Goal: Task Accomplishment & Management: Use online tool/utility

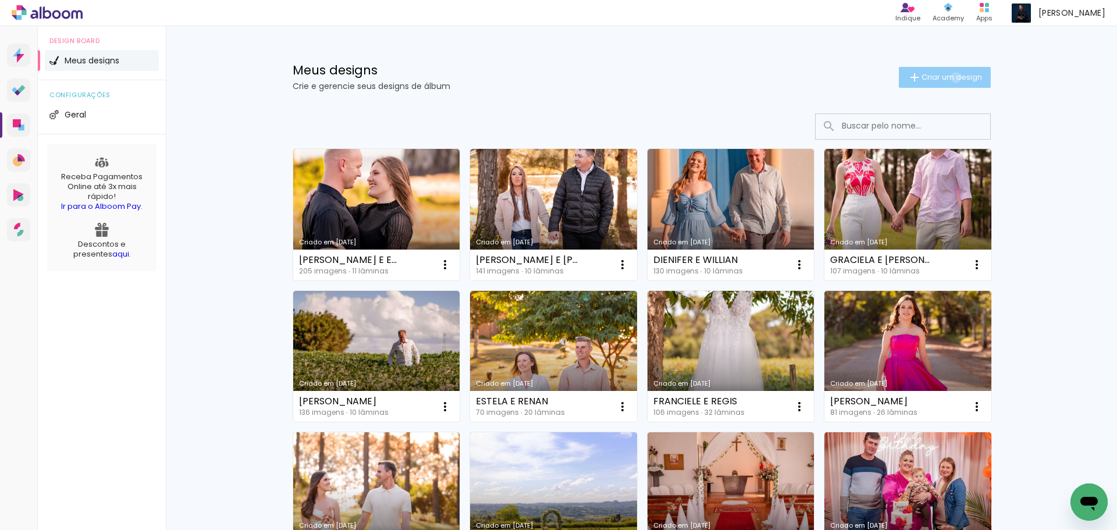
click at [949, 77] on span "Criar um design" at bounding box center [952, 77] width 61 height 8
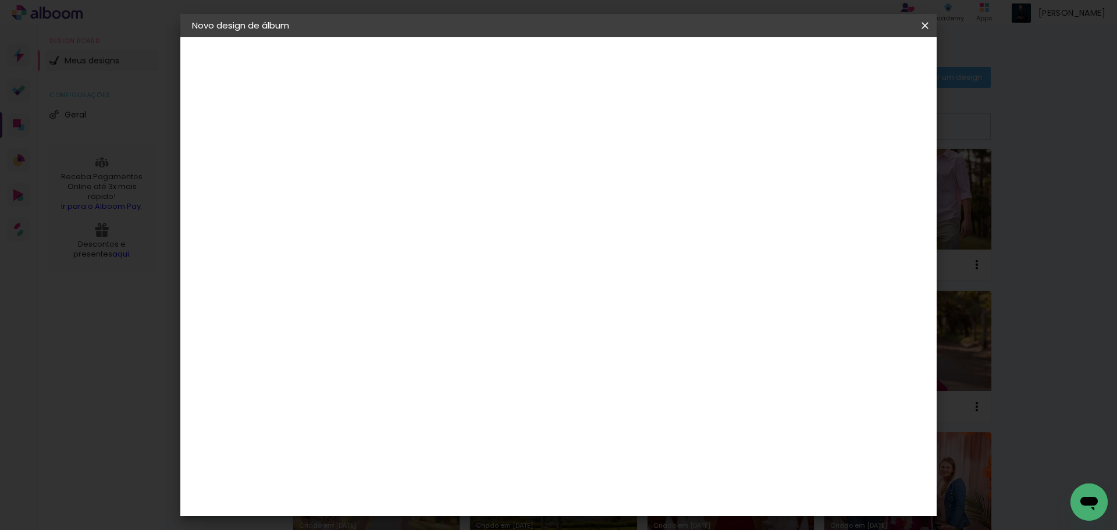
click at [382, 155] on input at bounding box center [382, 156] width 0 height 18
type input "[PERSON_NAME] E [PERSON_NAME]"
type paper-input "[PERSON_NAME] E [PERSON_NAME]"
click at [0, 0] on slot "Avançar" at bounding box center [0, 0] width 0 height 0
click at [471, 214] on input at bounding box center [412, 221] width 118 height 15
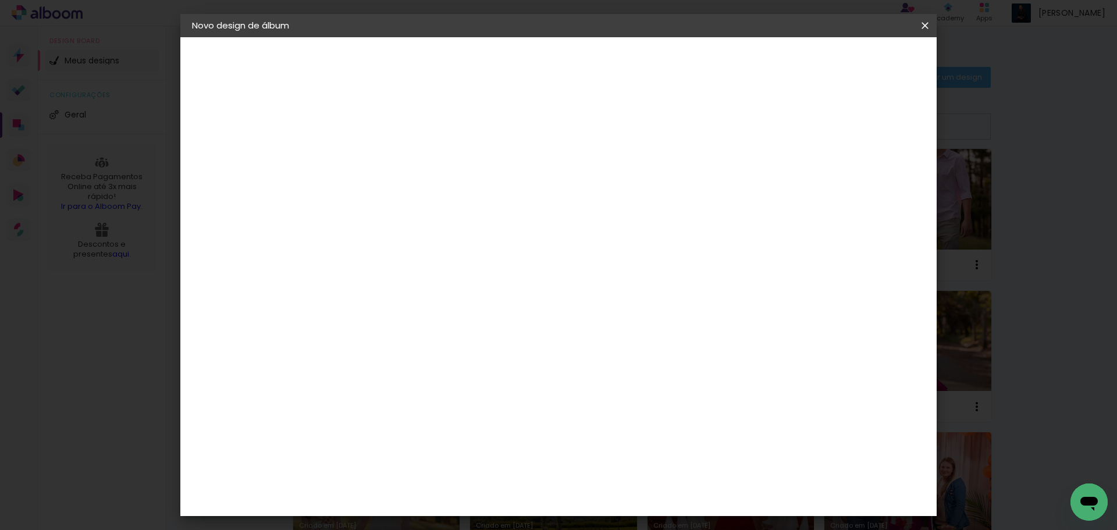
type input "SCH"
type paper-input "SCH"
click at [419, 258] on div "Schlosser" at bounding box center [397, 262] width 44 height 9
click at [0, 0] on slot "Avançar" at bounding box center [0, 0] width 0 height 0
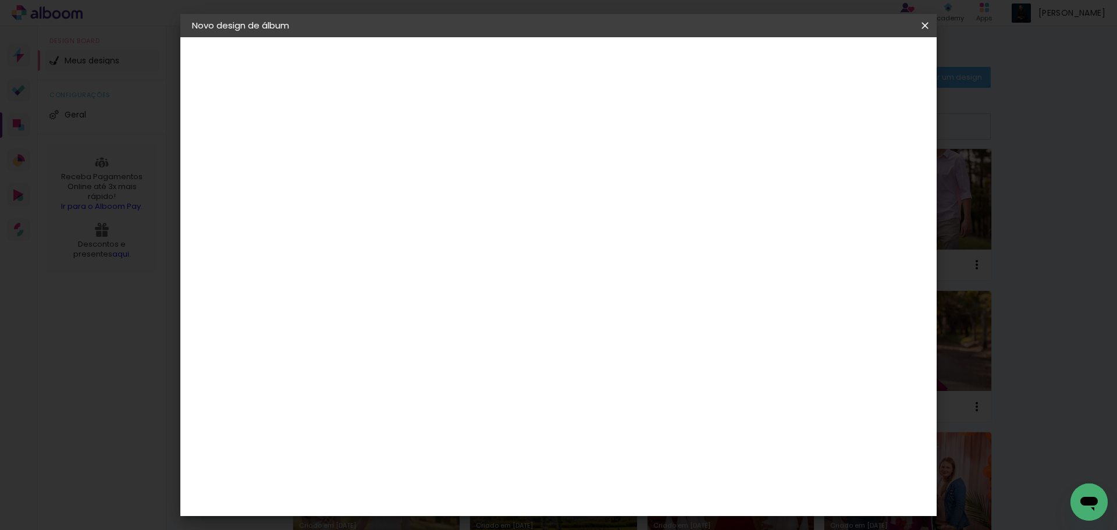
click at [0, 0] on slot "Avançar" at bounding box center [0, 0] width 0 height 0
click at [853, 63] on span "Iniciar design" at bounding box center [826, 62] width 53 height 8
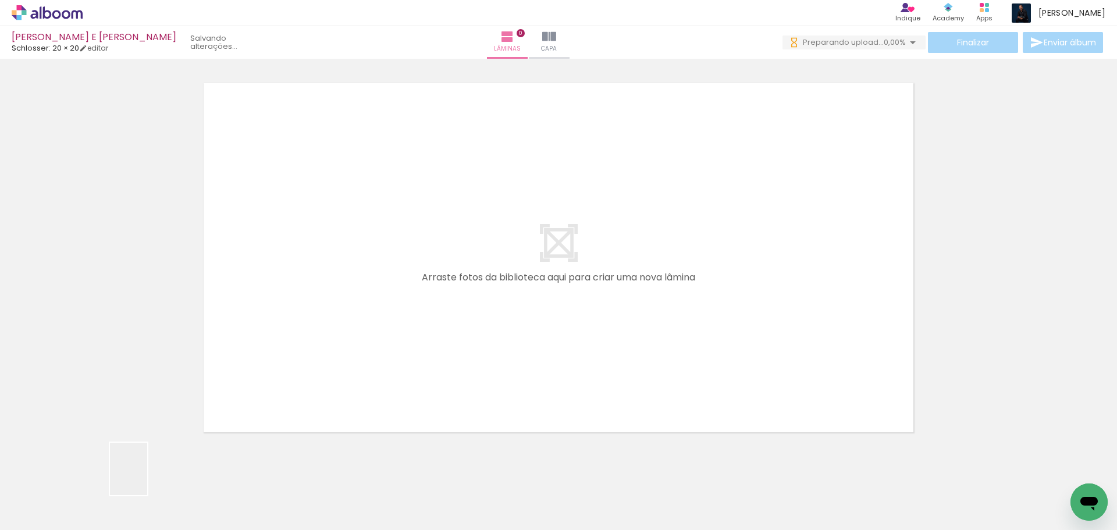
drag, startPoint x: 138, startPoint y: 492, endPoint x: 171, endPoint y: 513, distance: 39.2
click at [381, 308] on quentale-workspace at bounding box center [558, 265] width 1117 height 530
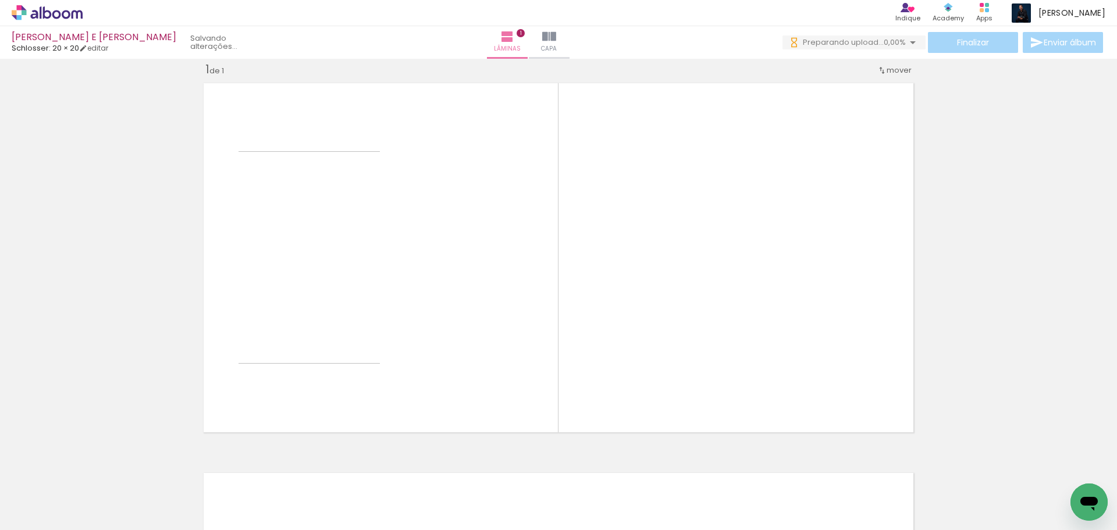
scroll to position [15, 0]
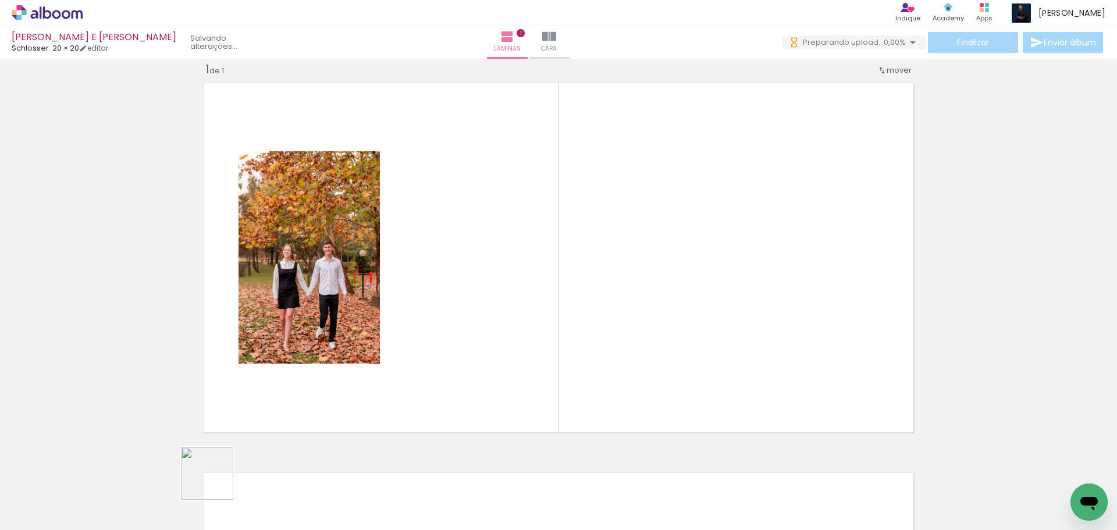
drag, startPoint x: 194, startPoint y: 503, endPoint x: 422, endPoint y: 317, distance: 294.8
click at [422, 317] on quentale-workspace at bounding box center [558, 265] width 1117 height 530
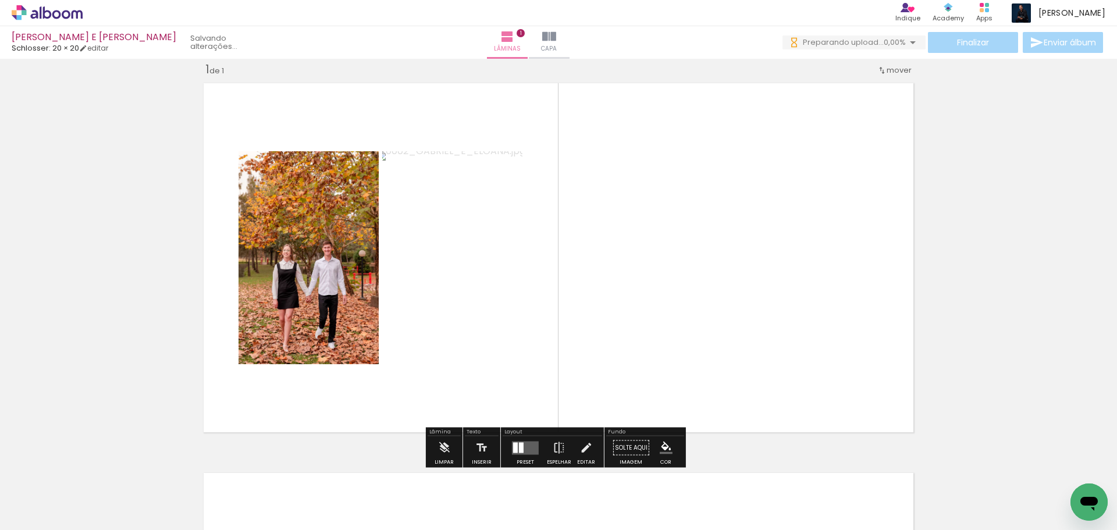
scroll to position [0, 0]
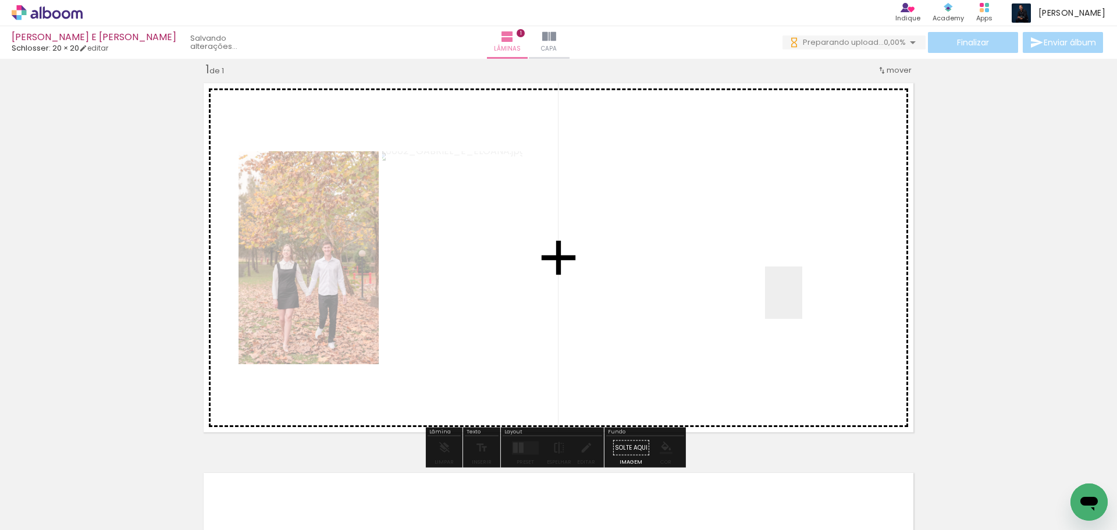
drag, startPoint x: 268, startPoint y: 486, endPoint x: 807, endPoint y: 296, distance: 572.2
click at [807, 296] on quentale-workspace at bounding box center [558, 265] width 1117 height 530
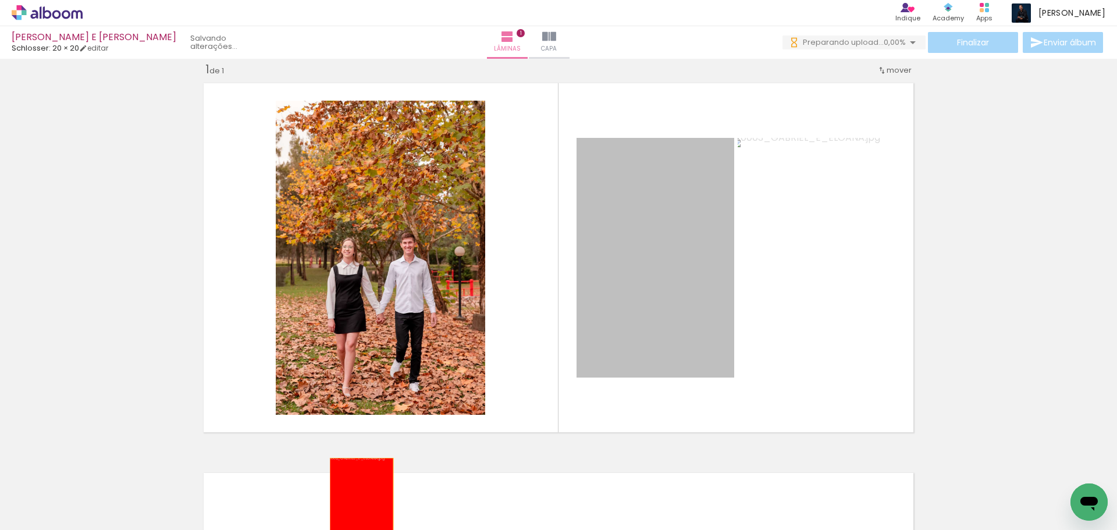
drag, startPoint x: 700, startPoint y: 280, endPoint x: 648, endPoint y: 402, distance: 132.4
click at [357, 510] on quentale-workspace at bounding box center [558, 265] width 1117 height 530
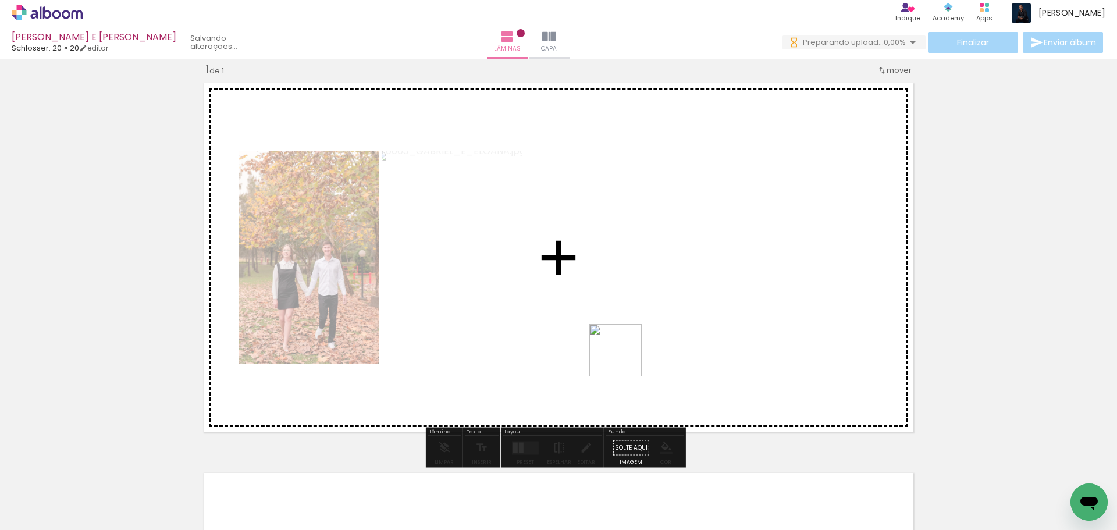
drag, startPoint x: 326, startPoint y: 500, endPoint x: 625, endPoint y: 358, distance: 330.8
click at [625, 358] on quentale-workspace at bounding box center [558, 265] width 1117 height 530
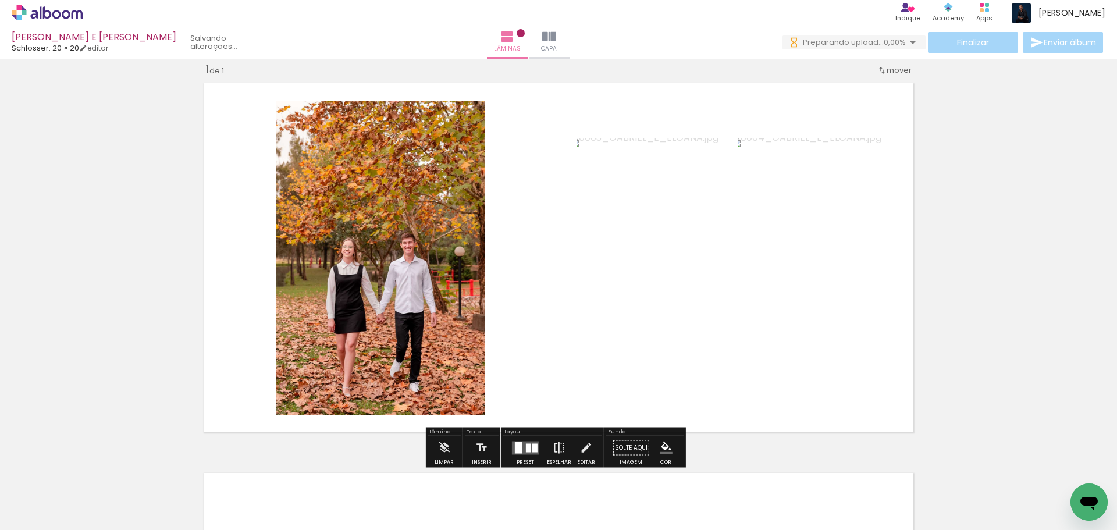
click at [135, 500] on div at bounding box center [116, 491] width 37 height 52
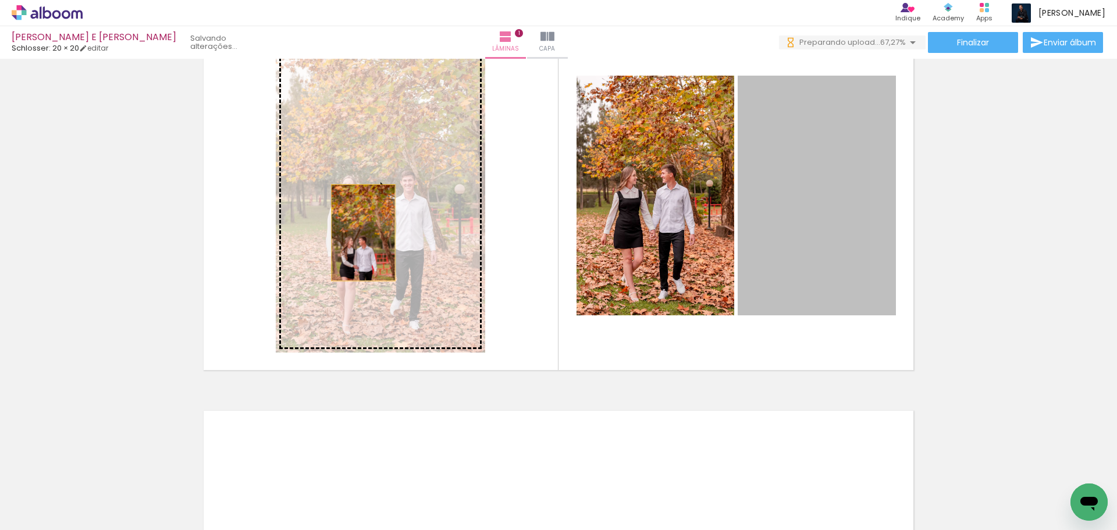
drag, startPoint x: 705, startPoint y: 246, endPoint x: 343, endPoint y: 230, distance: 362.3
click at [0, 0] on slot at bounding box center [0, 0] width 0 height 0
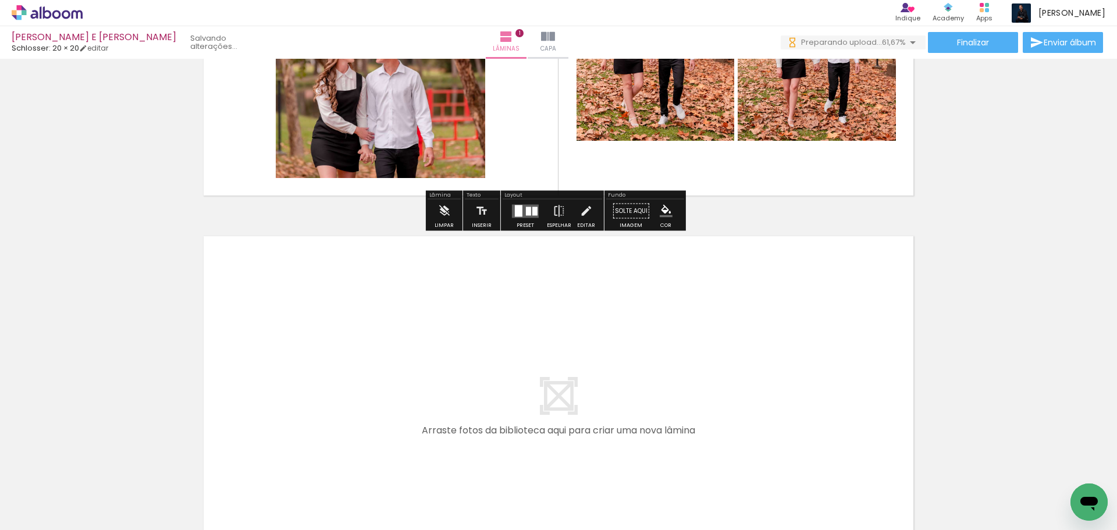
scroll to position [368, 0]
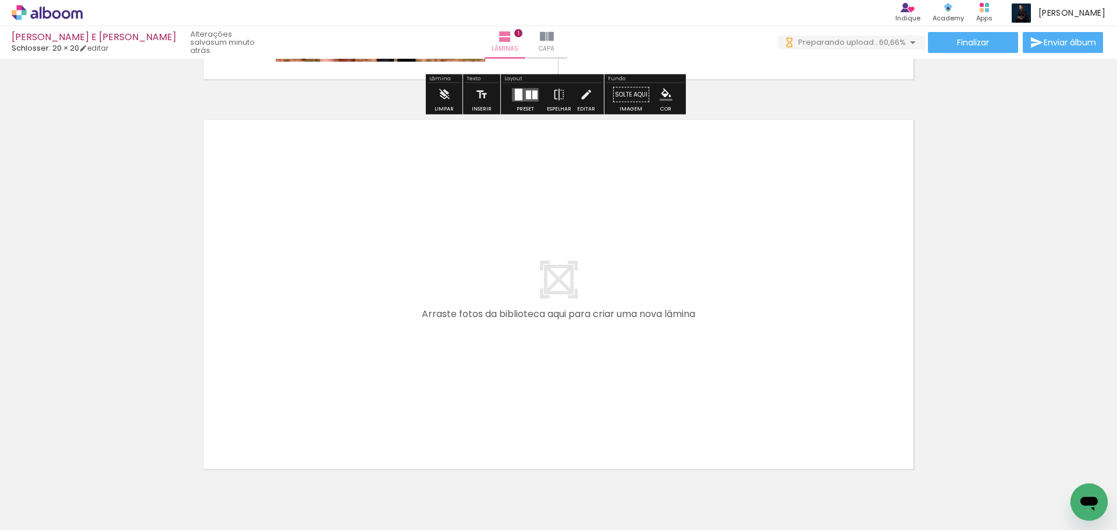
drag, startPoint x: 375, startPoint y: 506, endPoint x: 454, endPoint y: 505, distance: 79.7
click at [324, 320] on quentale-workspace at bounding box center [558, 265] width 1117 height 530
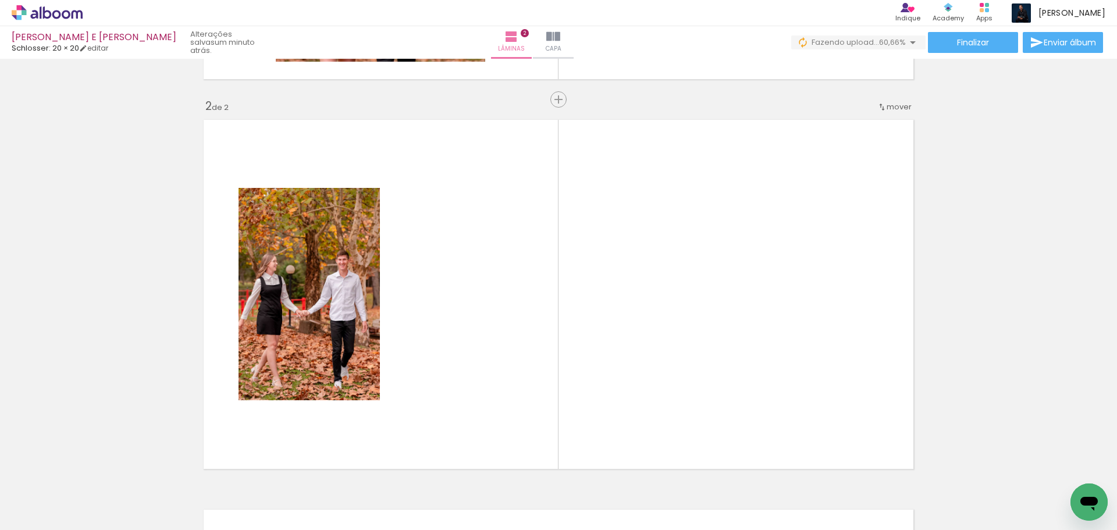
scroll to position [405, 0]
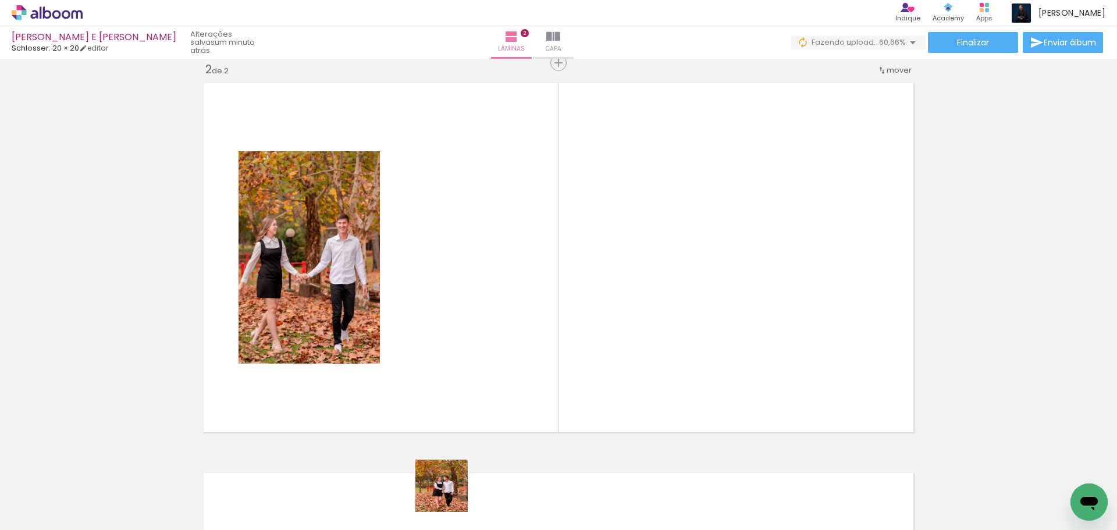
drag, startPoint x: 453, startPoint y: 506, endPoint x: 446, endPoint y: 333, distance: 173.0
click at [446, 333] on quentale-workspace at bounding box center [558, 265] width 1117 height 530
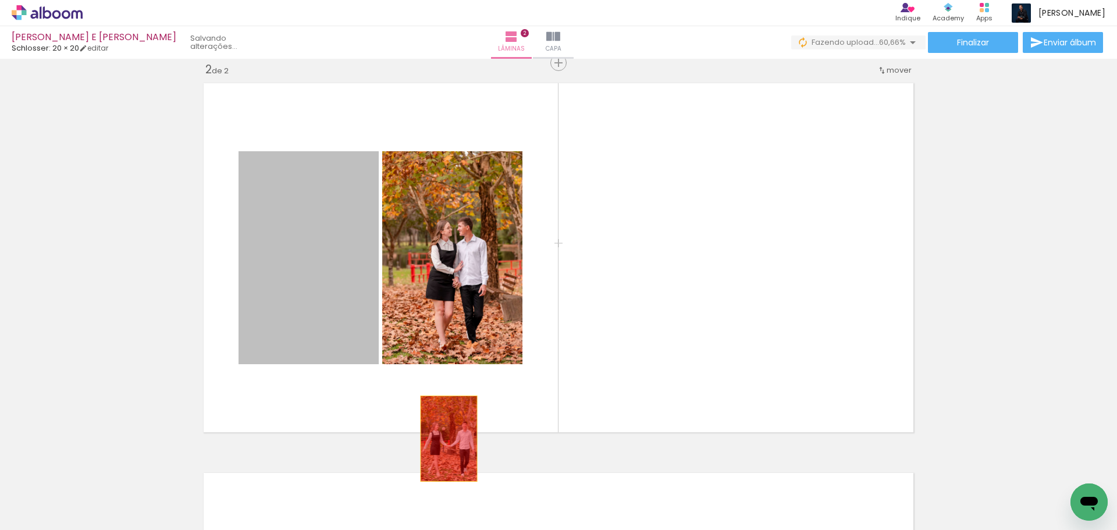
scroll to position [0, 0]
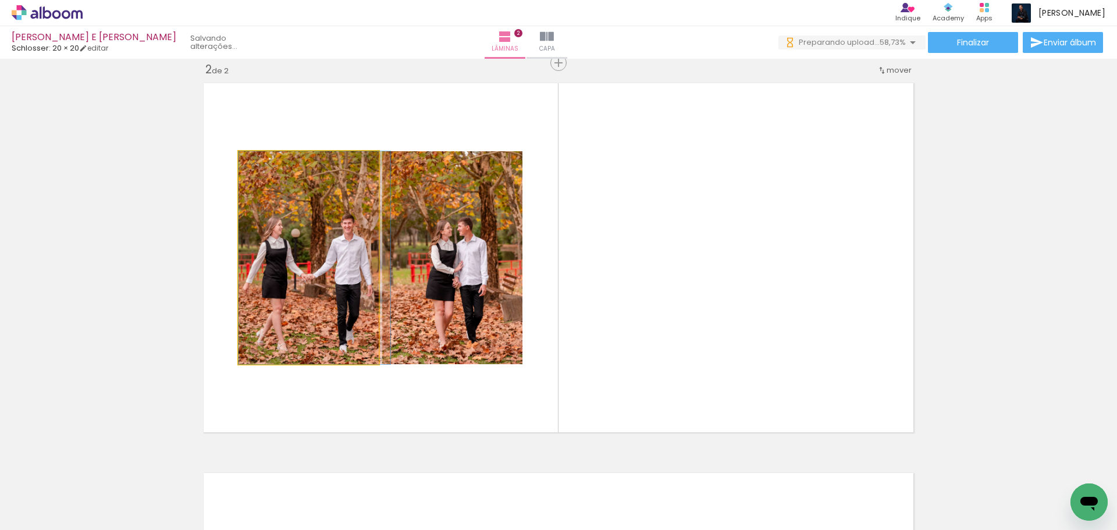
drag, startPoint x: 360, startPoint y: 392, endPoint x: 306, endPoint y: 266, distance: 137.2
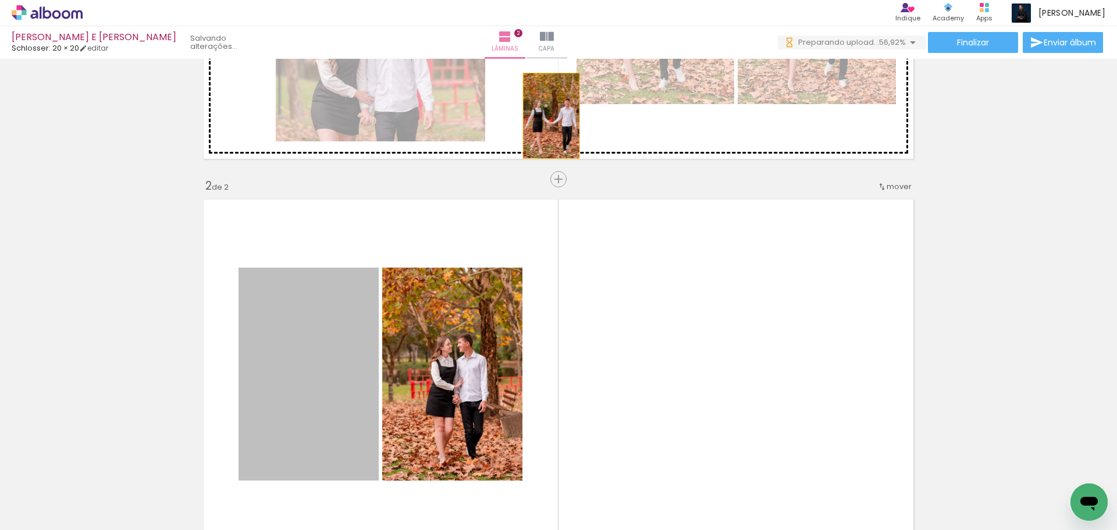
drag, startPoint x: 446, startPoint y: 207, endPoint x: 547, endPoint y: 116, distance: 135.6
click at [547, 116] on div "Inserir lâmina 1 de 2 Inserir lâmina 2 de 2" at bounding box center [558, 359] width 1117 height 1170
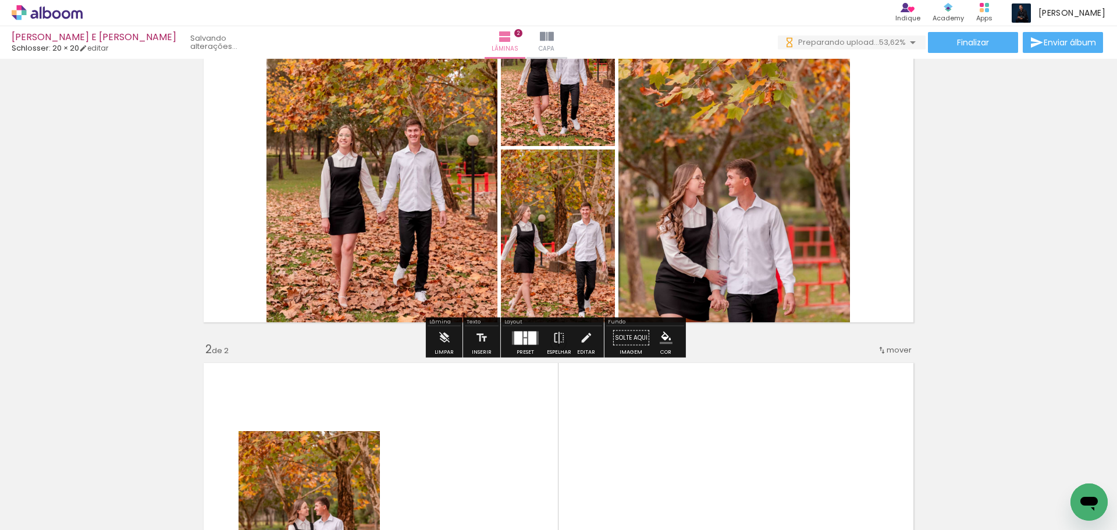
scroll to position [114, 0]
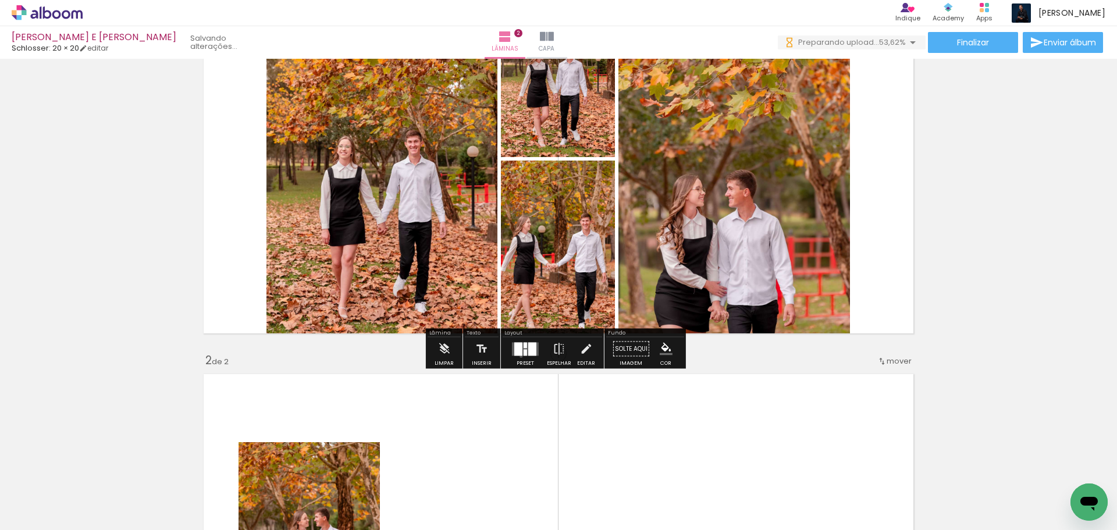
drag, startPoint x: 518, startPoint y: 356, endPoint x: 1054, endPoint y: 200, distance: 558.3
click at [518, 356] on div at bounding box center [525, 349] width 31 height 23
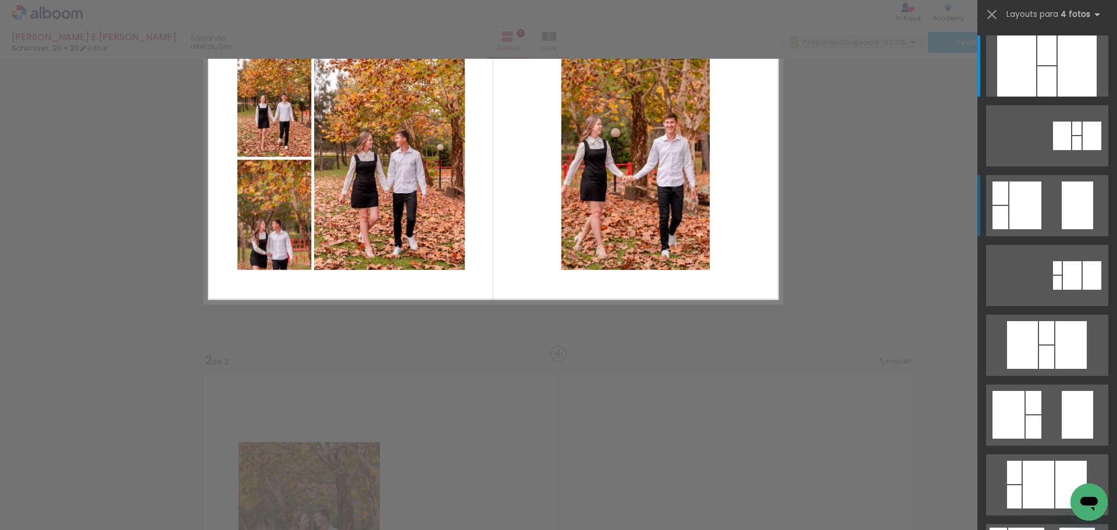
scroll to position [52, 0]
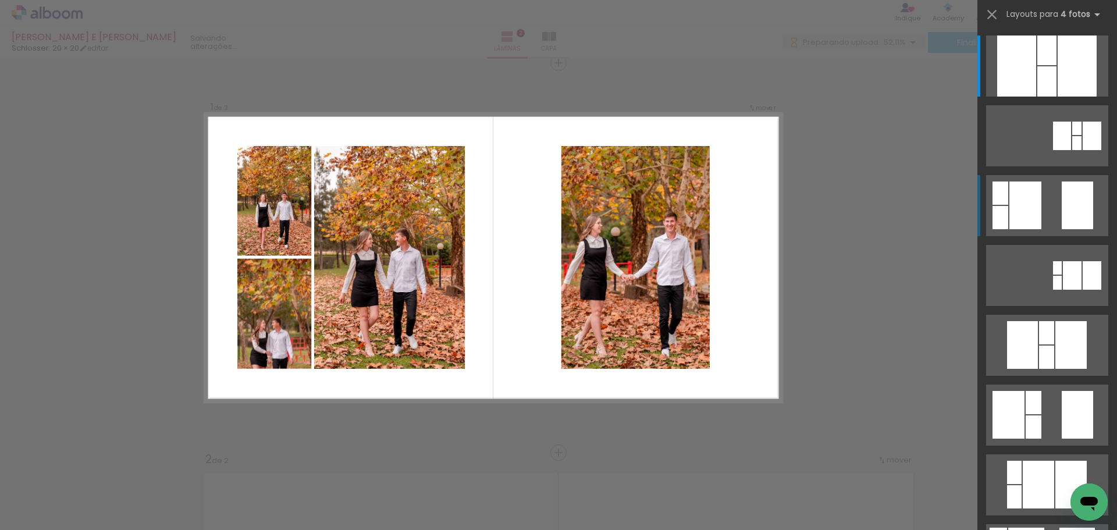
click at [1057, 97] on div at bounding box center [1047, 81] width 19 height 30
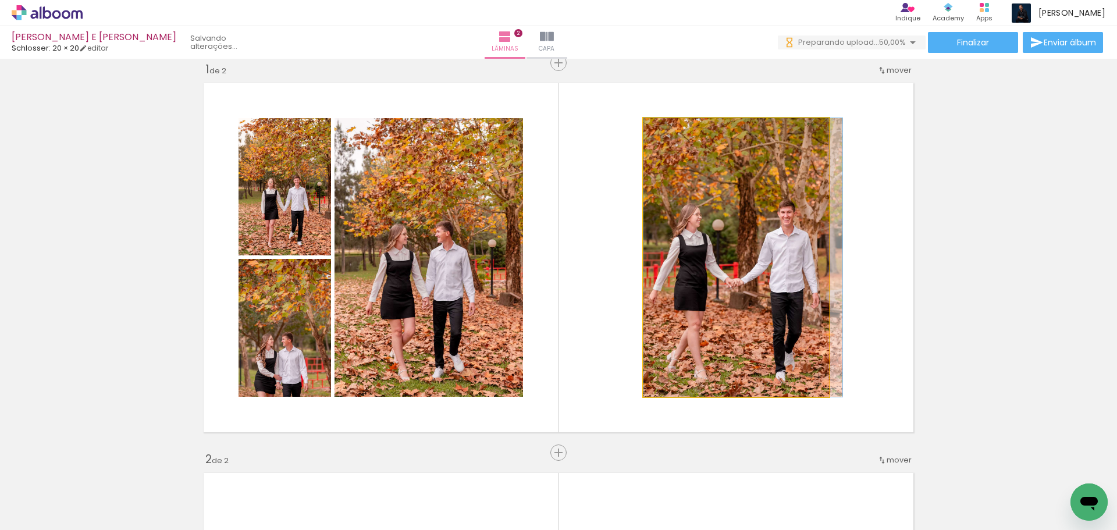
drag, startPoint x: 733, startPoint y: 241, endPoint x: 949, endPoint y: 267, distance: 218.0
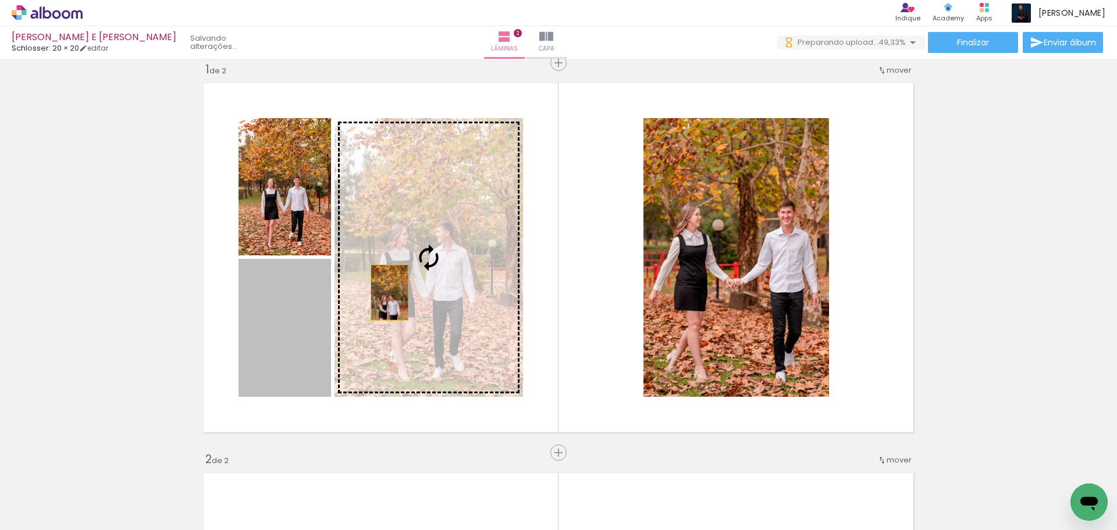
drag, startPoint x: 297, startPoint y: 318, endPoint x: 695, endPoint y: 253, distance: 404.0
click at [0, 0] on slot at bounding box center [0, 0] width 0 height 0
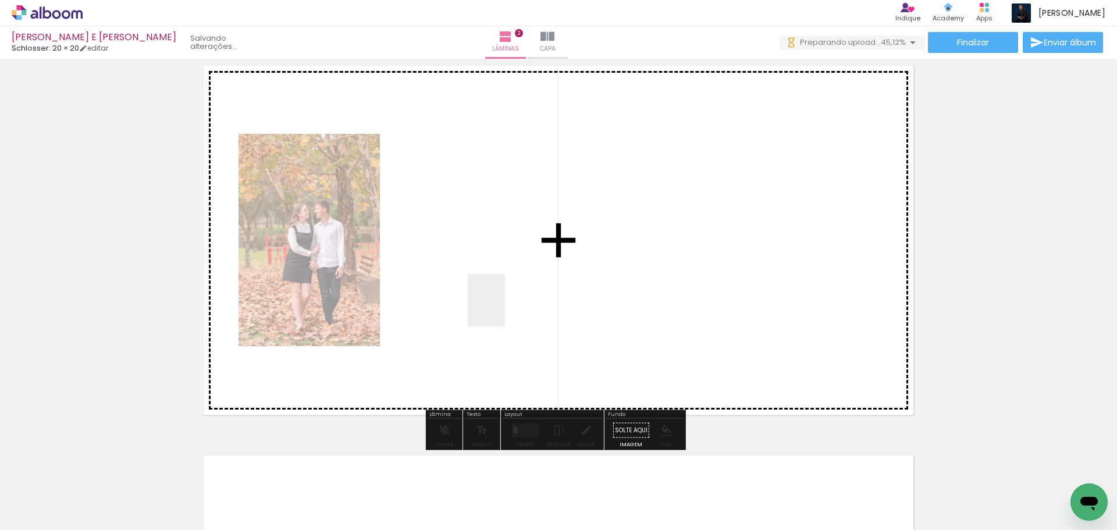
drag, startPoint x: 503, startPoint y: 309, endPoint x: 595, endPoint y: 529, distance: 238.4
click at [506, 300] on quentale-workspace at bounding box center [558, 265] width 1117 height 530
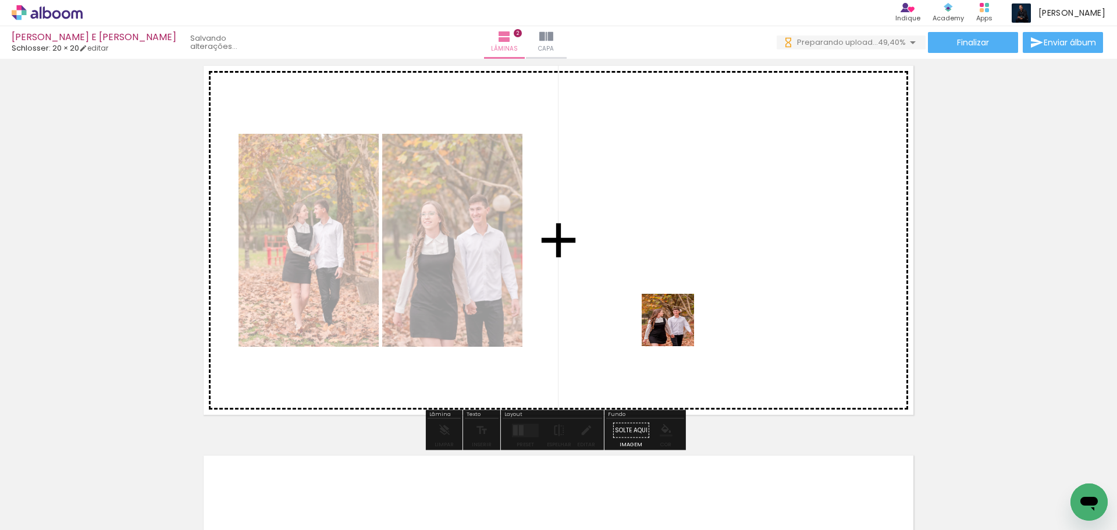
drag, startPoint x: 583, startPoint y: 498, endPoint x: 677, endPoint y: 325, distance: 196.1
click at [677, 326] on quentale-workspace at bounding box center [558, 265] width 1117 height 530
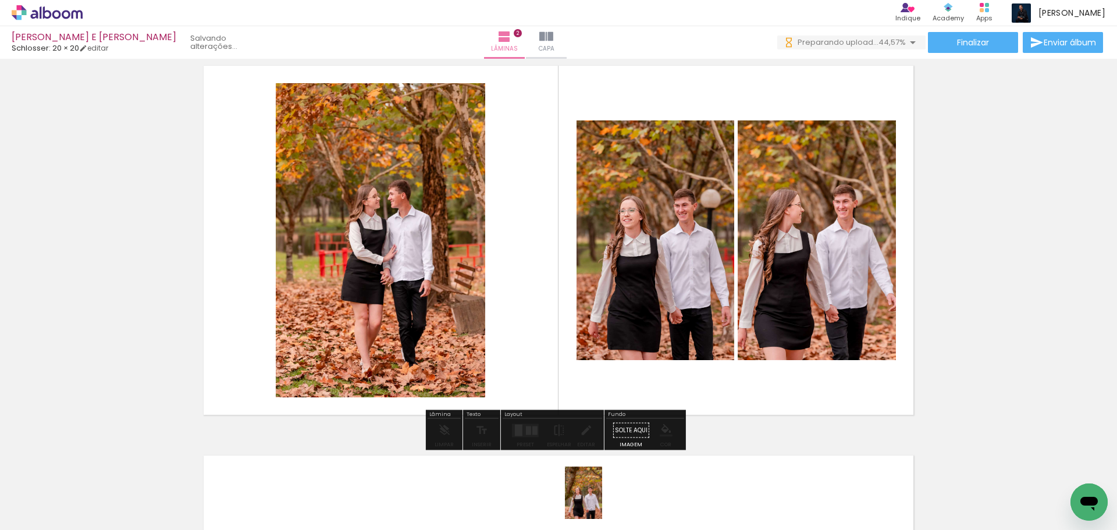
drag, startPoint x: 619, startPoint y: 457, endPoint x: 600, endPoint y: 502, distance: 48.5
click at [0, 0] on slot at bounding box center [0, 0] width 0 height 0
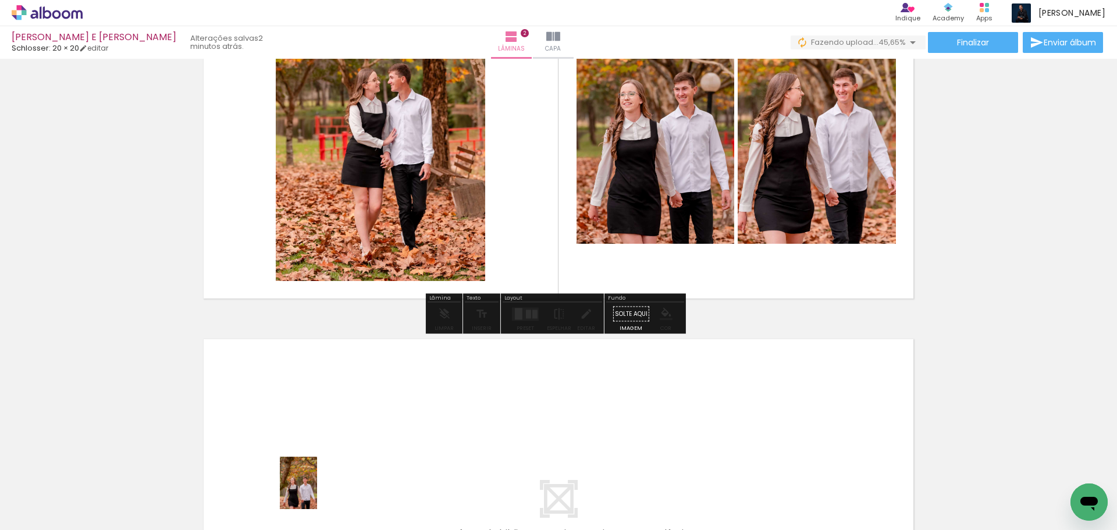
click at [313, 491] on div at bounding box center [301, 491] width 41 height 58
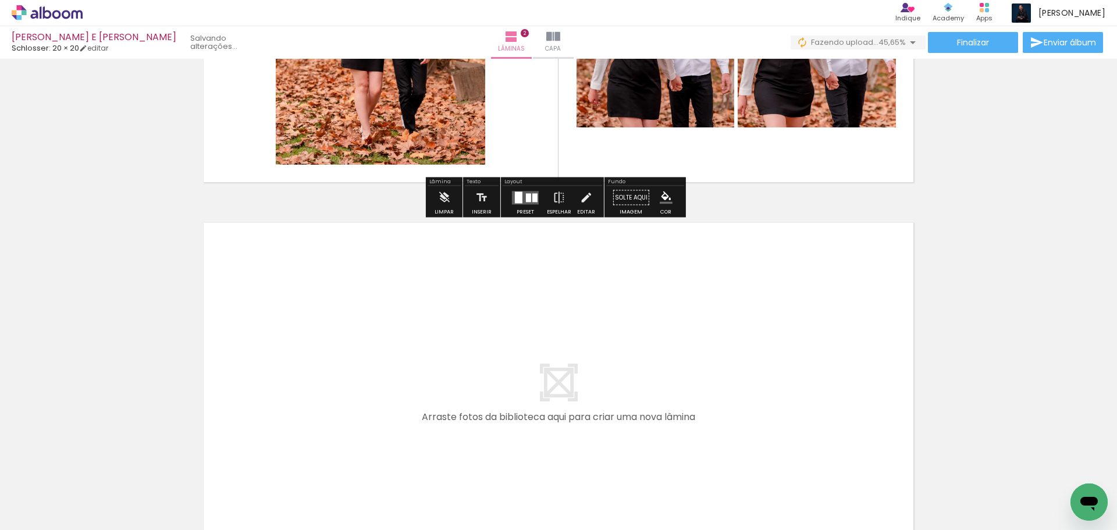
drag, startPoint x: 375, startPoint y: 485, endPoint x: 433, endPoint y: 499, distance: 59.3
click at [330, 297] on quentale-workspace at bounding box center [558, 265] width 1117 height 530
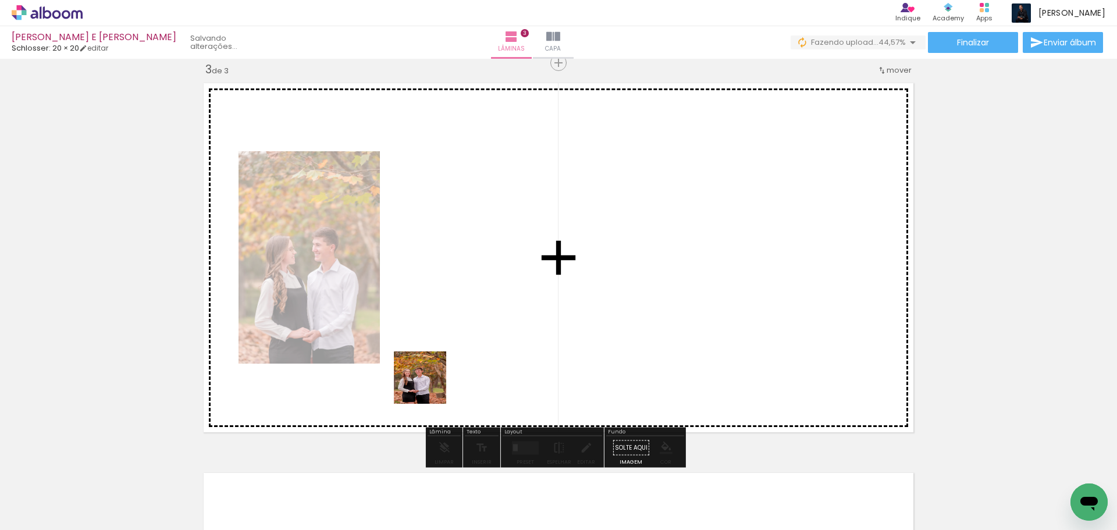
drag, startPoint x: 441, startPoint y: 506, endPoint x: 439, endPoint y: 323, distance: 182.7
click at [439, 323] on quentale-workspace at bounding box center [558, 265] width 1117 height 530
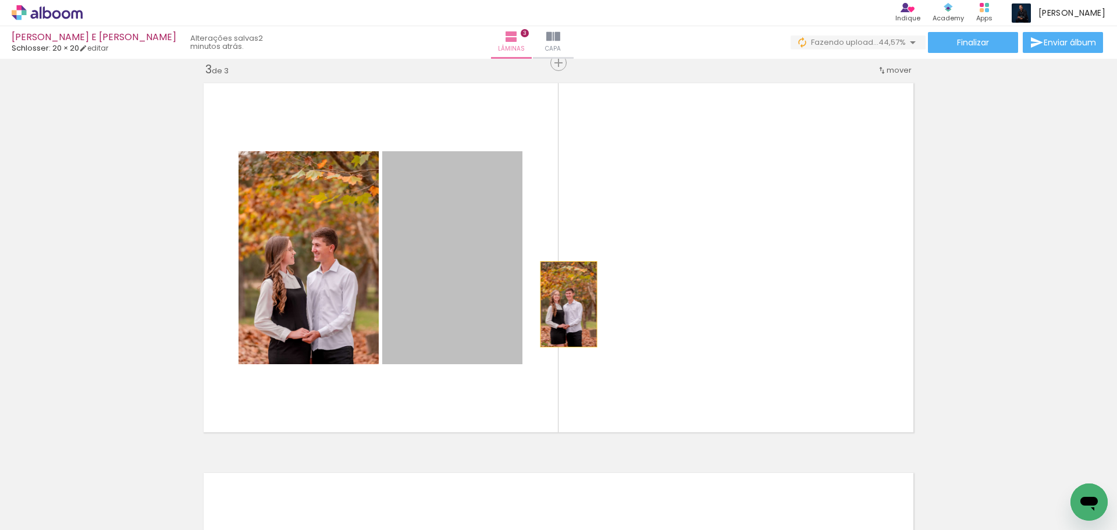
drag, startPoint x: 499, startPoint y: 308, endPoint x: 565, endPoint y: 304, distance: 65.8
click at [565, 304] on quentale-layouter at bounding box center [559, 257] width 722 height 361
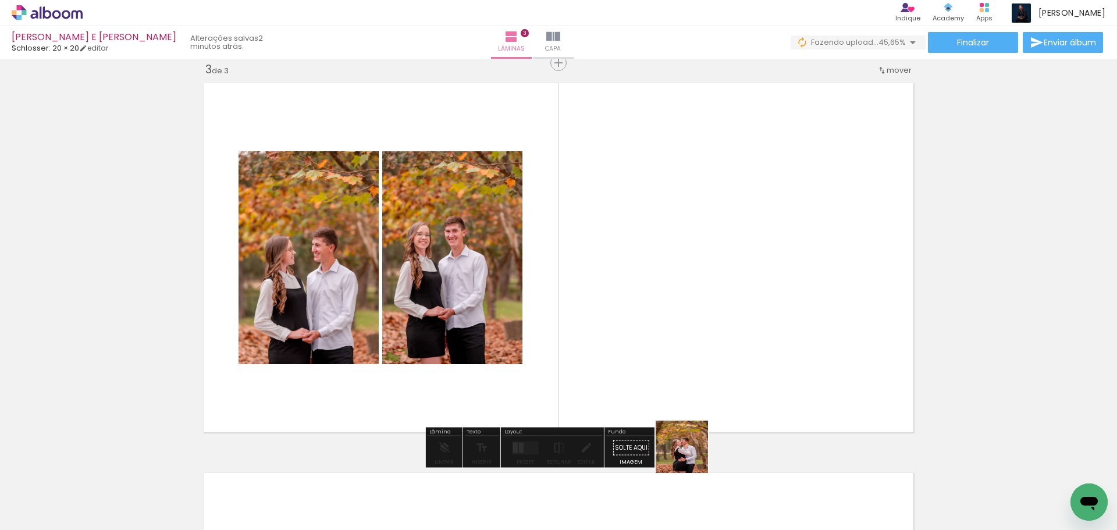
drag, startPoint x: 693, startPoint y: 501, endPoint x: 690, endPoint y: 361, distance: 139.7
click at [690, 361] on quentale-workspace at bounding box center [558, 265] width 1117 height 530
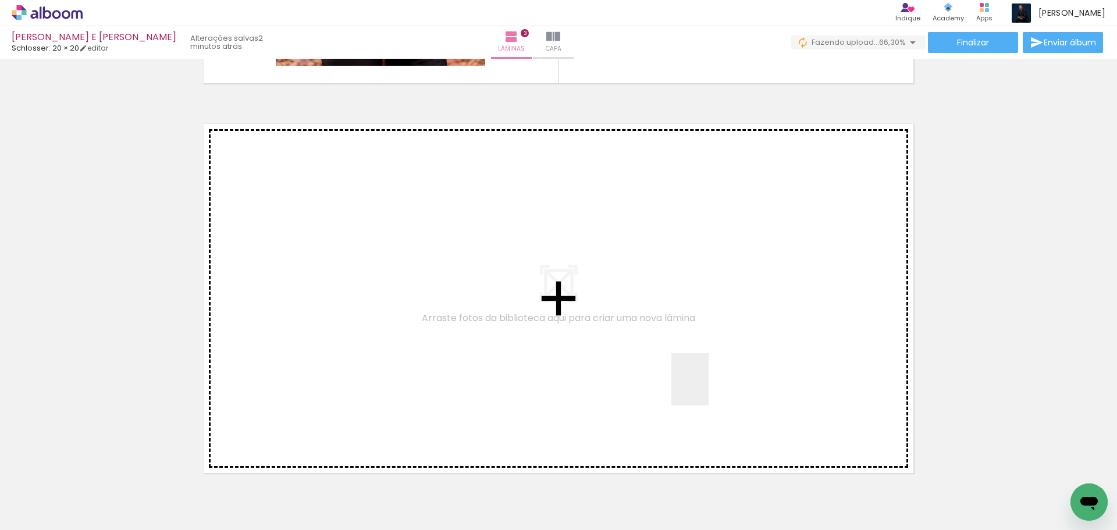
drag, startPoint x: 706, startPoint y: 388, endPoint x: 498, endPoint y: 310, distance: 223.0
click at [498, 310] on quentale-workspace at bounding box center [558, 265] width 1117 height 530
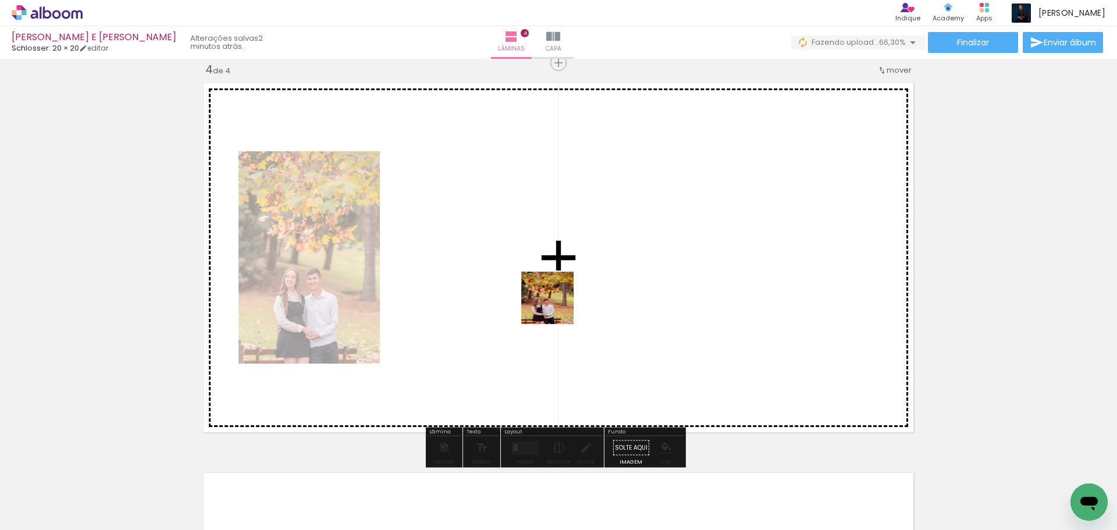
drag, startPoint x: 556, startPoint y: 307, endPoint x: 463, endPoint y: 254, distance: 106.8
click at [463, 254] on quentale-workspace at bounding box center [558, 265] width 1117 height 530
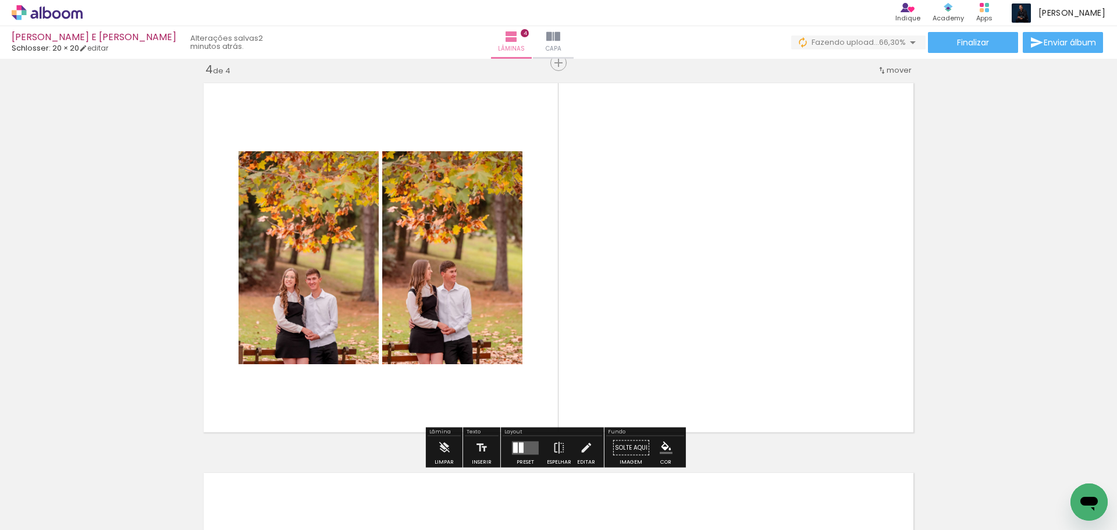
drag, startPoint x: 738, startPoint y: 490, endPoint x: 707, endPoint y: 312, distance: 180.2
click at [708, 299] on quentale-workspace at bounding box center [558, 265] width 1117 height 530
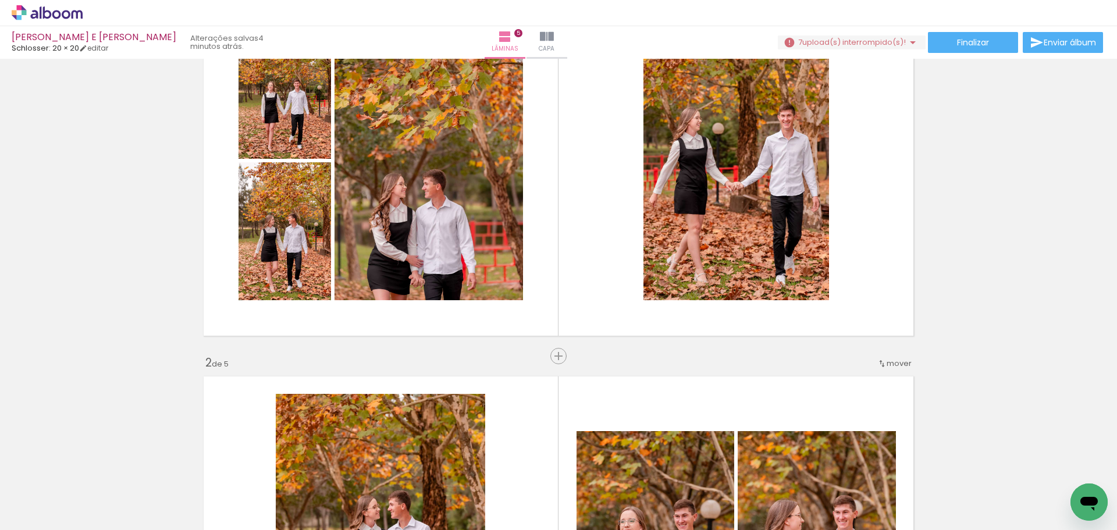
scroll to position [116, 0]
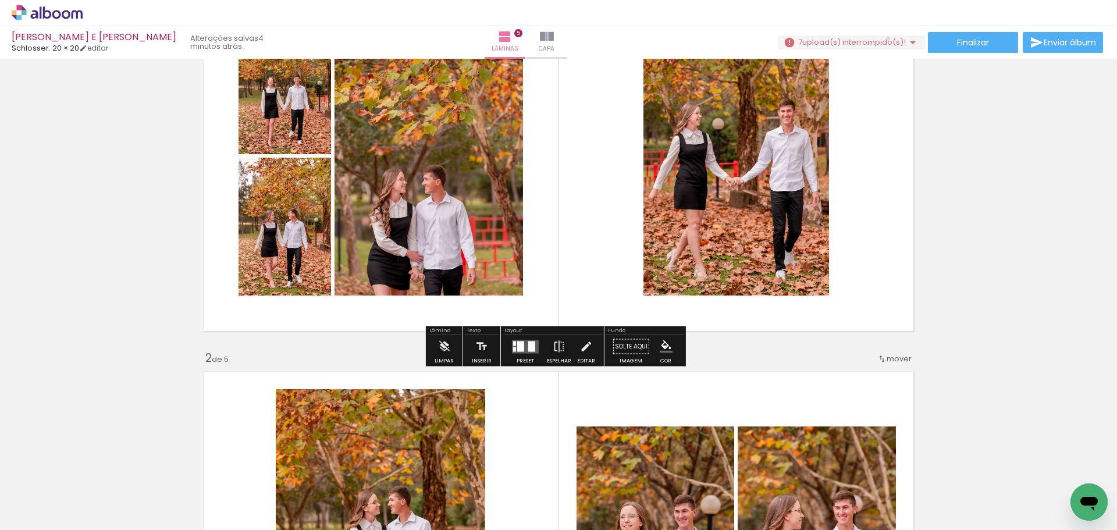
click at [883, 38] on span "upload(s) interrompido(s)!" at bounding box center [854, 42] width 104 height 11
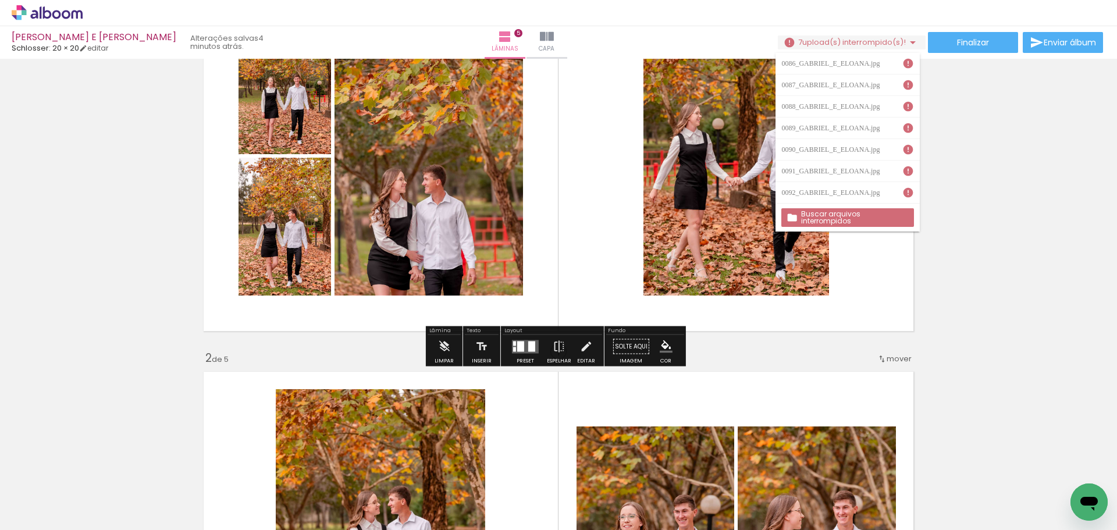
click at [0, 0] on slot "Buscar arquivos interrompidos" at bounding box center [0, 0] width 0 height 0
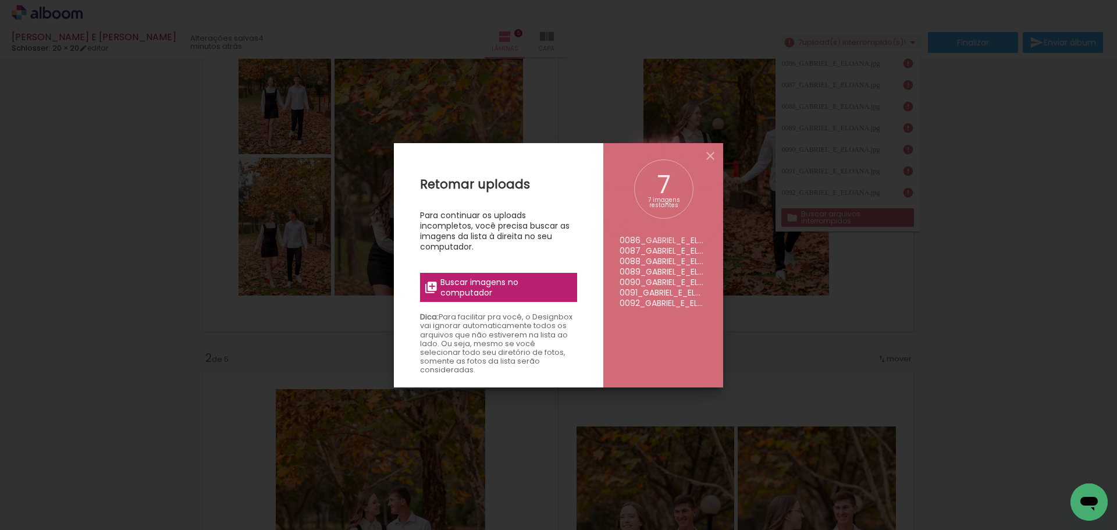
click at [537, 289] on span "Buscar imagens no computador" at bounding box center [506, 287] width 130 height 21
click at [0, 0] on input "file" at bounding box center [0, 0] width 0 height 0
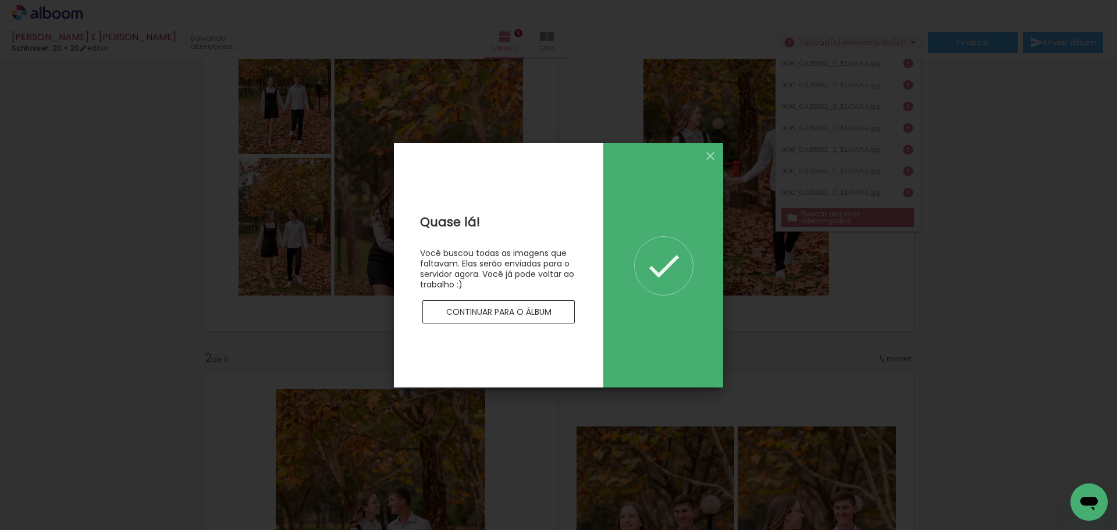
scroll to position [0, 0]
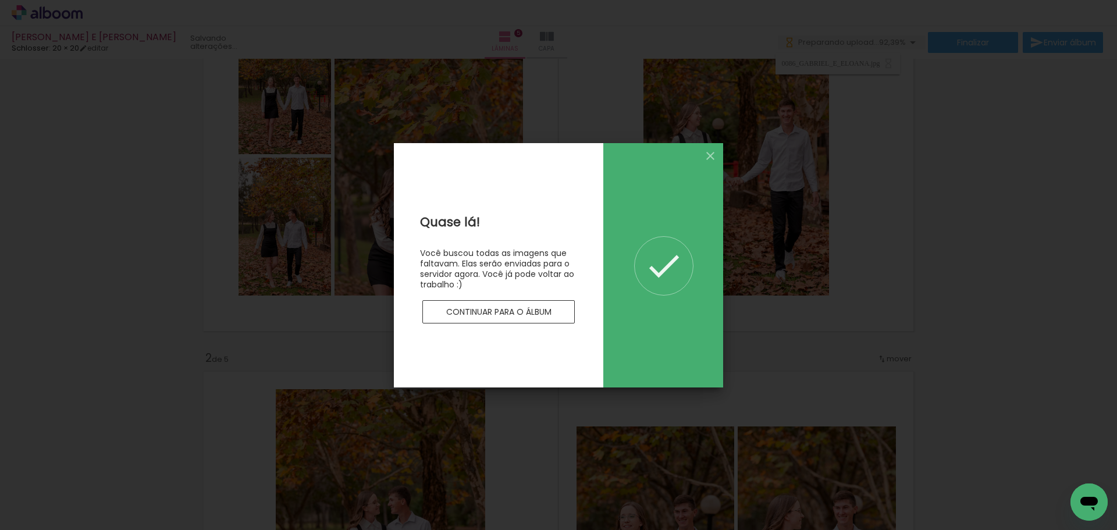
click at [554, 307] on paper-button "Continuar para o álbum" at bounding box center [498, 311] width 152 height 23
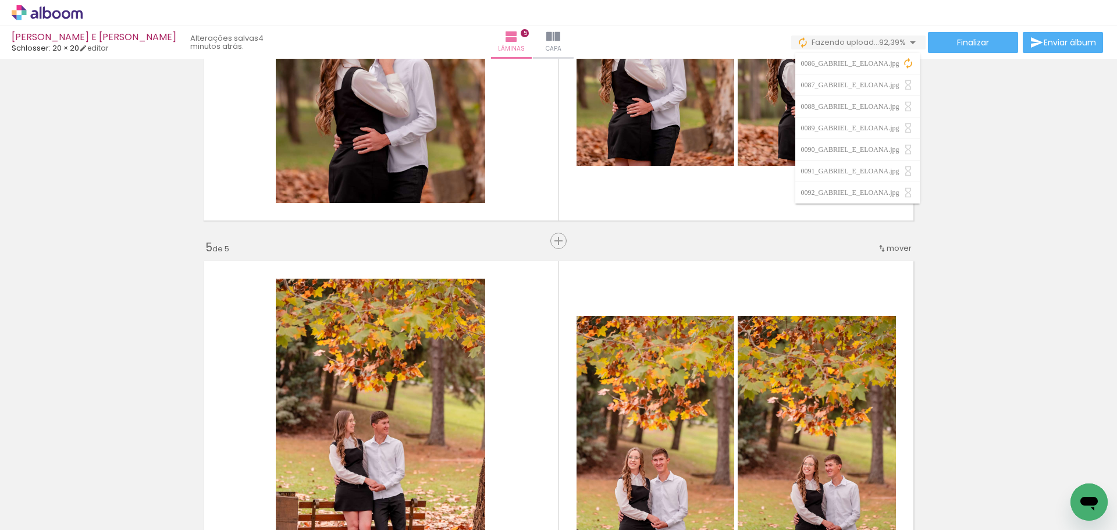
scroll to position [1222, 0]
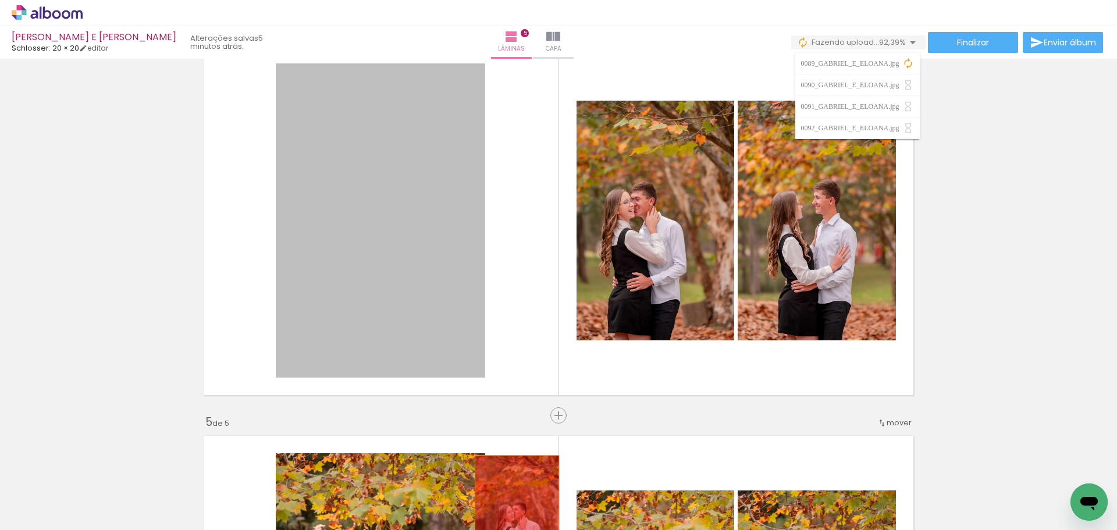
drag, startPoint x: 410, startPoint y: 256, endPoint x: 513, endPoint y: 514, distance: 277.4
click at [513, 514] on quentale-workspace at bounding box center [558, 265] width 1117 height 530
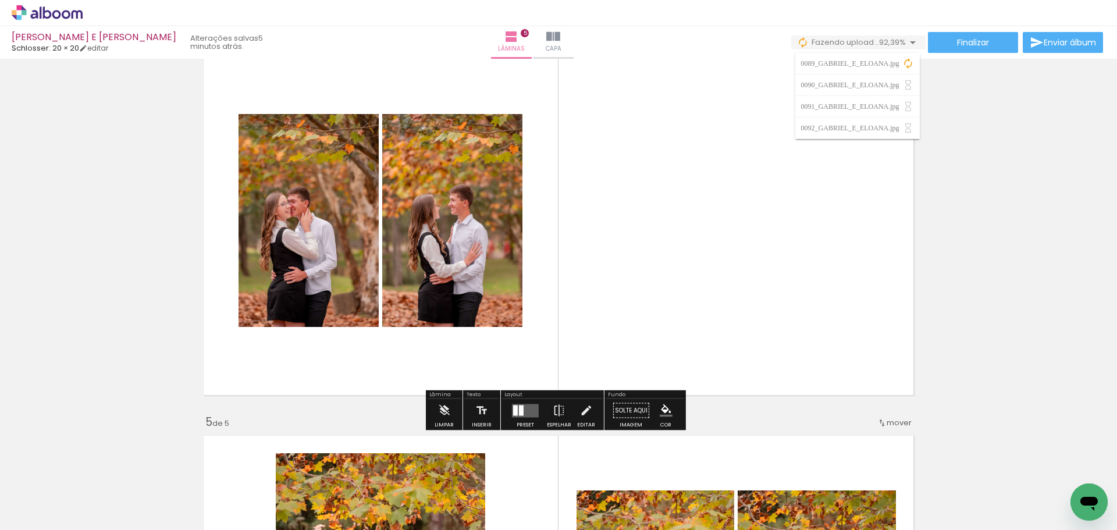
click at [519, 409] on div at bounding box center [521, 410] width 5 height 10
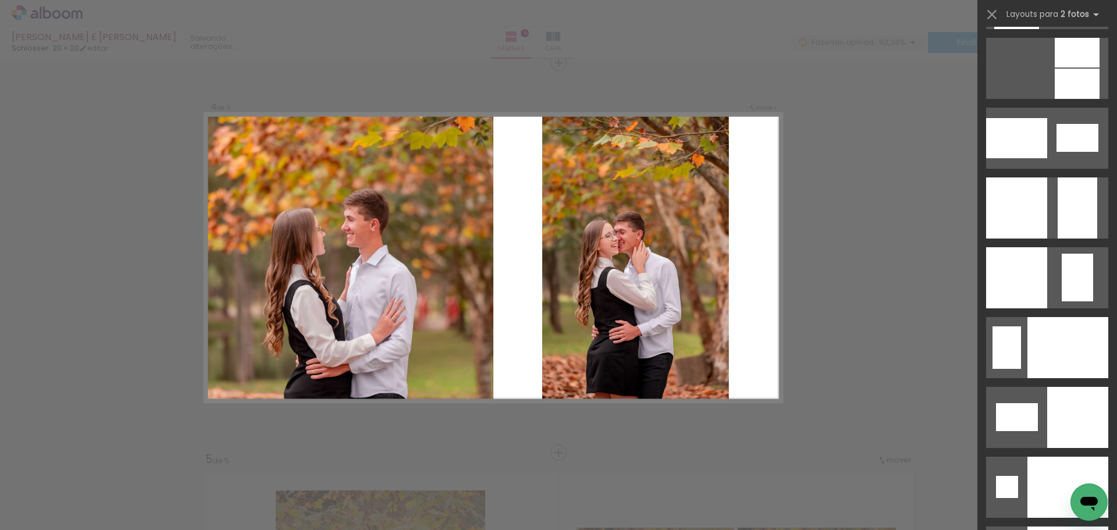
scroll to position [4539, 0]
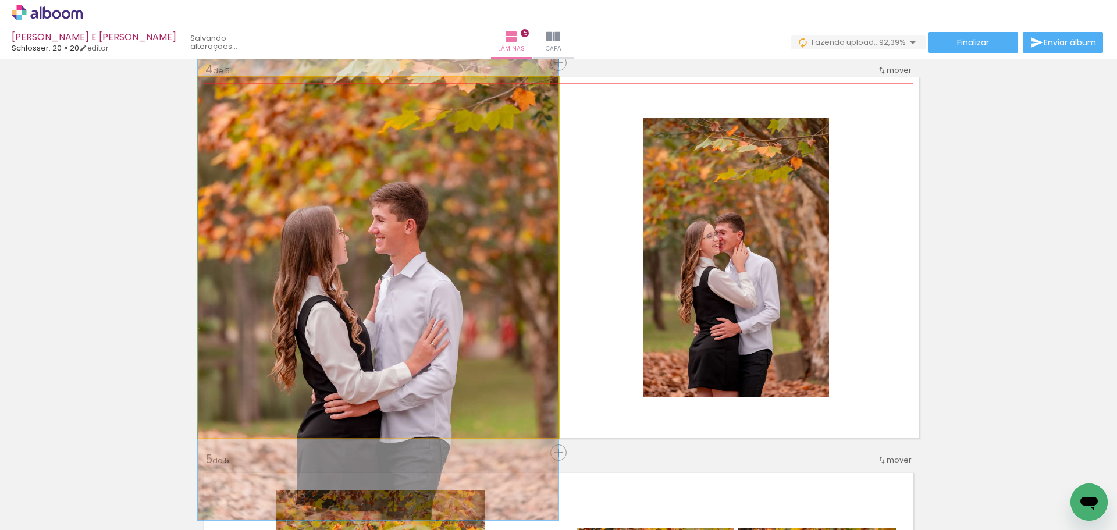
drag, startPoint x: 472, startPoint y: 300, endPoint x: 473, endPoint y: 310, distance: 9.9
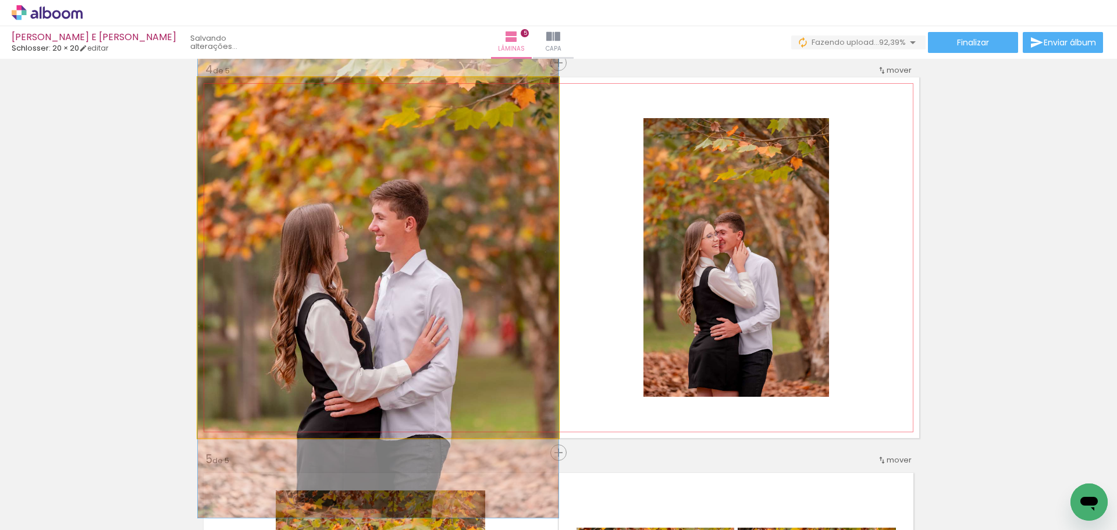
drag, startPoint x: 481, startPoint y: 300, endPoint x: 493, endPoint y: 298, distance: 11.9
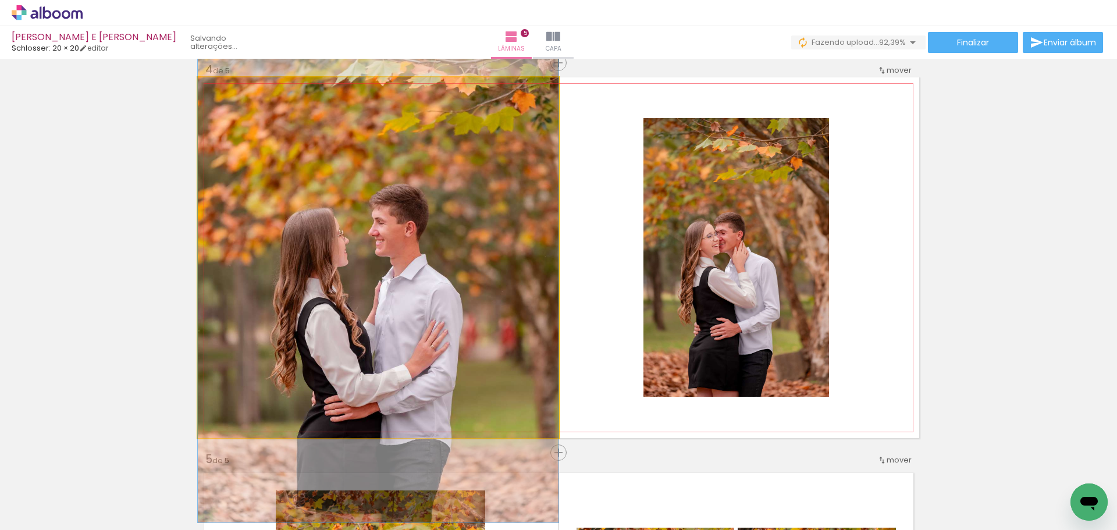
drag, startPoint x: 487, startPoint y: 282, endPoint x: 500, endPoint y: 286, distance: 13.6
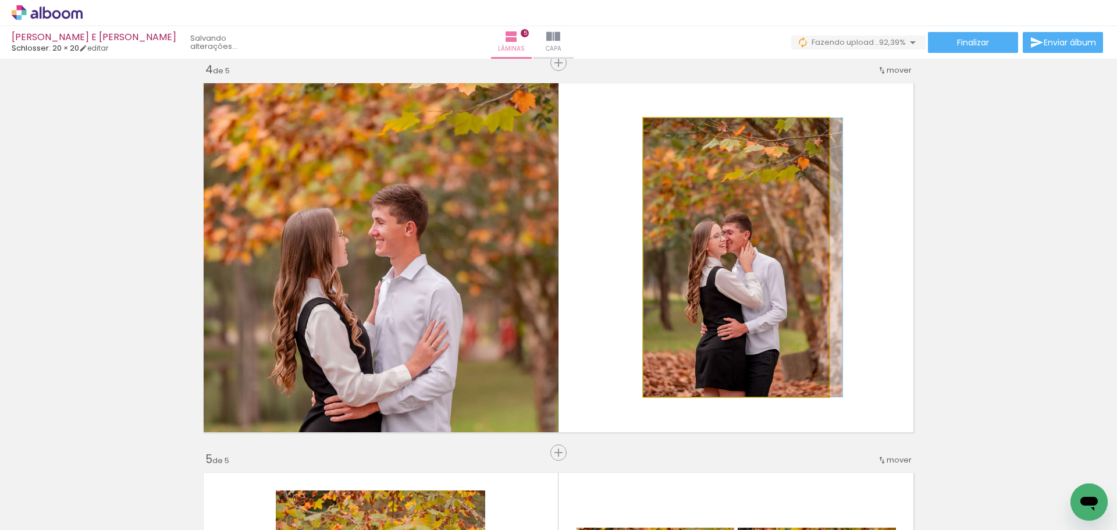
drag, startPoint x: 683, startPoint y: 273, endPoint x: 874, endPoint y: 269, distance: 190.9
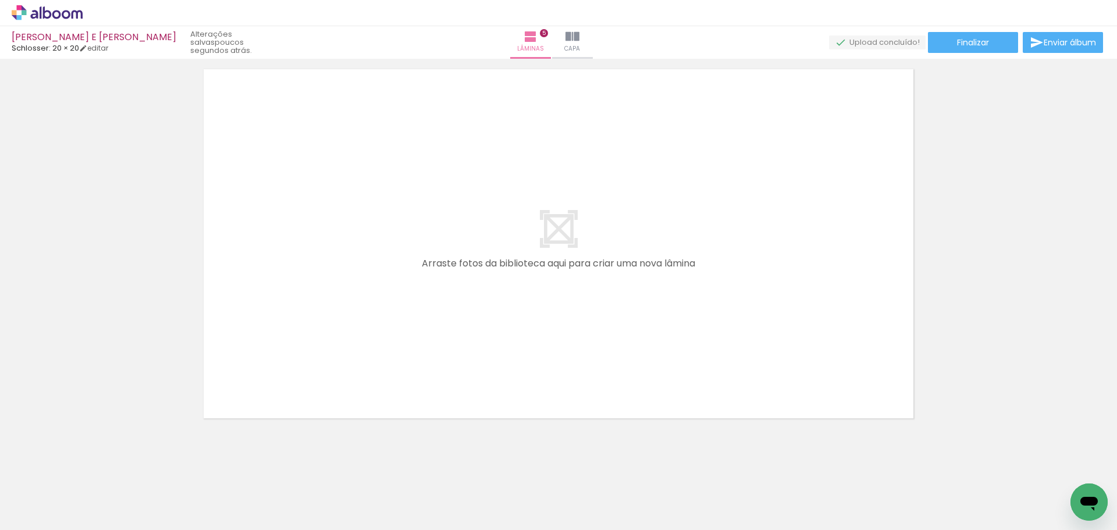
scroll to position [1986, 0]
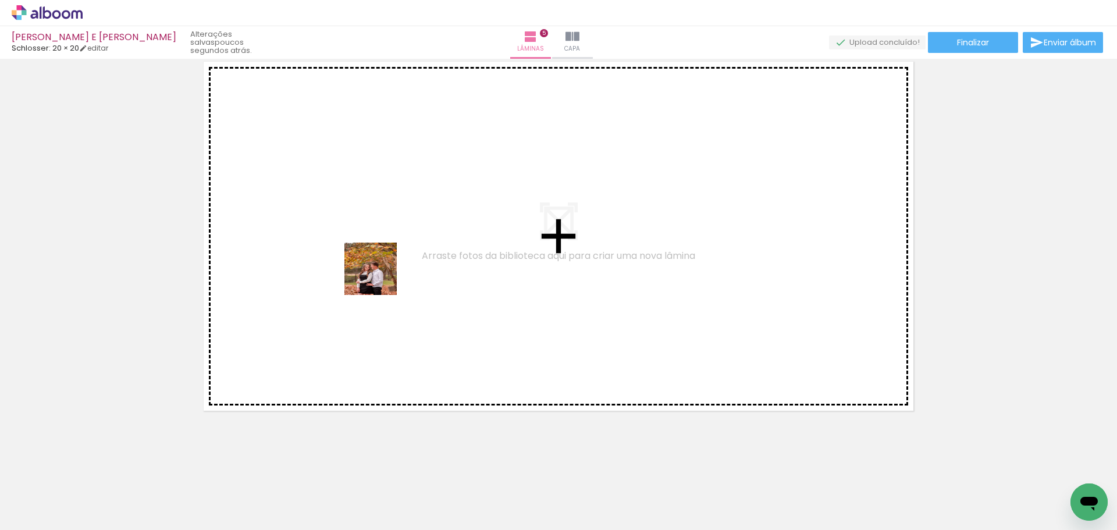
drag, startPoint x: 452, startPoint y: 489, endPoint x: 379, endPoint y: 278, distance: 223.2
click at [379, 278] on quentale-workspace at bounding box center [558, 265] width 1117 height 530
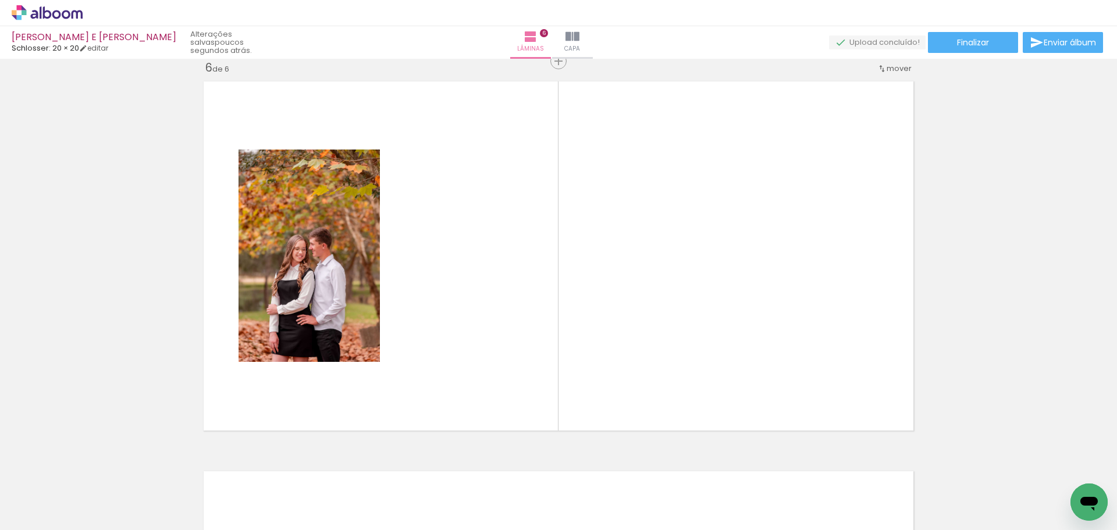
scroll to position [1965, 0]
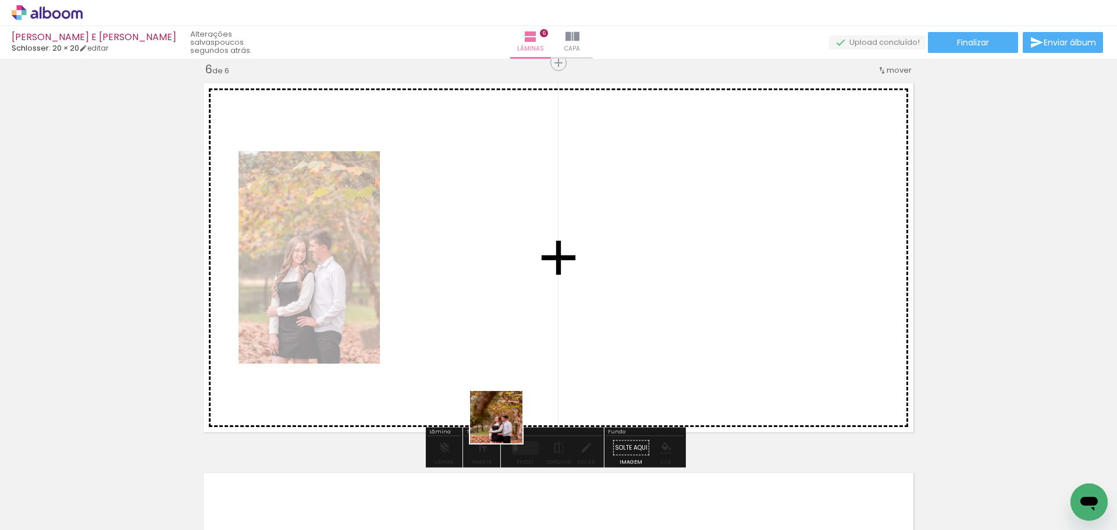
drag, startPoint x: 525, startPoint y: 505, endPoint x: 495, endPoint y: 354, distance: 154.4
click at [495, 354] on quentale-workspace at bounding box center [558, 265] width 1117 height 530
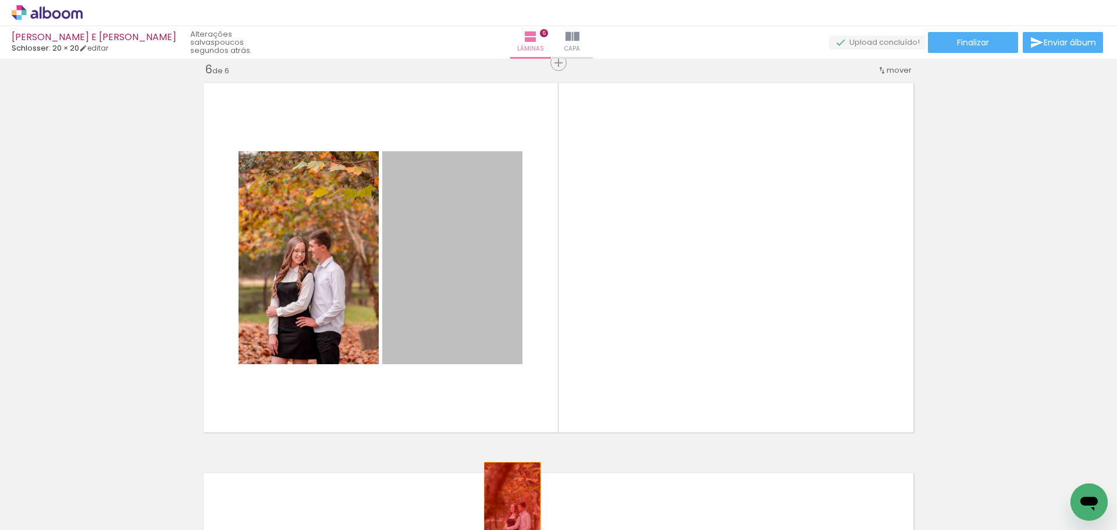
drag, startPoint x: 514, startPoint y: 290, endPoint x: 508, endPoint y: 505, distance: 214.8
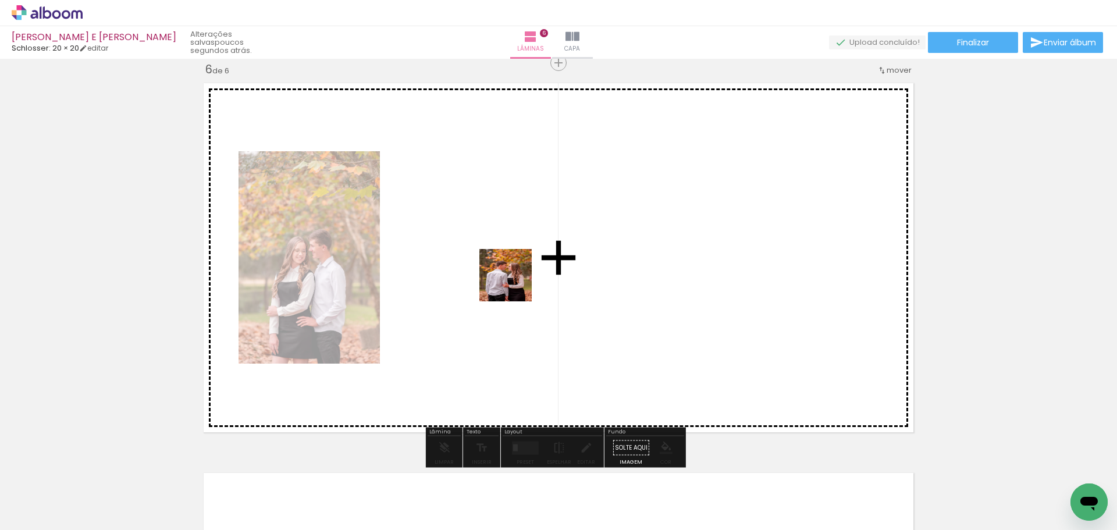
drag, startPoint x: 514, startPoint y: 284, endPoint x: 519, endPoint y: 380, distance: 96.1
click at [506, 271] on quentale-workspace at bounding box center [558, 265] width 1117 height 530
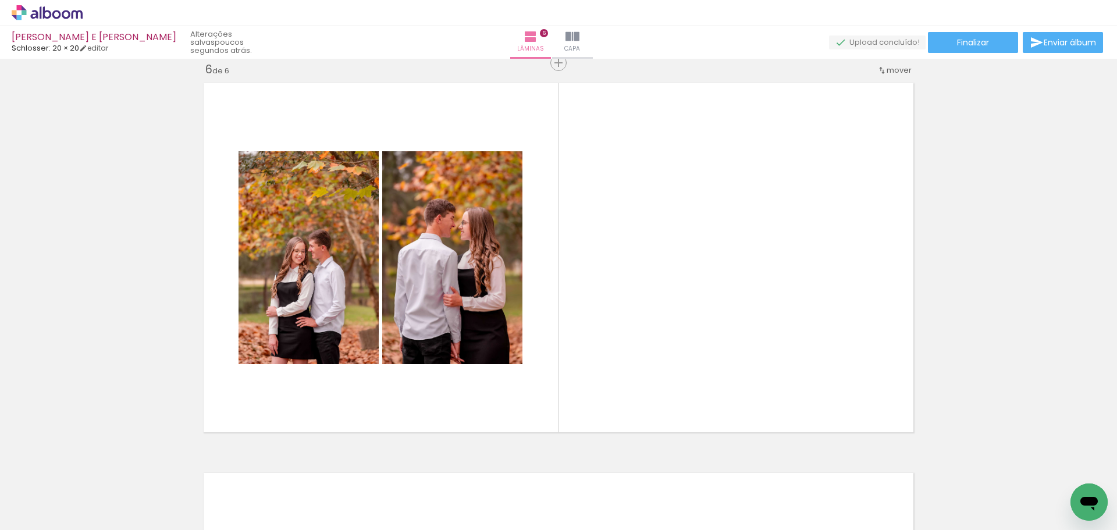
scroll to position [0, 1799]
drag, startPoint x: 550, startPoint y: 502, endPoint x: 633, endPoint y: 310, distance: 208.8
click at [633, 311] on quentale-workspace at bounding box center [558, 265] width 1117 height 530
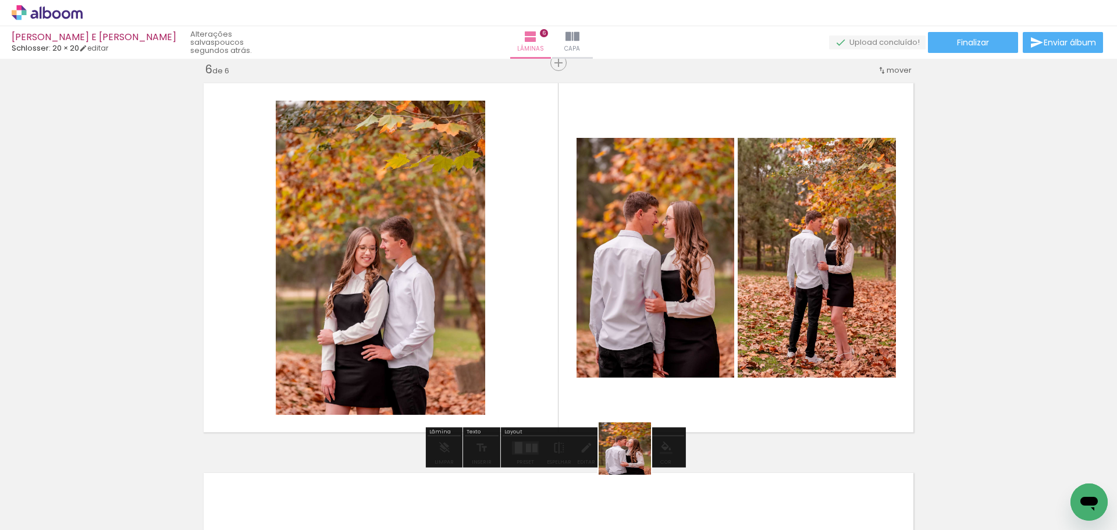
drag, startPoint x: 666, startPoint y: 515, endPoint x: 670, endPoint y: 358, distance: 157.2
click at [555, 332] on quentale-workspace at bounding box center [558, 265] width 1117 height 530
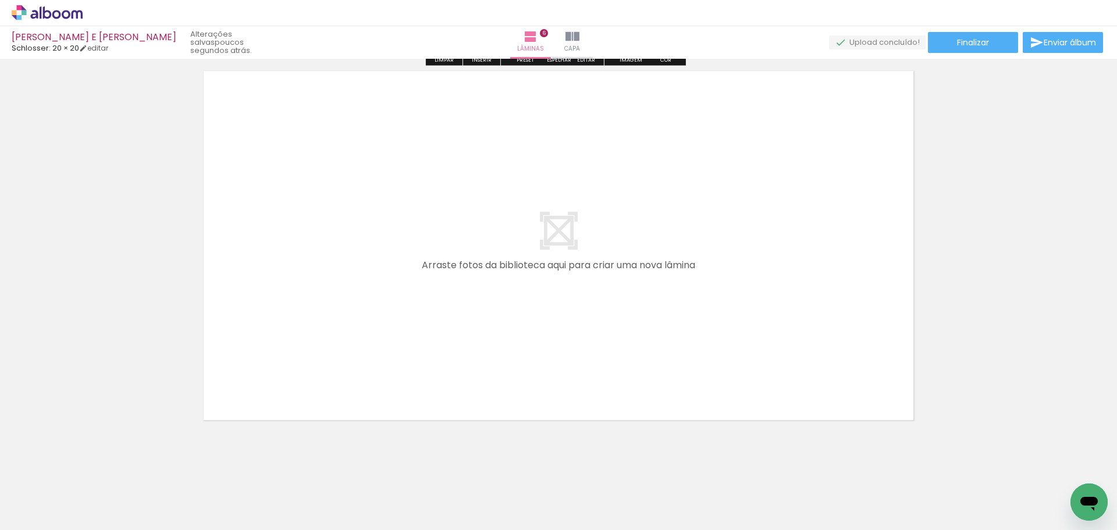
scroll to position [2372, 0]
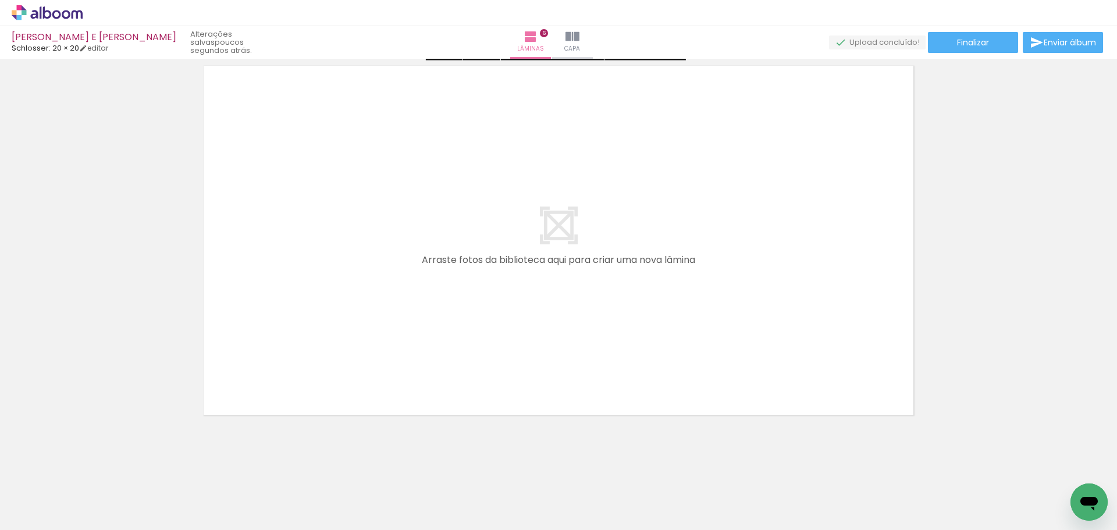
drag, startPoint x: 740, startPoint y: 499, endPoint x: 522, endPoint y: 325, distance: 279.5
click at [522, 325] on quentale-workspace at bounding box center [558, 265] width 1117 height 530
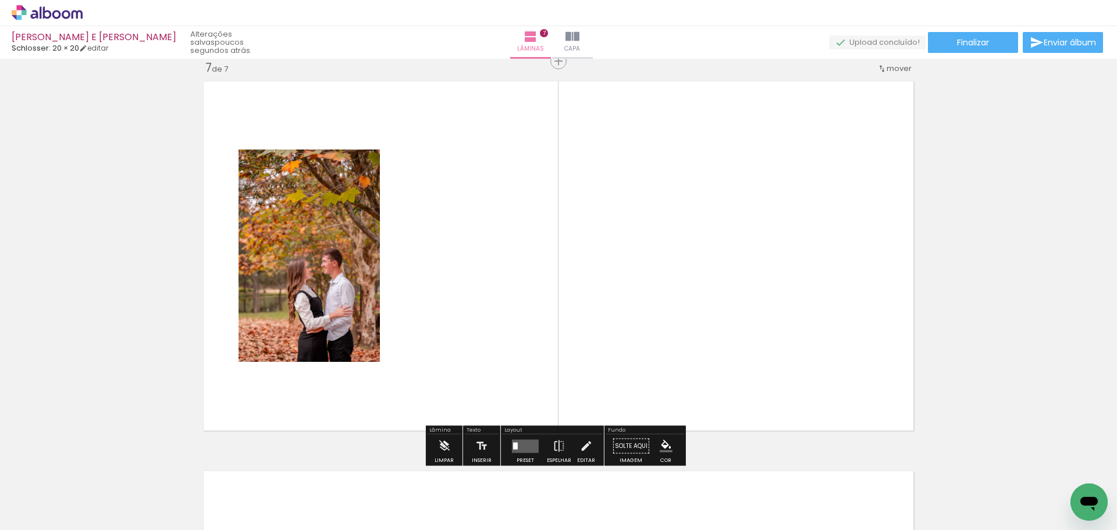
scroll to position [2354, 0]
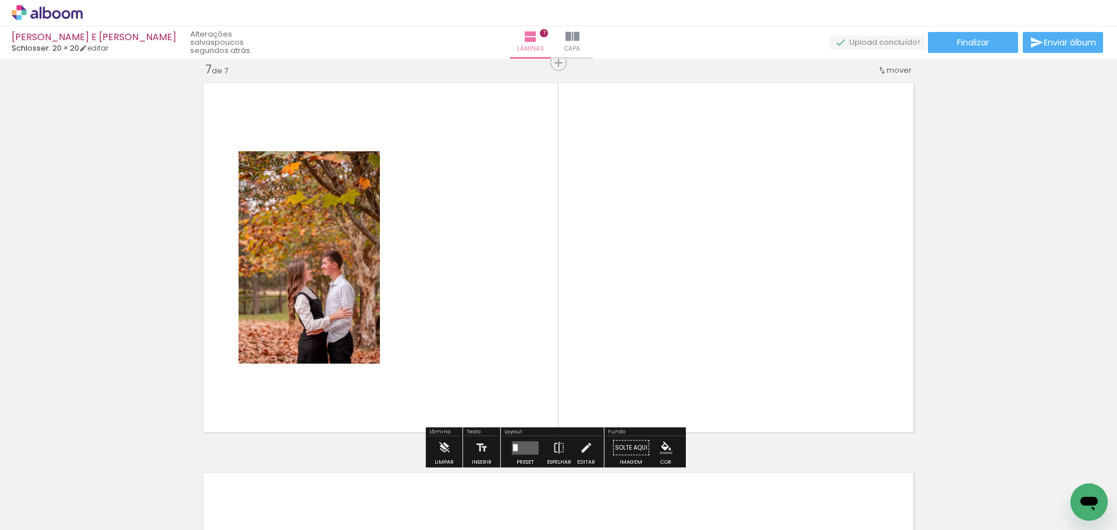
click at [556, 350] on quentale-workspace at bounding box center [558, 265] width 1117 height 530
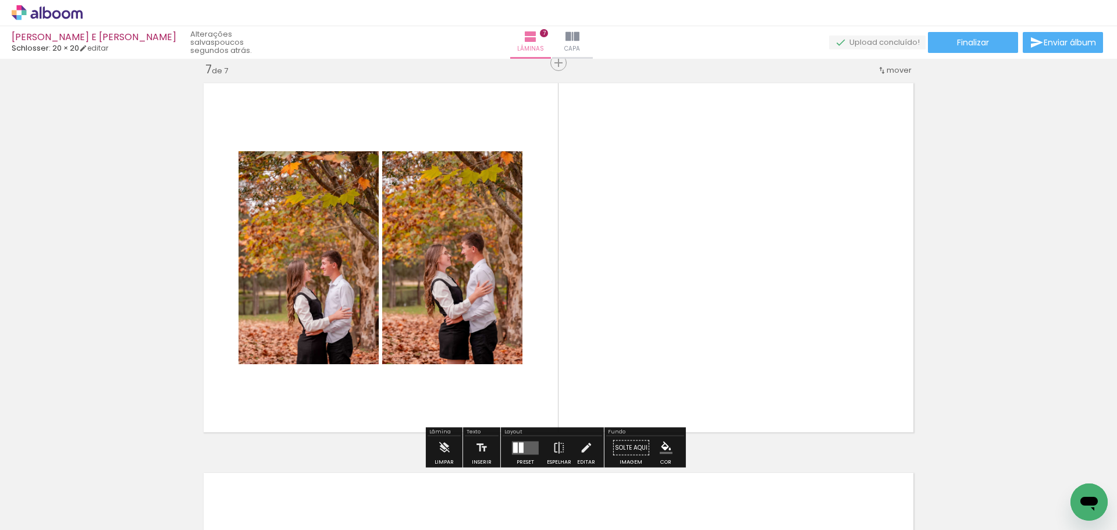
drag, startPoint x: 856, startPoint y: 506, endPoint x: 616, endPoint y: 306, distance: 312.8
click at [616, 306] on quentale-workspace at bounding box center [558, 265] width 1117 height 530
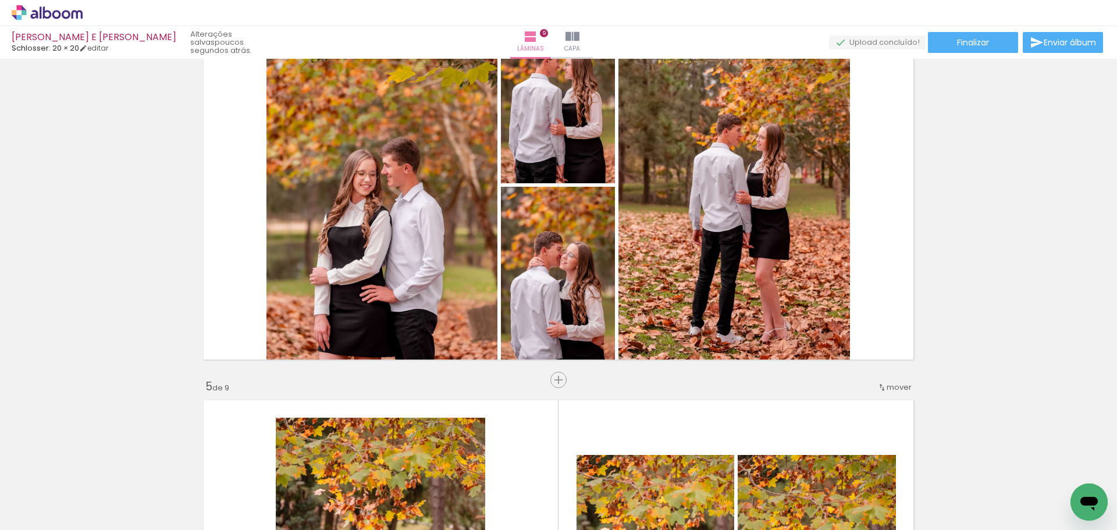
scroll to position [1243, 0]
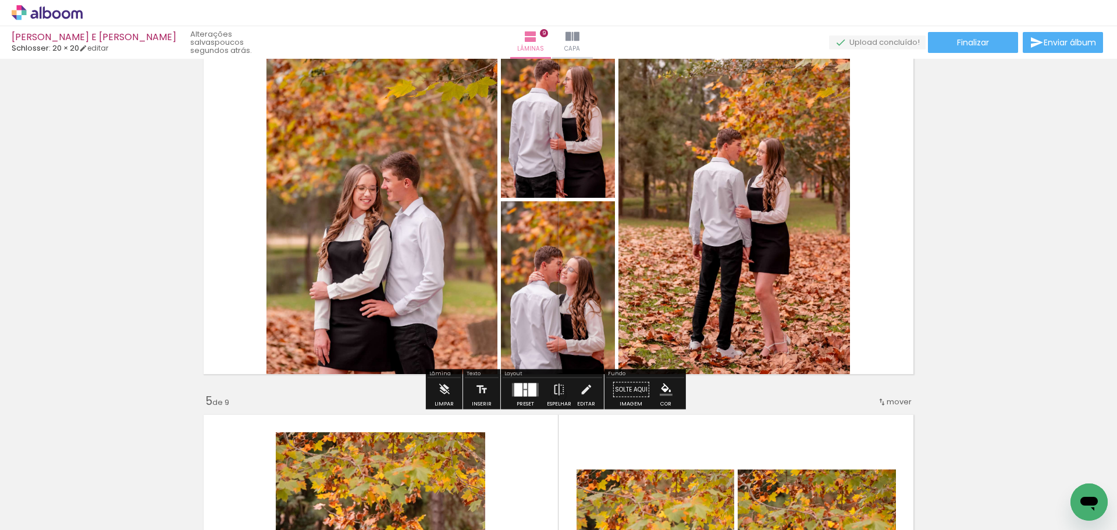
click at [532, 395] on div at bounding box center [532, 389] width 8 height 13
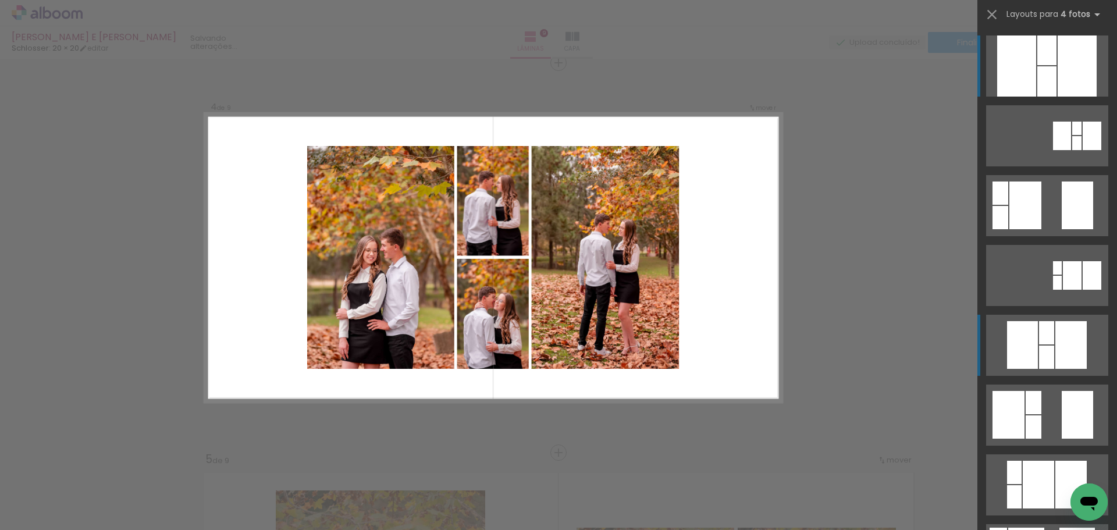
scroll to position [1184, 0]
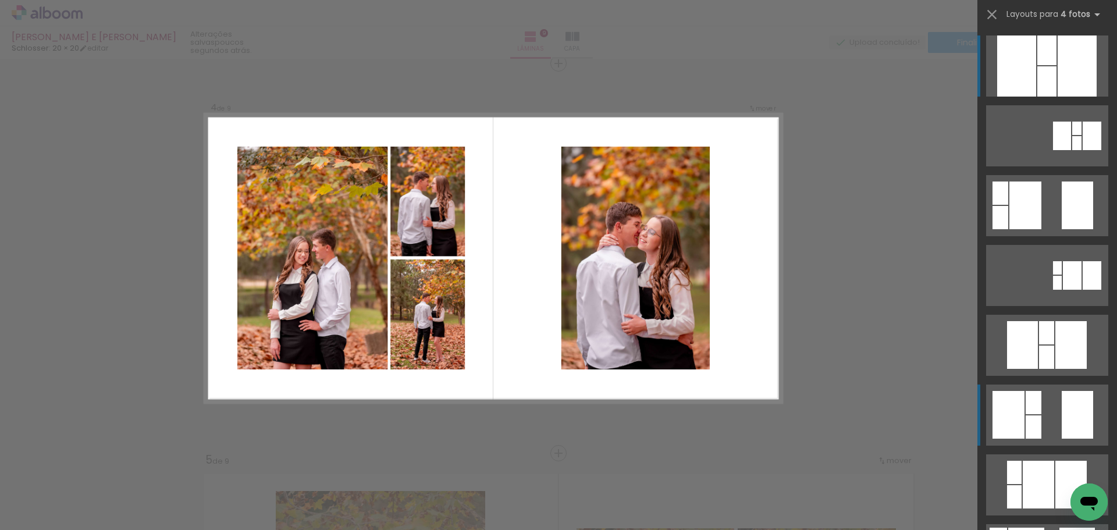
click at [1072, 150] on div at bounding box center [1076, 143] width 9 height 14
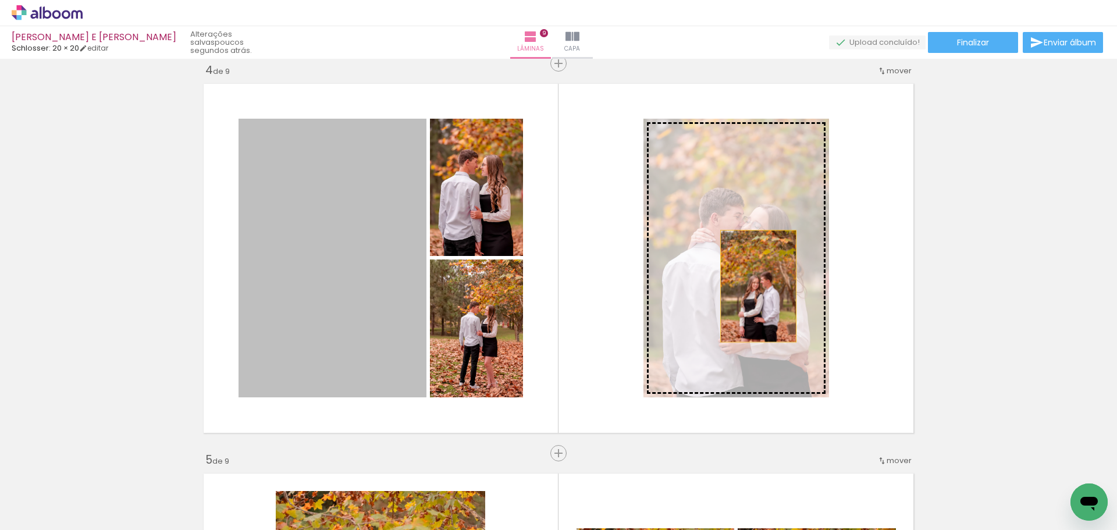
drag, startPoint x: 365, startPoint y: 307, endPoint x: 770, endPoint y: 289, distance: 406.0
click at [0, 0] on slot at bounding box center [0, 0] width 0 height 0
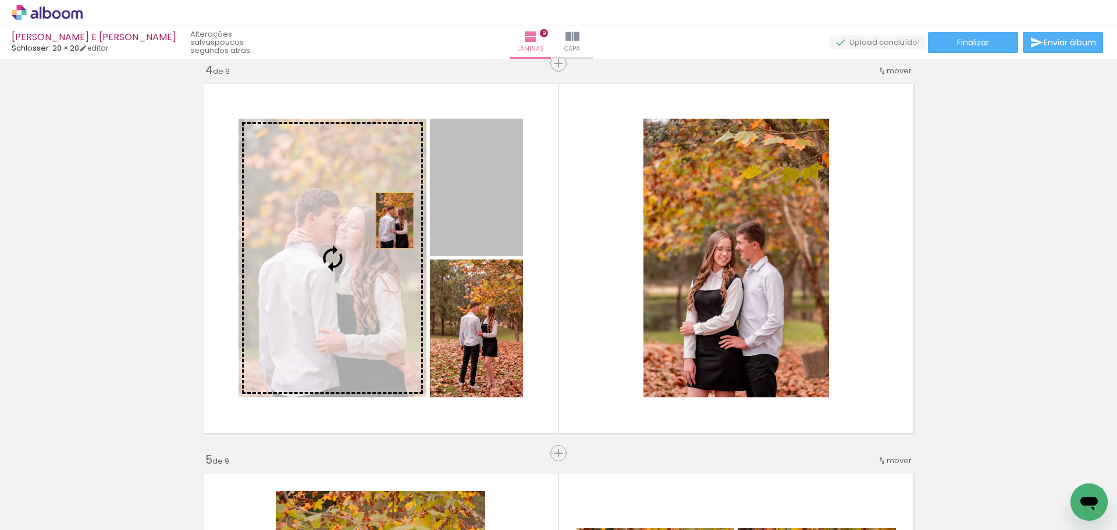
drag, startPoint x: 494, startPoint y: 207, endPoint x: 346, endPoint y: 225, distance: 149.0
click at [0, 0] on slot at bounding box center [0, 0] width 0 height 0
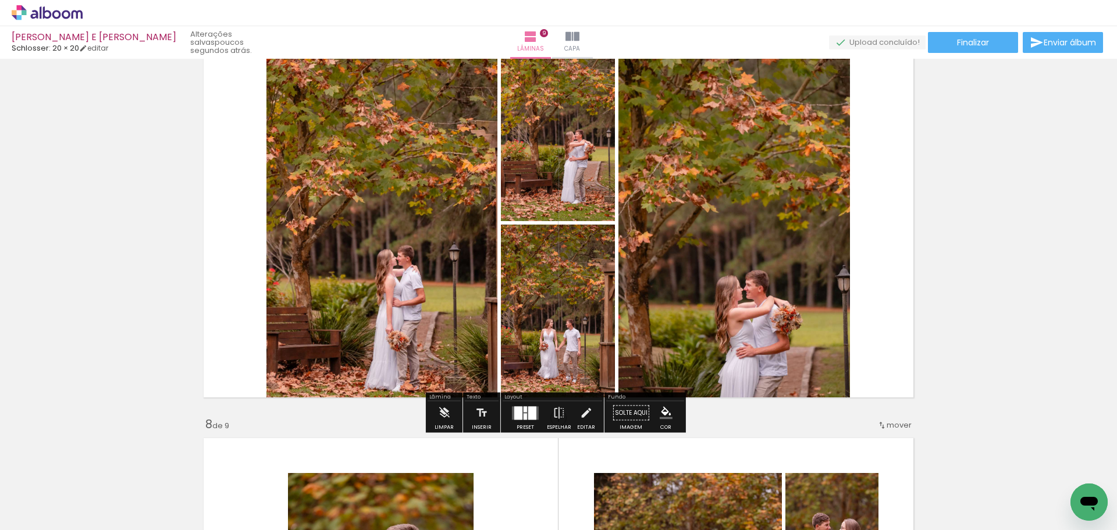
scroll to position [2406, 0]
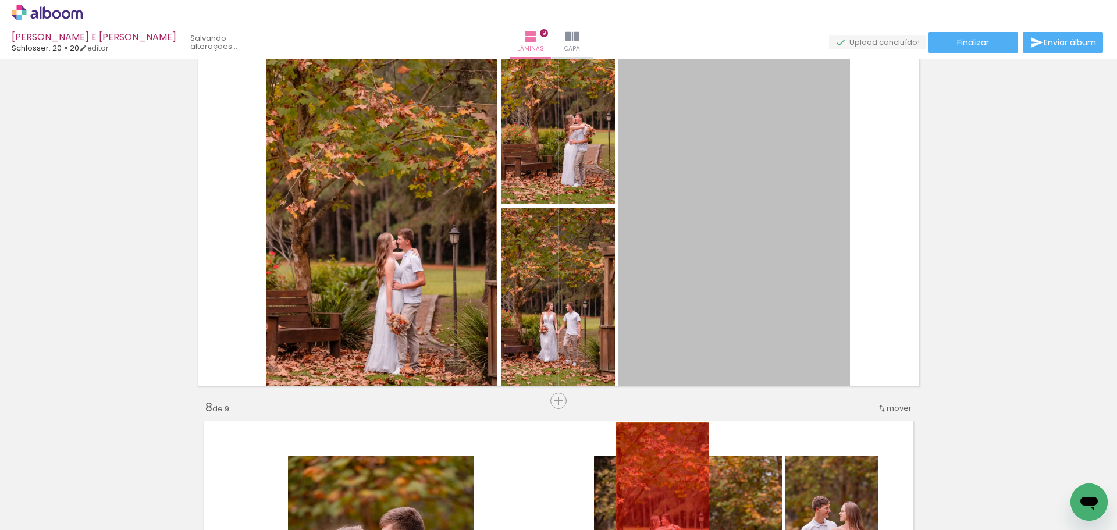
drag, startPoint x: 741, startPoint y: 269, endPoint x: 658, endPoint y: 495, distance: 240.1
click at [658, 495] on quentale-workspace at bounding box center [558, 265] width 1117 height 530
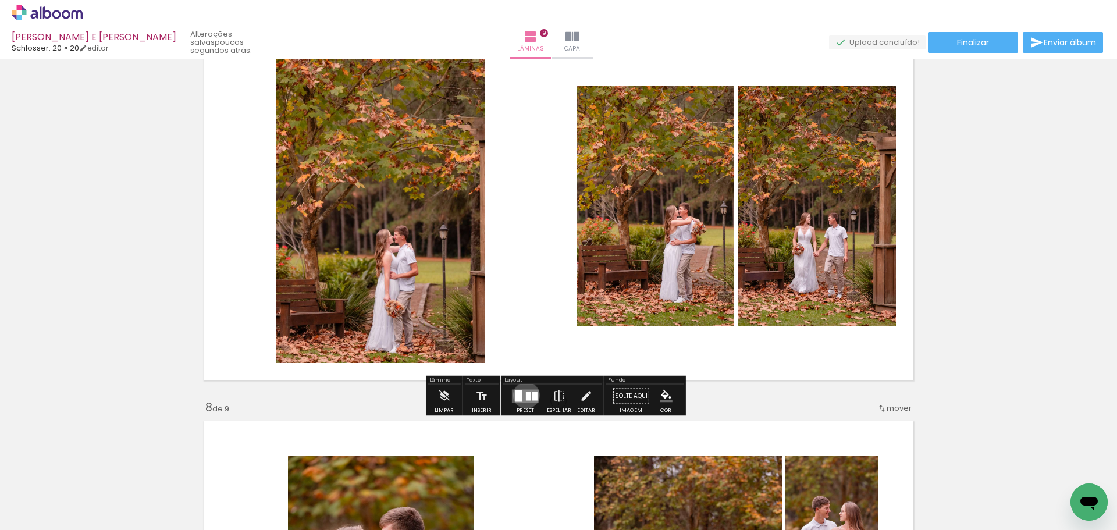
click at [526, 395] on div at bounding box center [528, 396] width 5 height 9
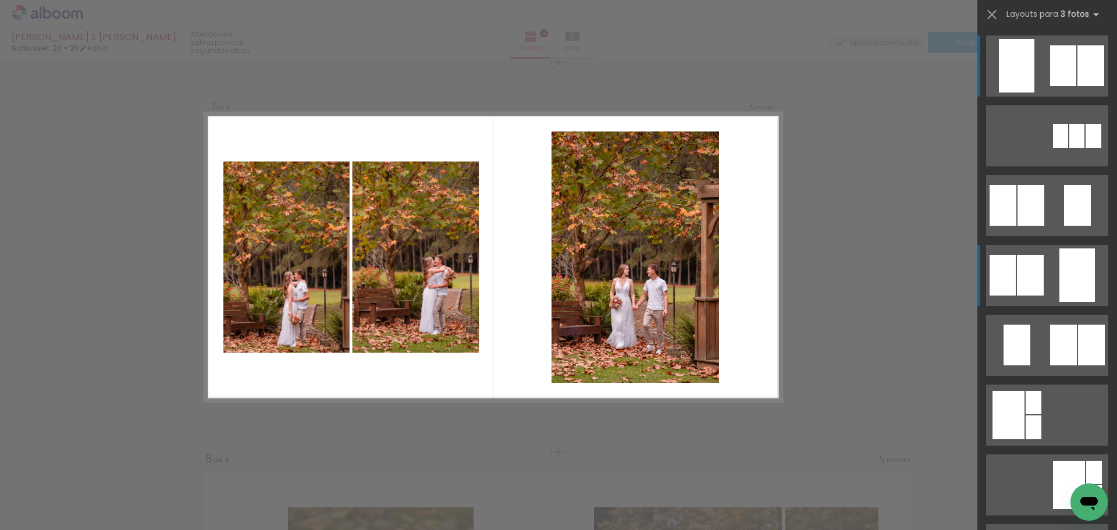
scroll to position [2354, 0]
click at [1086, 148] on div at bounding box center [1094, 136] width 16 height 24
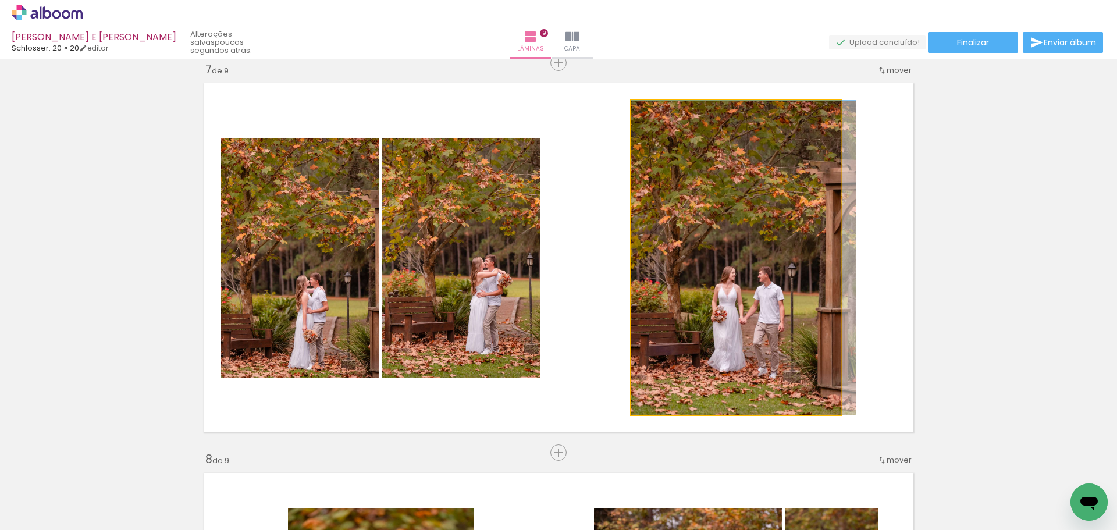
drag, startPoint x: 784, startPoint y: 289, endPoint x: 857, endPoint y: 286, distance: 73.4
click at [857, 286] on quentale-layouter at bounding box center [559, 257] width 722 height 361
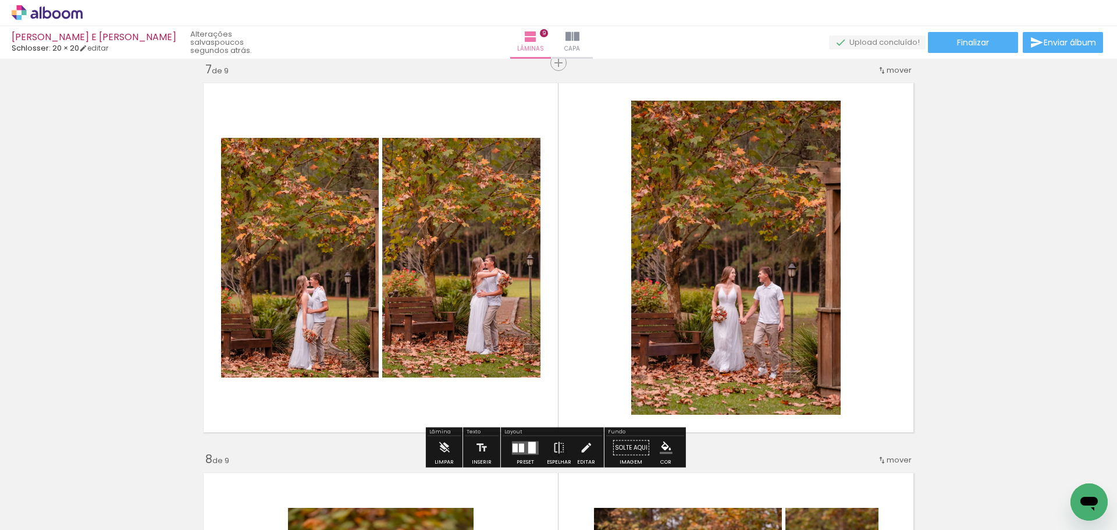
click at [529, 446] on div at bounding box center [532, 448] width 8 height 12
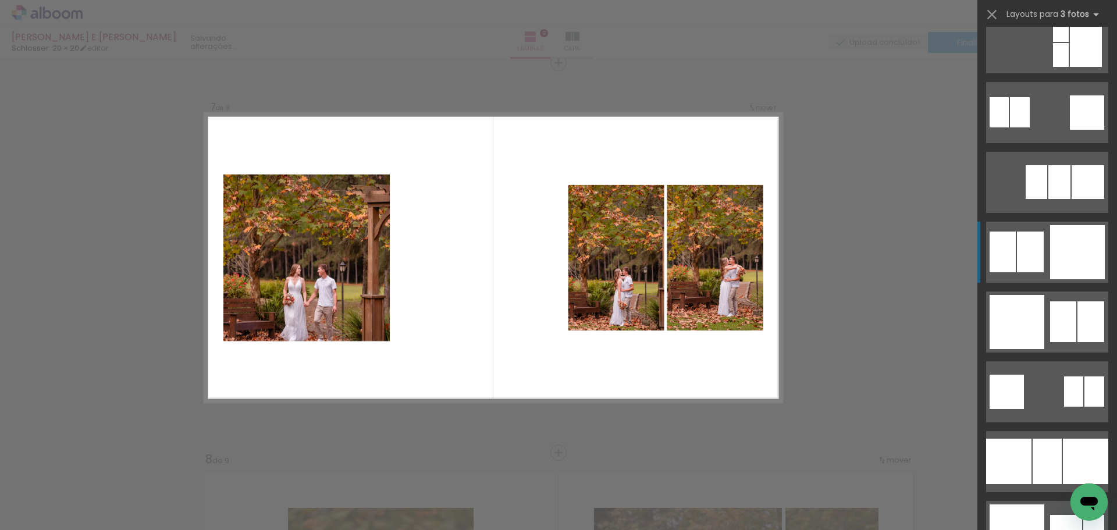
scroll to position [1287, 0]
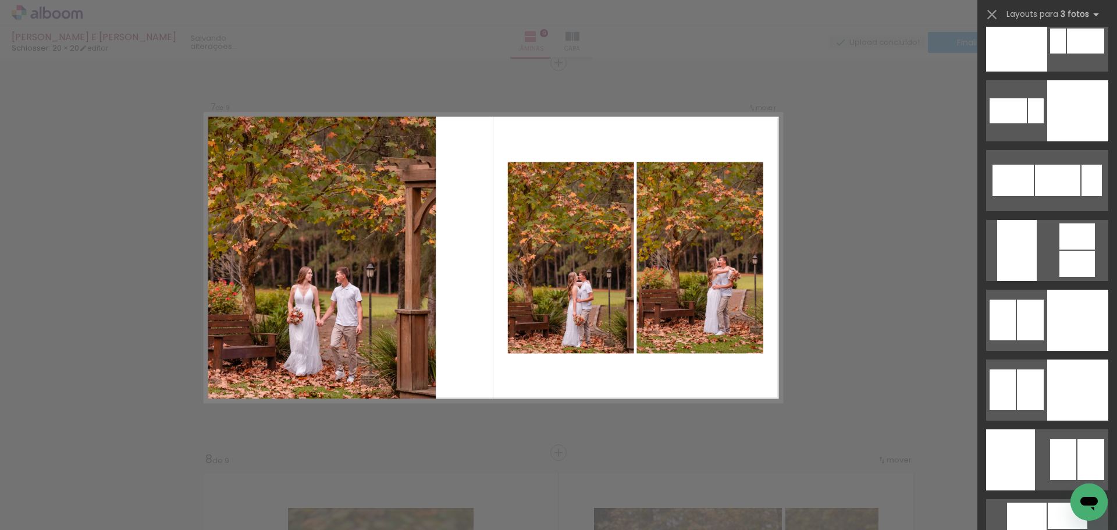
scroll to position [5272, 0]
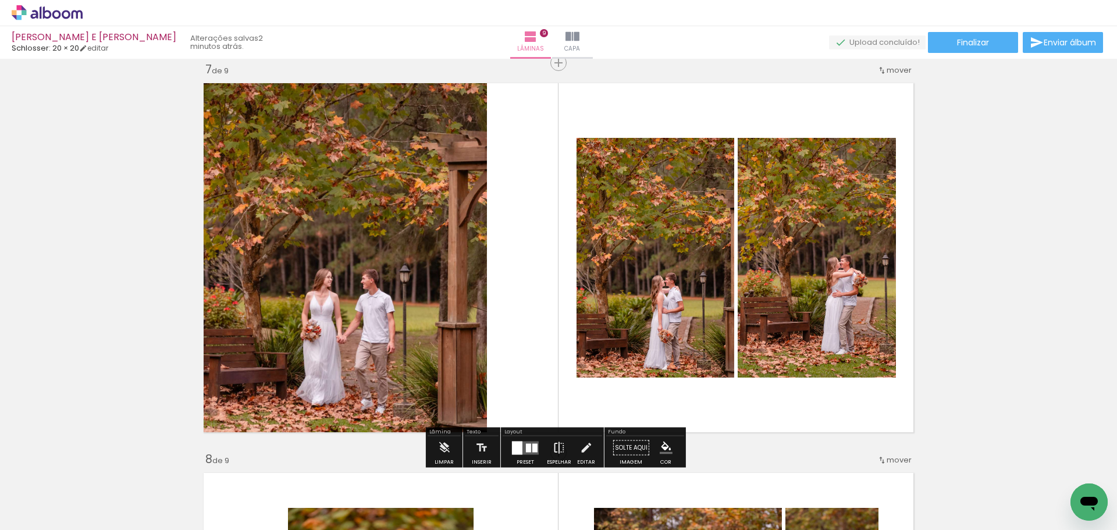
click at [558, 442] on iron-icon at bounding box center [559, 447] width 13 height 23
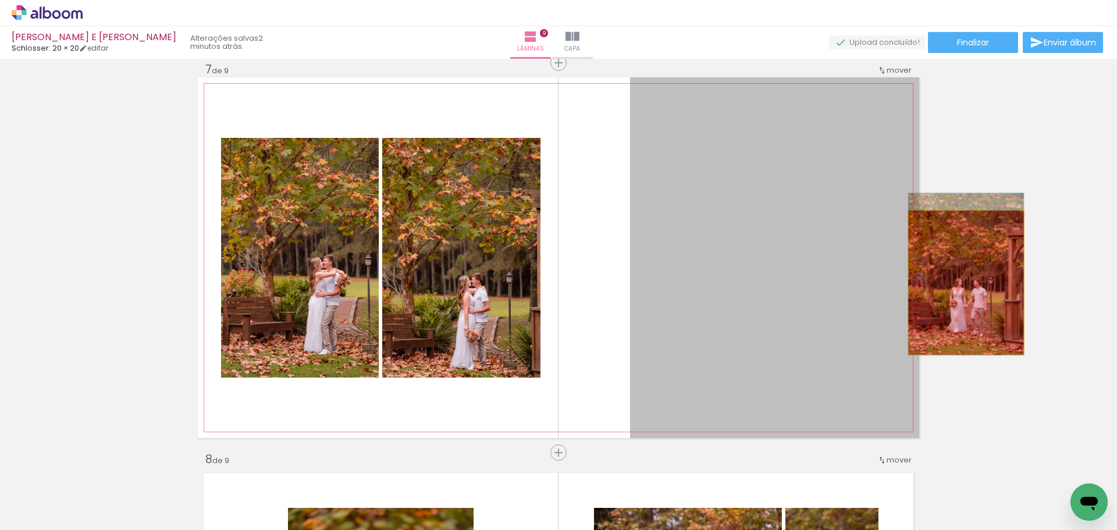
drag, startPoint x: 802, startPoint y: 318, endPoint x: 962, endPoint y: 283, distance: 163.2
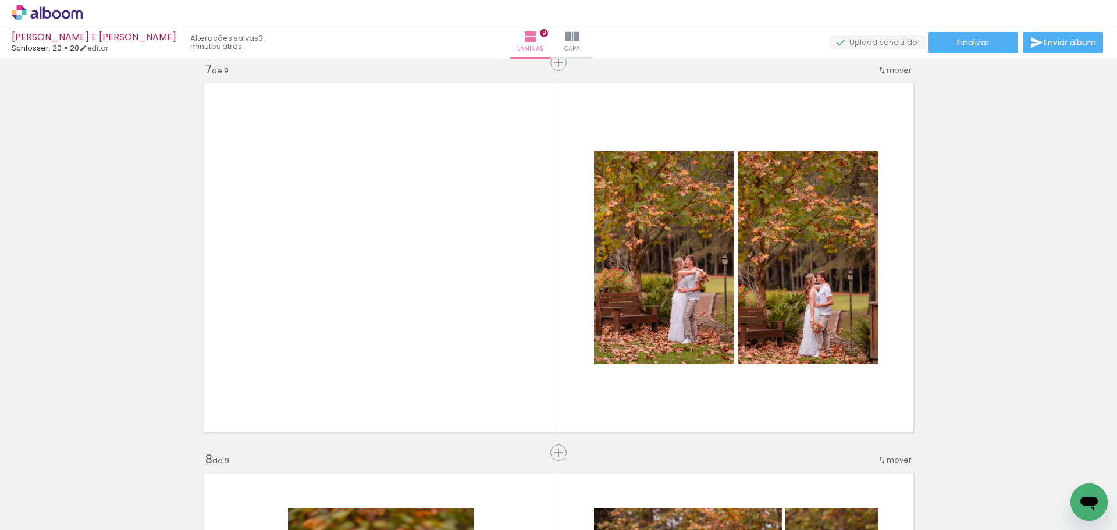
scroll to position [0, 3282]
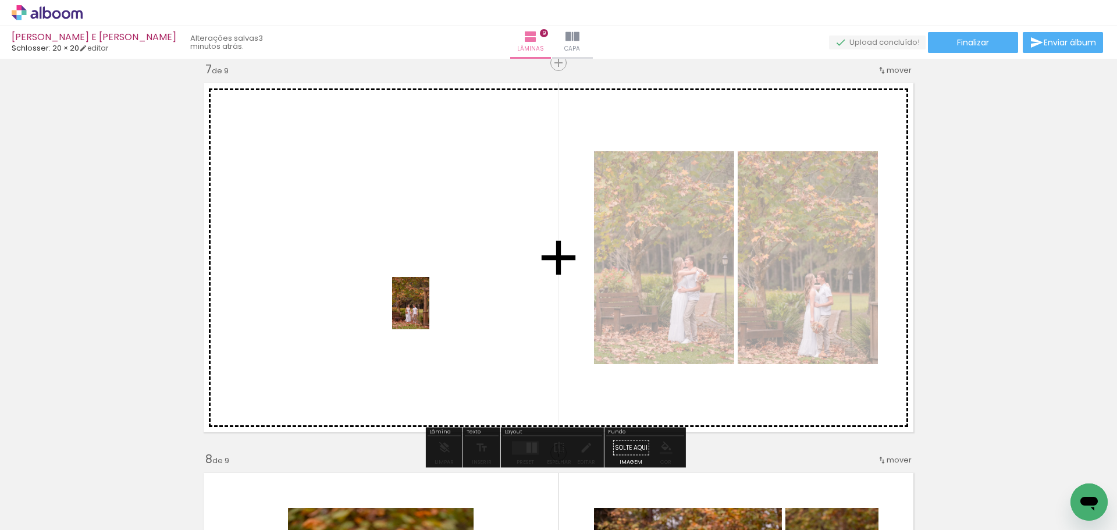
drag, startPoint x: 756, startPoint y: 502, endPoint x: 427, endPoint y: 312, distance: 380.1
click at [427, 312] on quentale-workspace at bounding box center [558, 265] width 1117 height 530
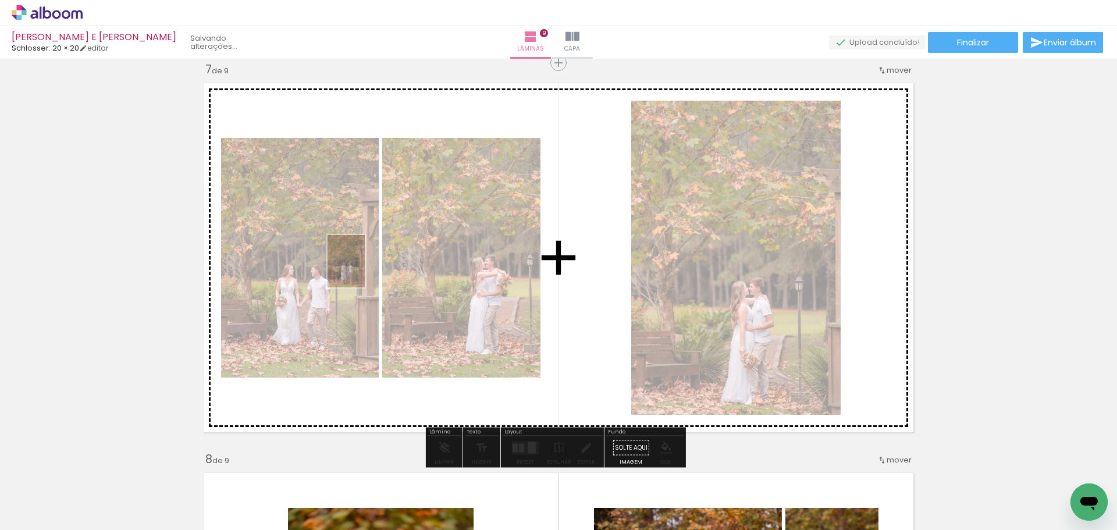
drag, startPoint x: 745, startPoint y: 500, endPoint x: 363, endPoint y: 270, distance: 446.9
click at [363, 270] on quentale-workspace at bounding box center [558, 265] width 1117 height 530
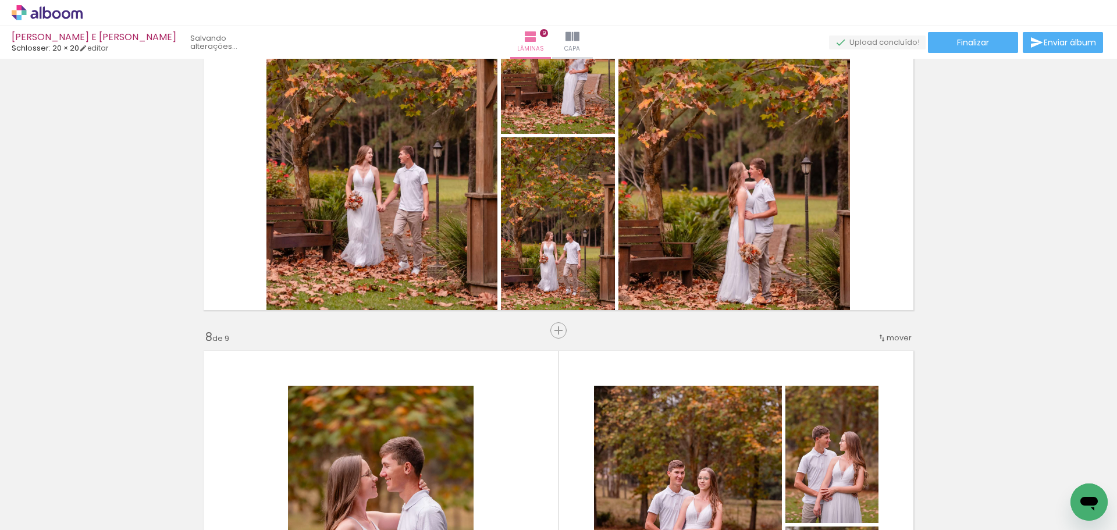
scroll to position [2587, 0]
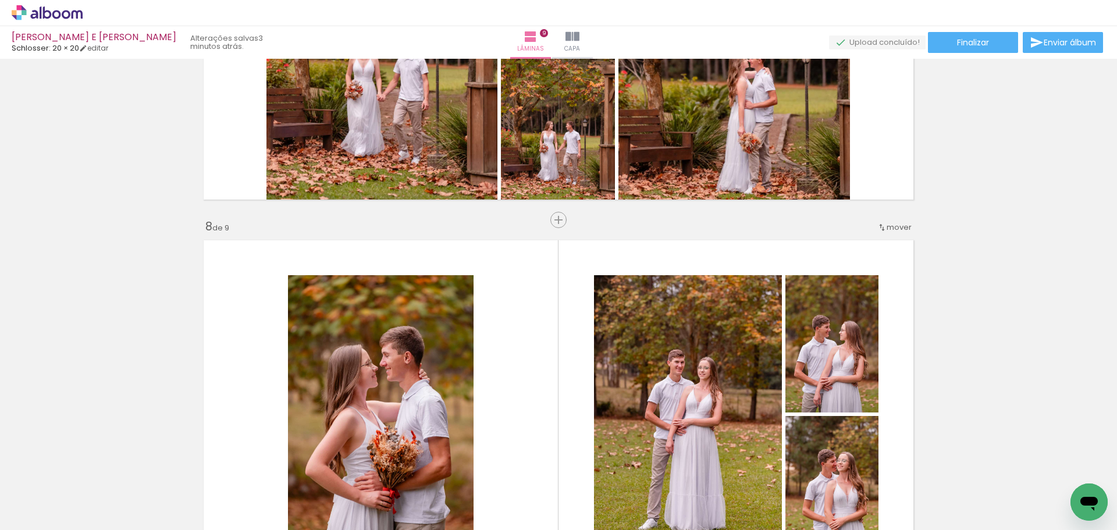
click at [684, 405] on quentale-photo at bounding box center [688, 414] width 188 height 279
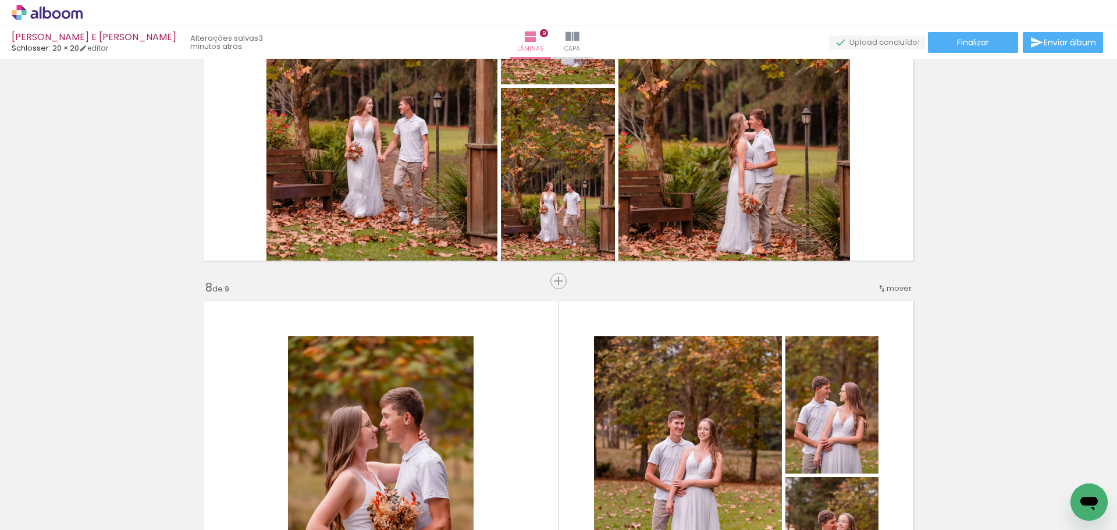
scroll to position [2354, 0]
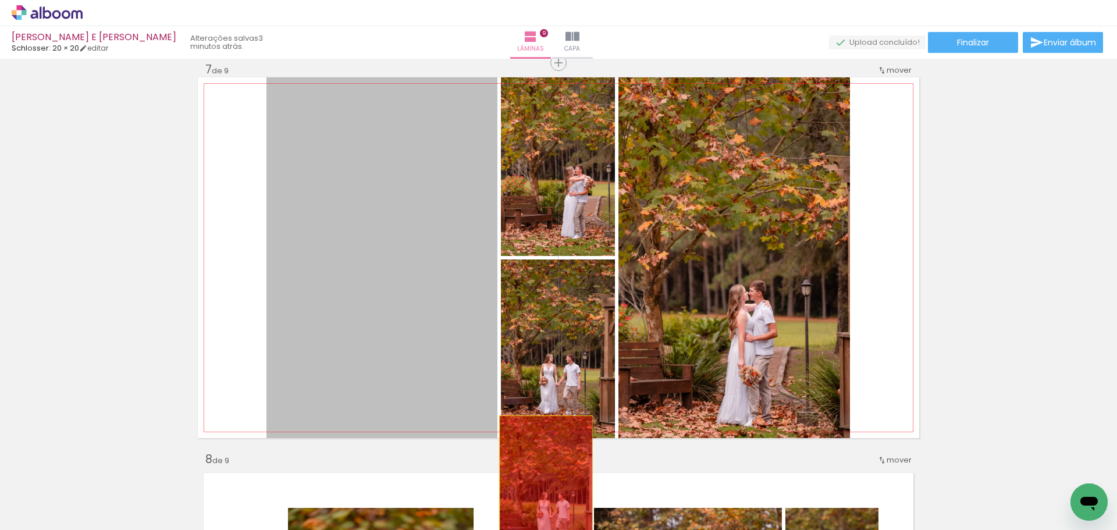
drag, startPoint x: 438, startPoint y: 338, endPoint x: 542, endPoint y: 488, distance: 182.4
click at [542, 488] on quentale-workspace at bounding box center [558, 265] width 1117 height 530
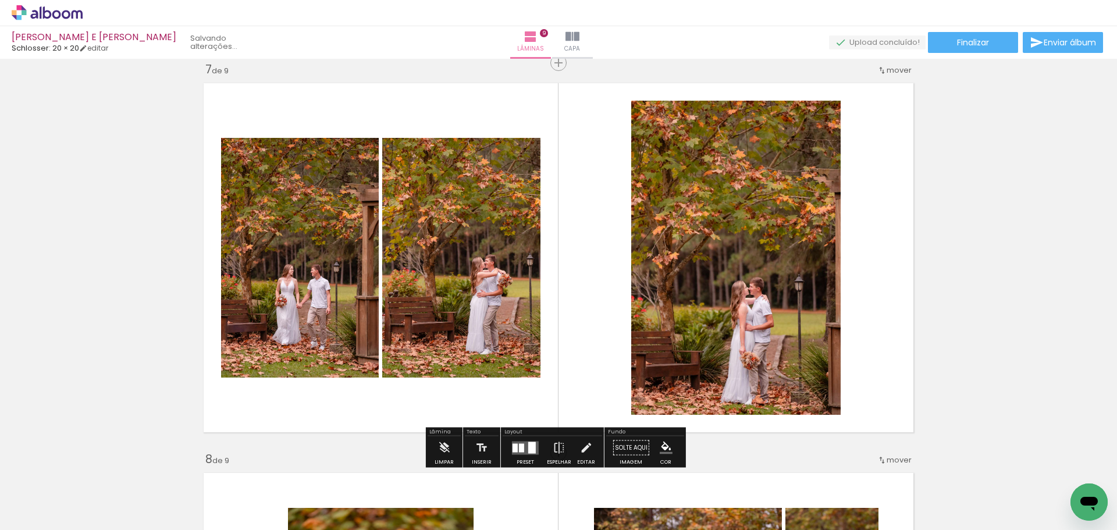
click at [529, 442] on div at bounding box center [532, 448] width 8 height 12
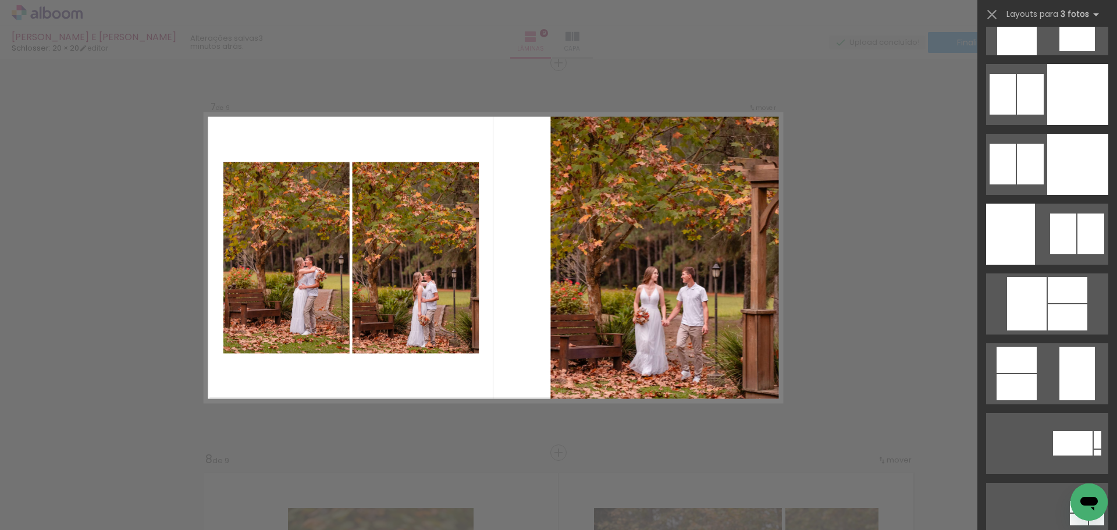
scroll to position [5412, 0]
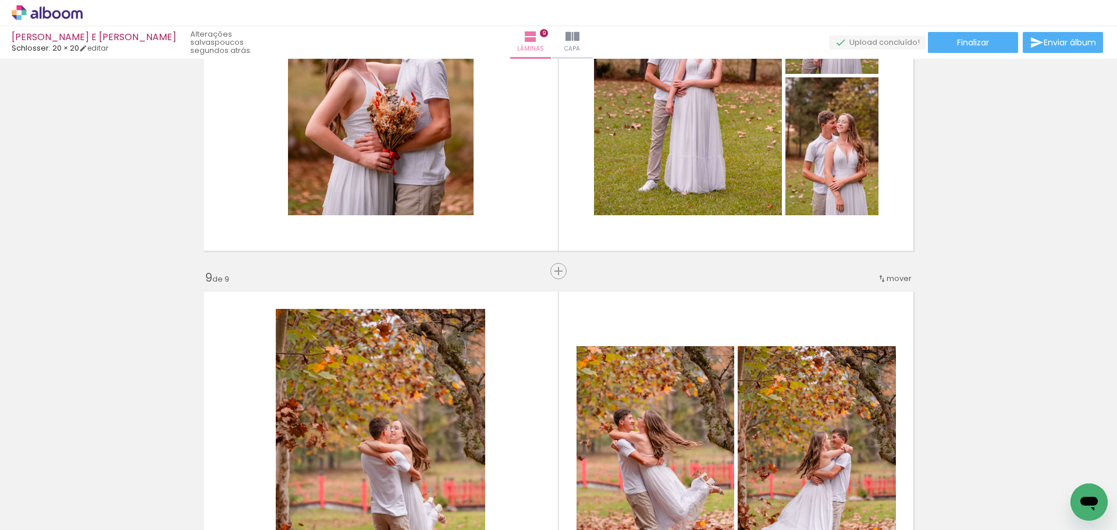
scroll to position [2820, 0]
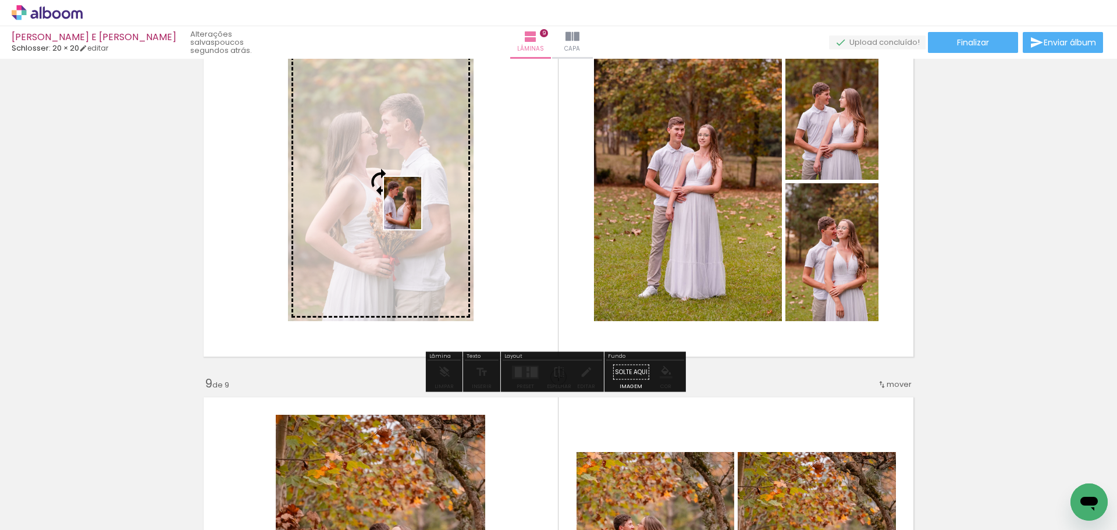
drag, startPoint x: 930, startPoint y: 486, endPoint x: 419, endPoint y: 212, distance: 580.3
click at [419, 212] on quentale-workspace at bounding box center [558, 265] width 1117 height 530
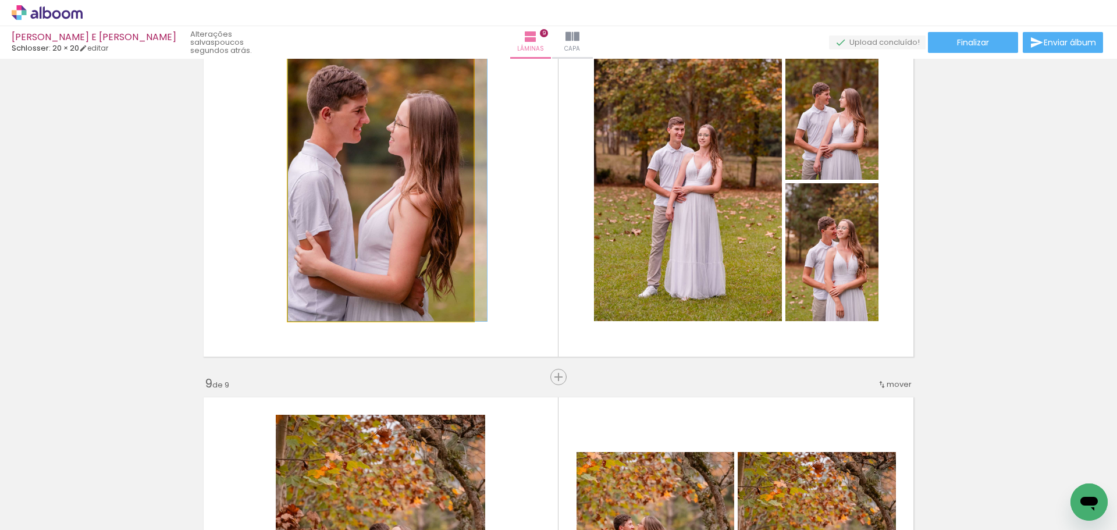
drag, startPoint x: 410, startPoint y: 211, endPoint x: 468, endPoint y: 231, distance: 61.7
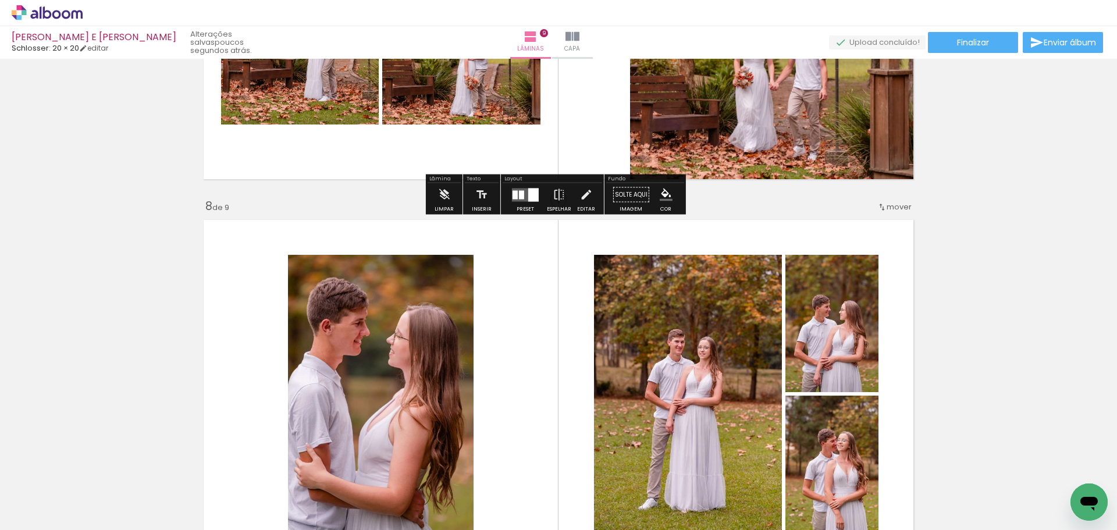
scroll to position [2587, 0]
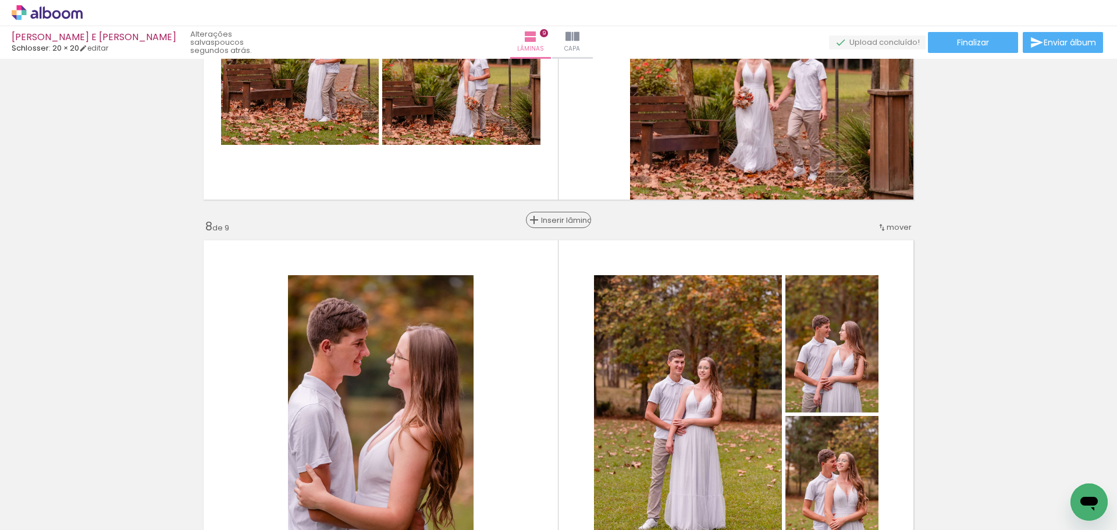
click at [551, 214] on div "Inserir lâmina" at bounding box center [558, 220] width 63 height 14
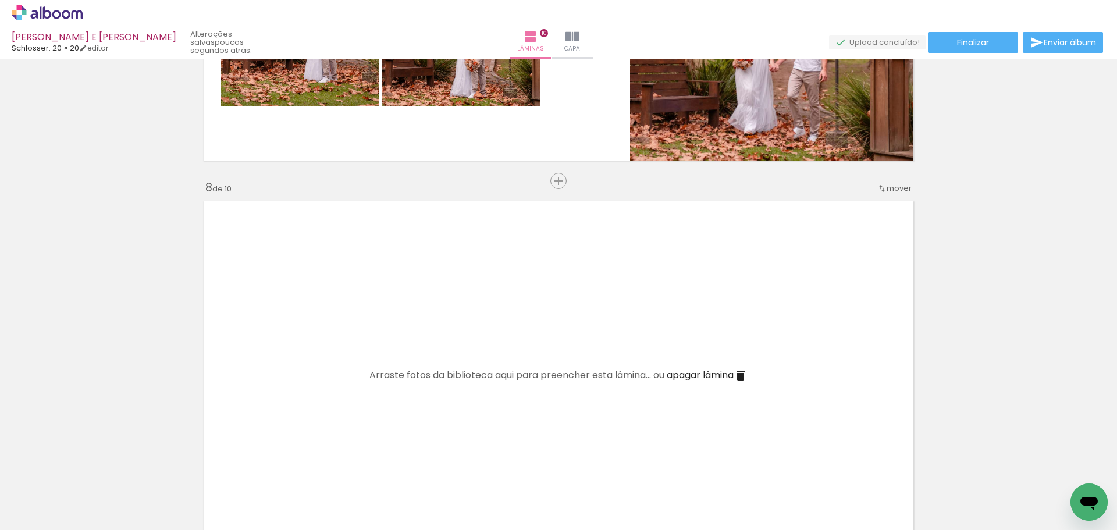
scroll to position [2645, 0]
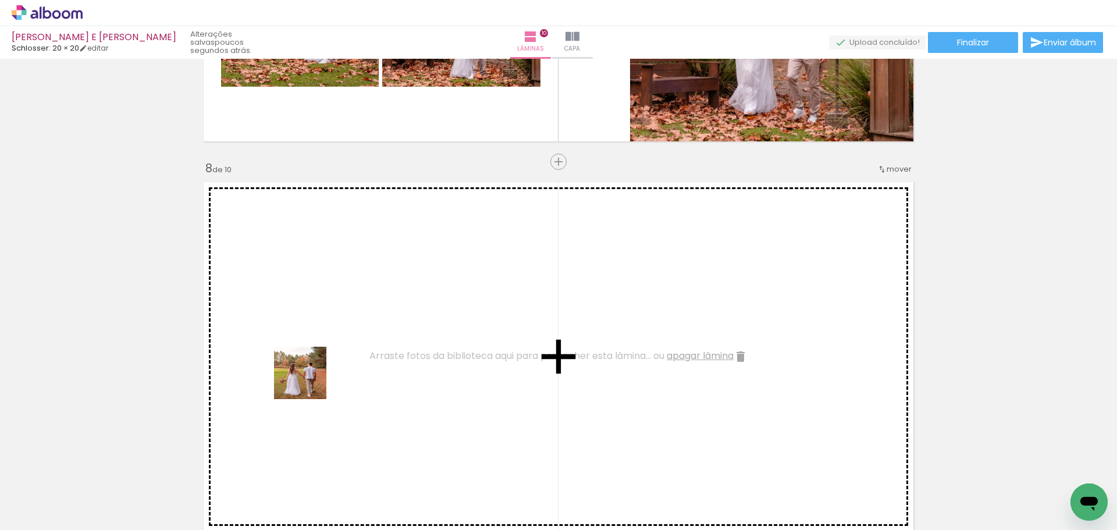
drag, startPoint x: 309, startPoint y: 382, endPoint x: 393, endPoint y: 481, distance: 130.0
click at [317, 292] on quentale-workspace at bounding box center [558, 265] width 1117 height 530
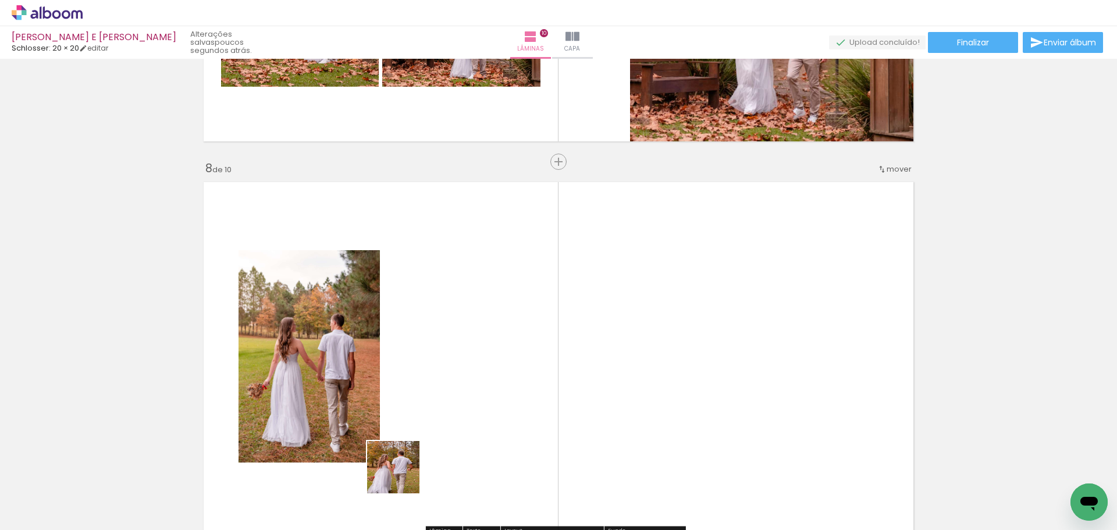
drag, startPoint x: 402, startPoint y: 476, endPoint x: 522, endPoint y: 322, distance: 194.9
click at [522, 323] on quentale-workspace at bounding box center [558, 265] width 1117 height 530
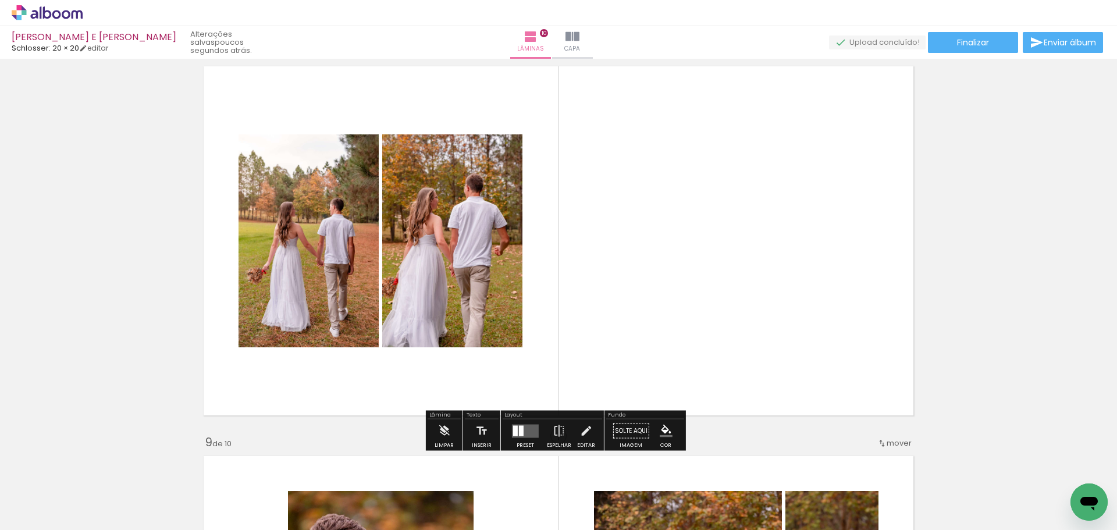
scroll to position [2762, 0]
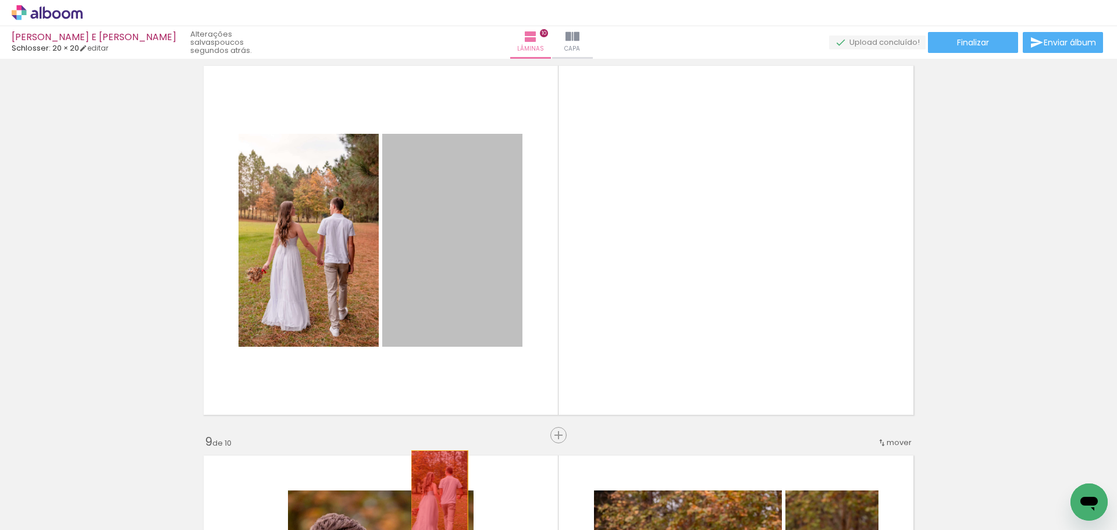
drag, startPoint x: 464, startPoint y: 354, endPoint x: 435, endPoint y: 493, distance: 142.1
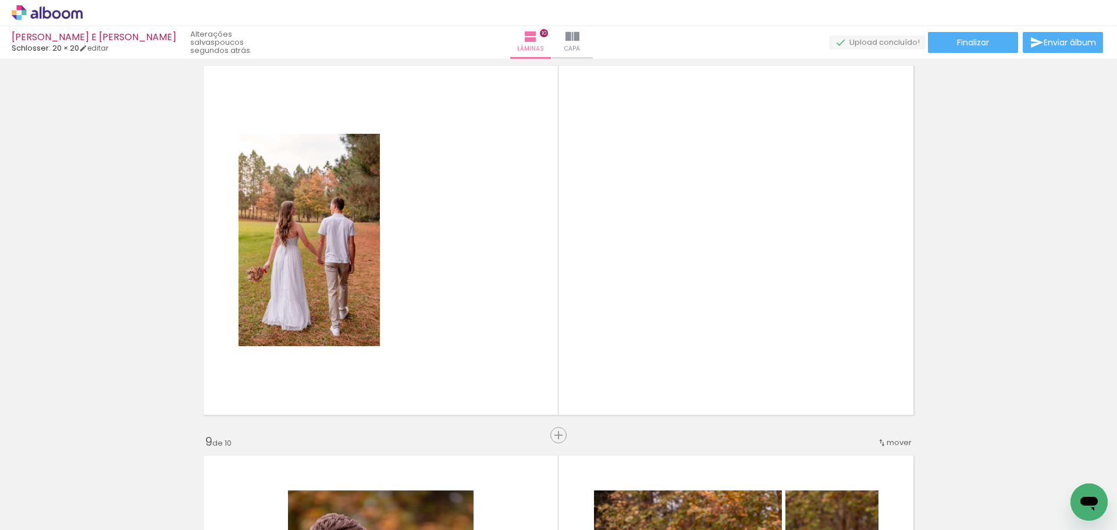
drag, startPoint x: 573, startPoint y: 497, endPoint x: 484, endPoint y: 322, distance: 196.5
click at [484, 322] on quentale-workspace at bounding box center [558, 265] width 1117 height 530
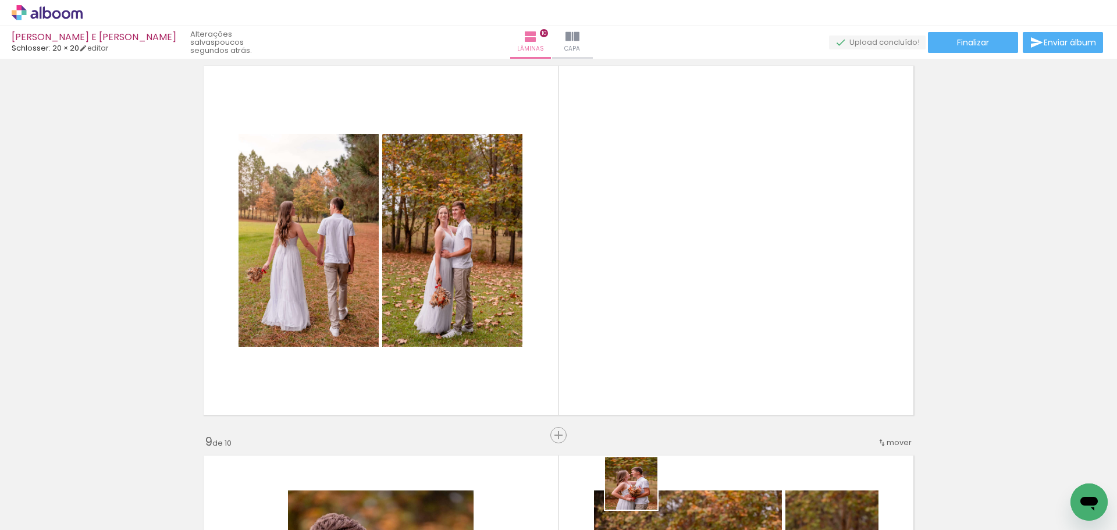
drag, startPoint x: 642, startPoint y: 498, endPoint x: 704, endPoint y: 402, distance: 114.9
click at [626, 274] on quentale-workspace at bounding box center [558, 265] width 1117 height 530
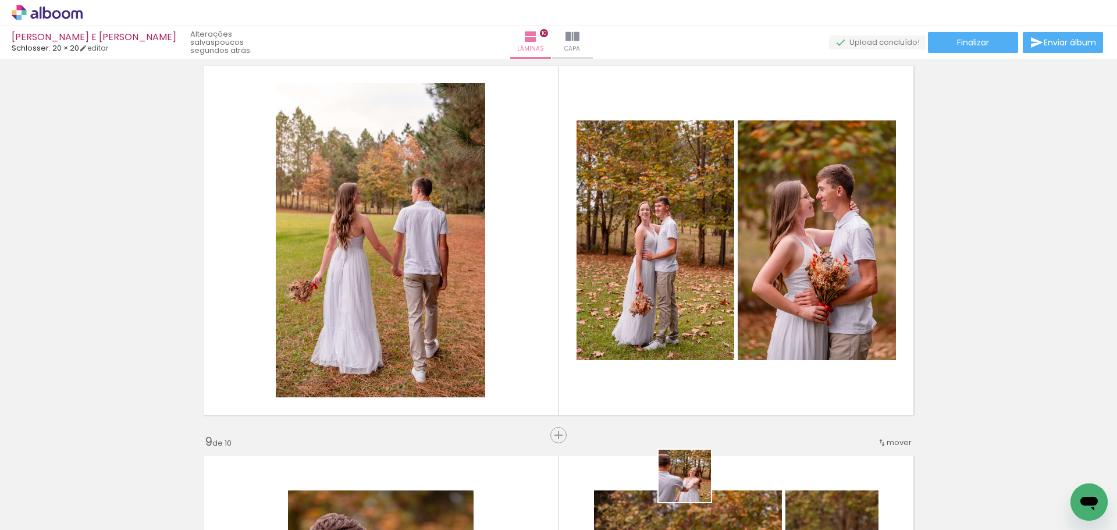
drag, startPoint x: 702, startPoint y: 503, endPoint x: 722, endPoint y: 398, distance: 106.6
click at [572, 255] on quentale-workspace at bounding box center [558, 265] width 1117 height 530
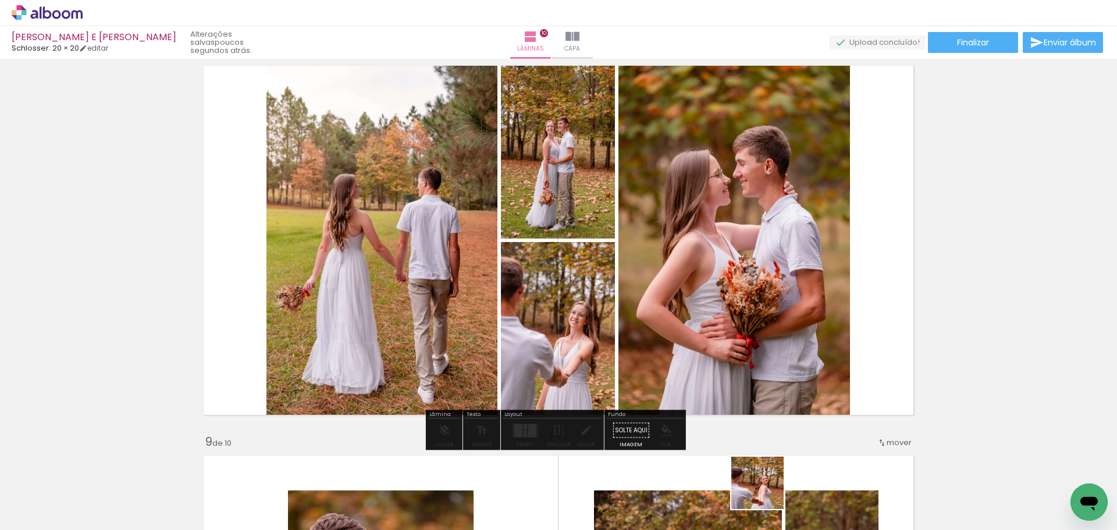
drag, startPoint x: 766, startPoint y: 492, endPoint x: 735, endPoint y: 371, distance: 124.5
click at [735, 371] on quentale-workspace at bounding box center [558, 265] width 1117 height 530
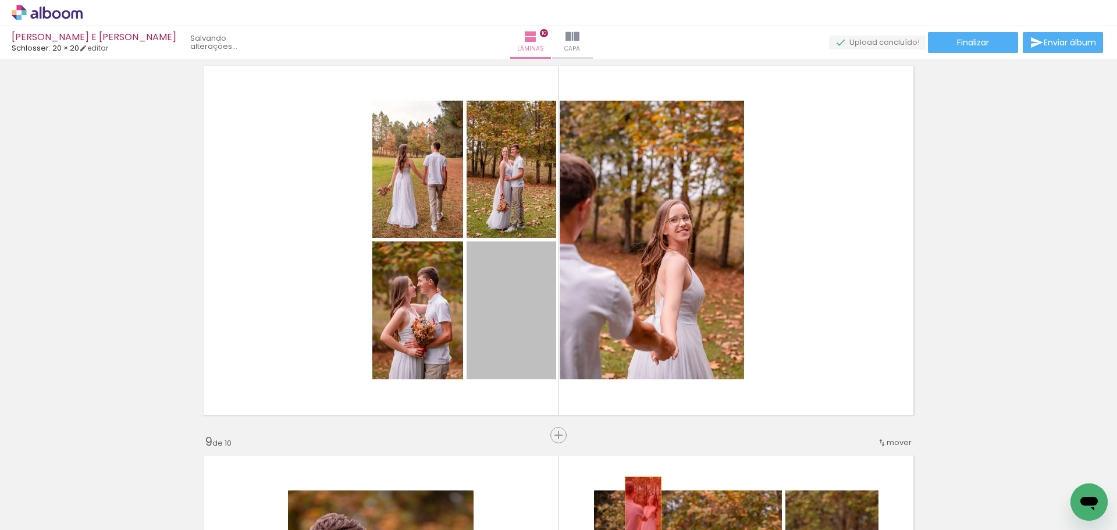
drag, startPoint x: 573, startPoint y: 399, endPoint x: 639, endPoint y: 505, distance: 124.2
click at [639, 505] on quentale-workspace at bounding box center [558, 265] width 1117 height 530
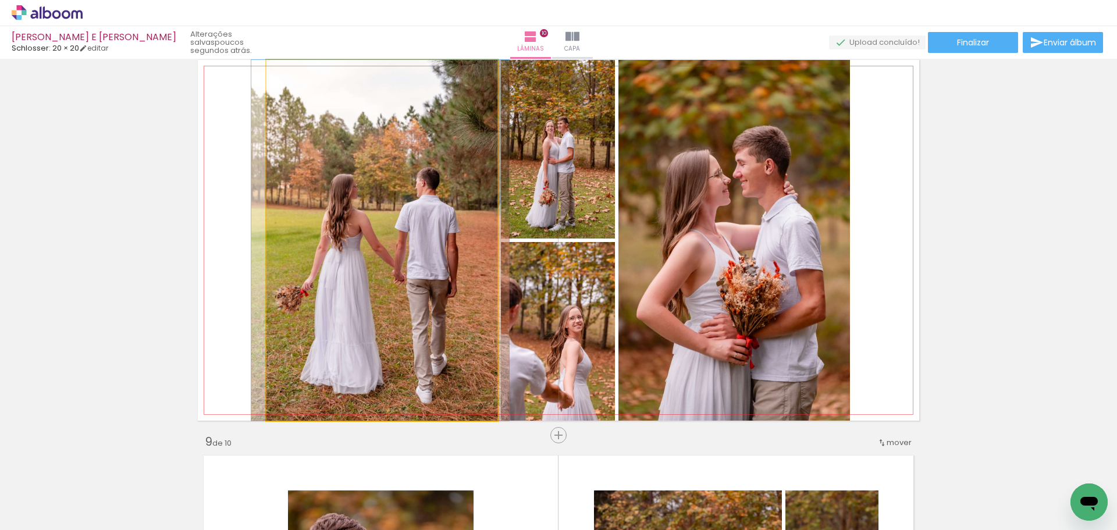
drag, startPoint x: 402, startPoint y: 293, endPoint x: 397, endPoint y: 357, distance: 64.8
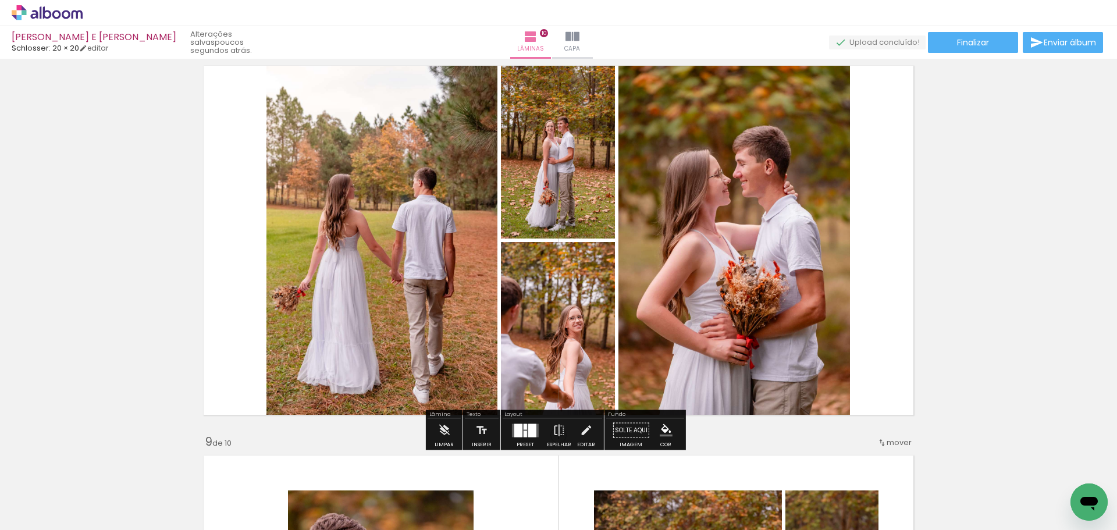
click at [528, 428] on div at bounding box center [532, 430] width 8 height 13
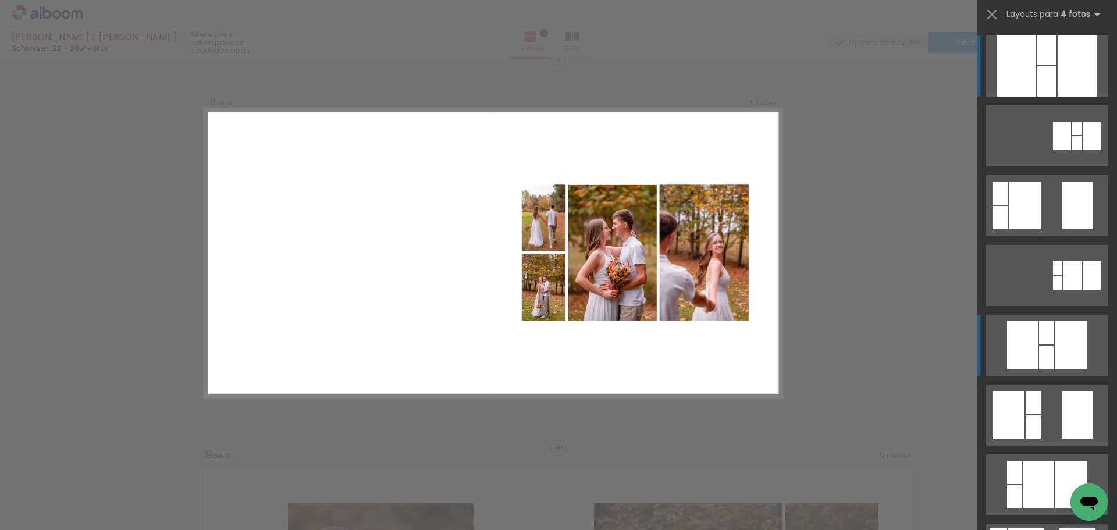
scroll to position [2744, 0]
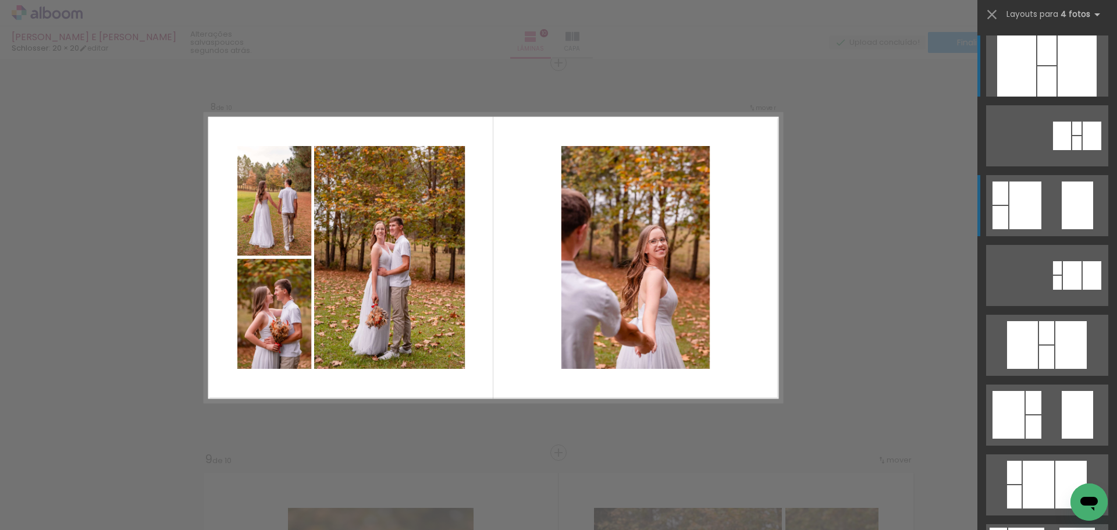
click at [1055, 166] on quentale-layouter at bounding box center [1047, 135] width 122 height 61
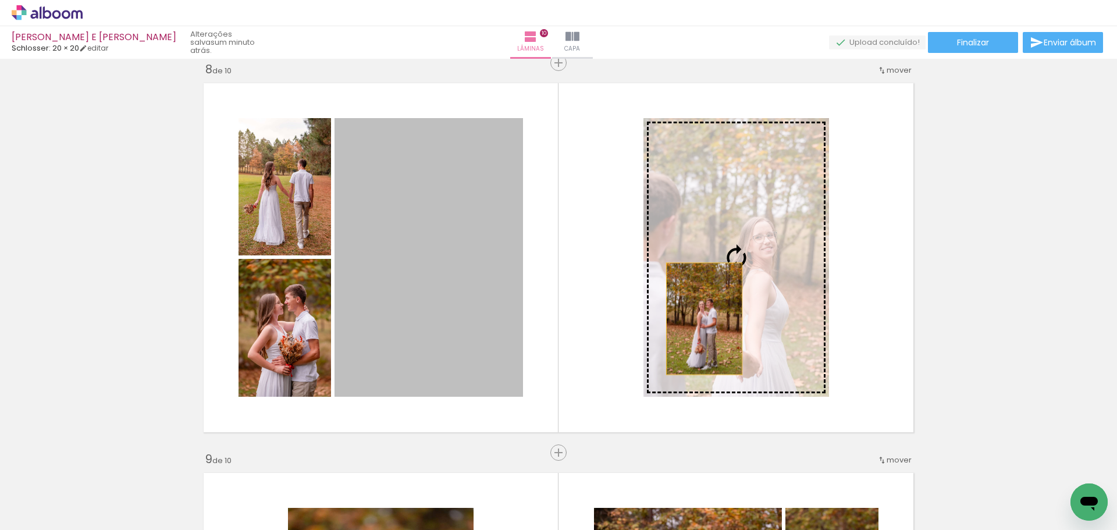
drag, startPoint x: 585, startPoint y: 312, endPoint x: 737, endPoint y: 321, distance: 152.7
click at [0, 0] on slot at bounding box center [0, 0] width 0 height 0
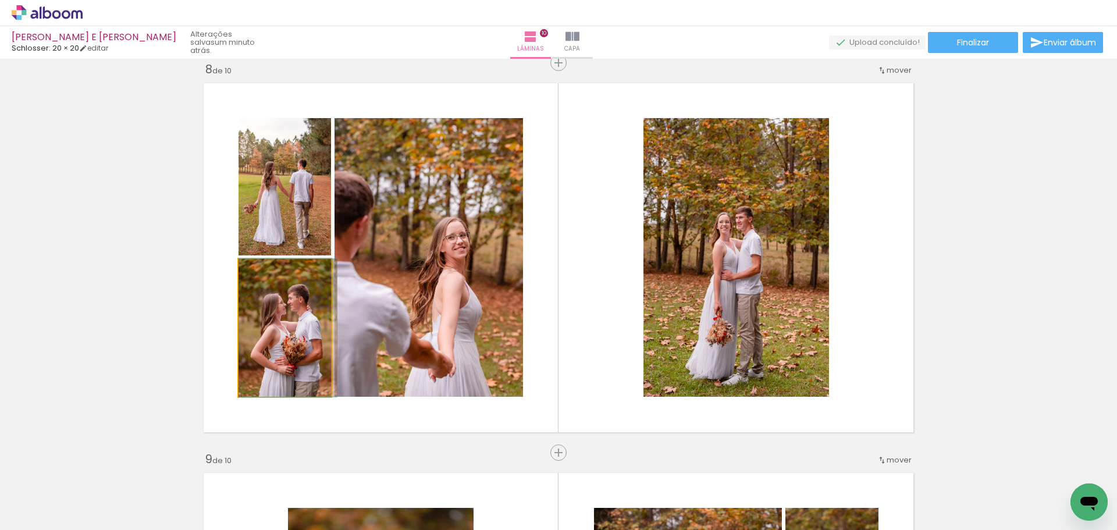
drag, startPoint x: 327, startPoint y: 323, endPoint x: 441, endPoint y: 305, distance: 114.9
click at [0, 0] on slot at bounding box center [0, 0] width 0 height 0
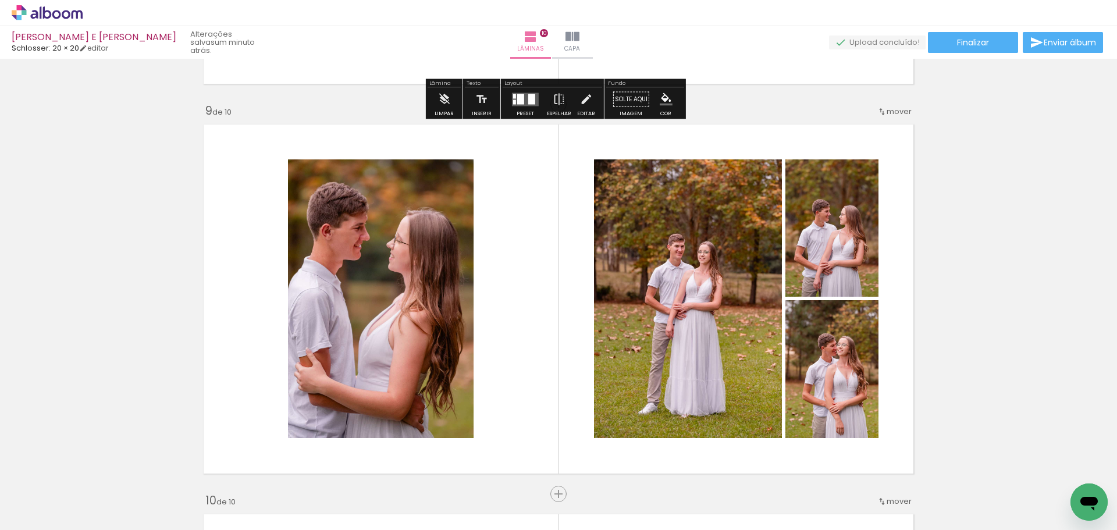
scroll to position [3093, 0]
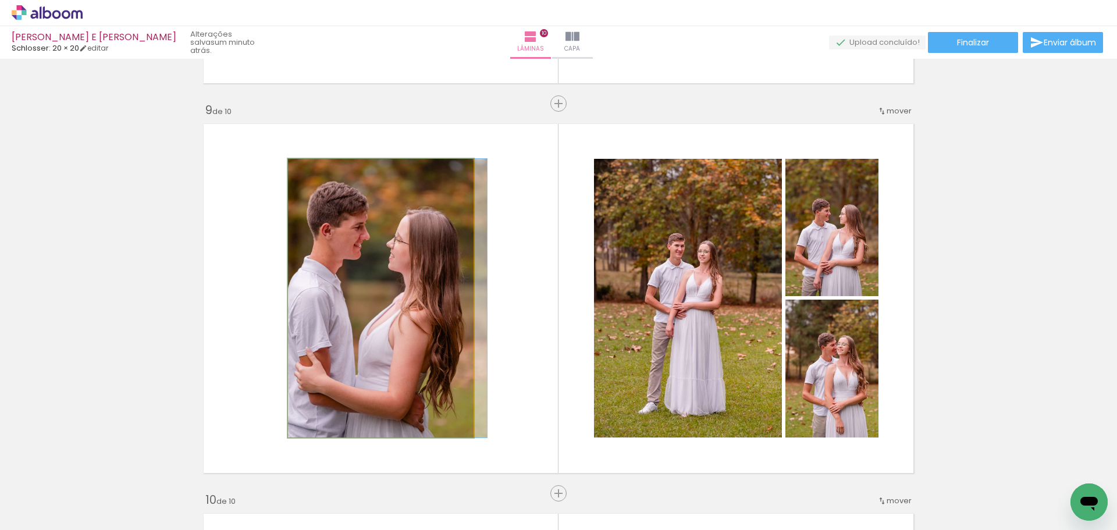
drag, startPoint x: 471, startPoint y: 466, endPoint x: 396, endPoint y: 347, distance: 140.6
click at [468, 463] on quentale-workspace at bounding box center [558, 265] width 1117 height 530
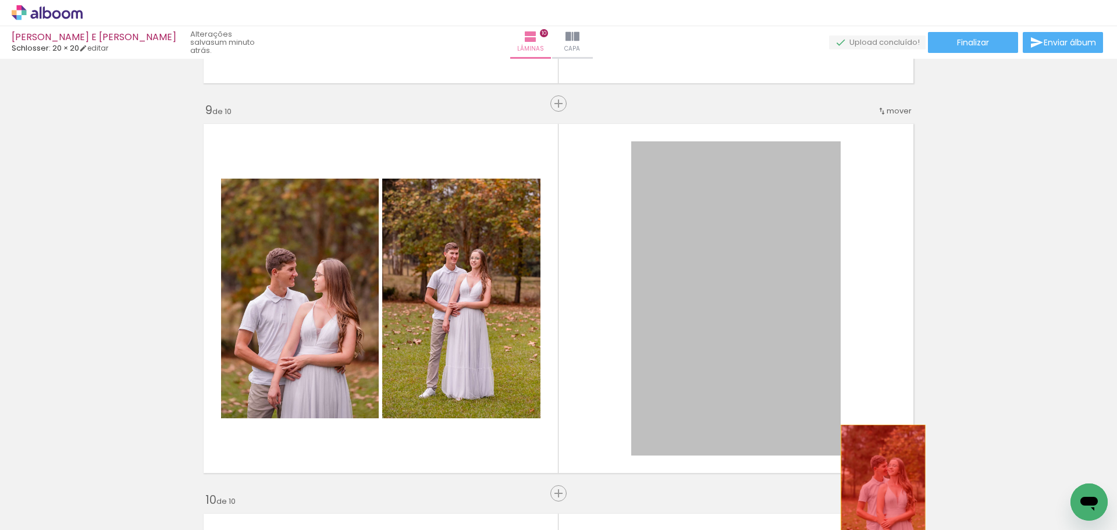
drag, startPoint x: 396, startPoint y: 347, endPoint x: 532, endPoint y: 446, distance: 167.8
click at [521, 488] on quentale-workspace at bounding box center [558, 265] width 1117 height 530
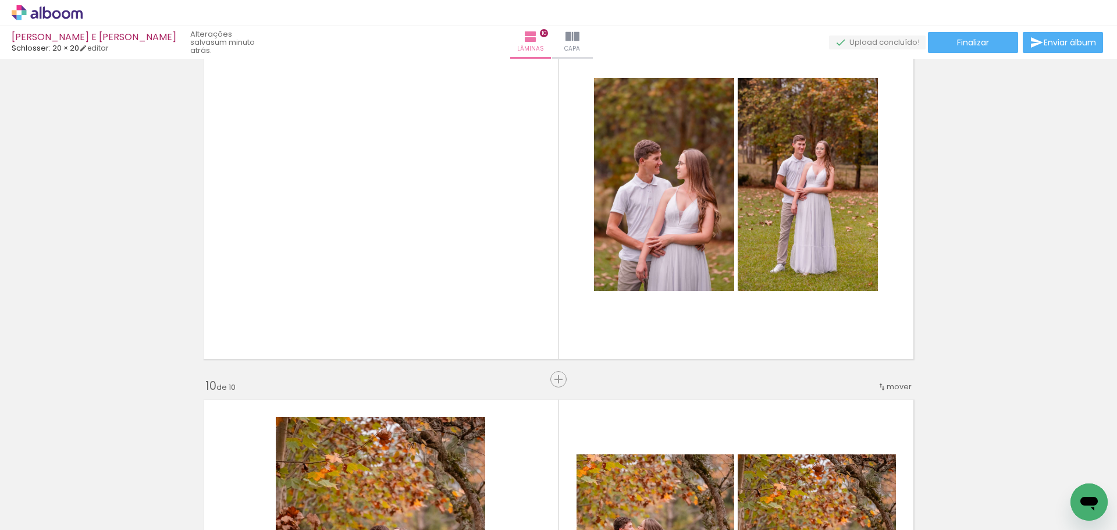
scroll to position [3210, 0]
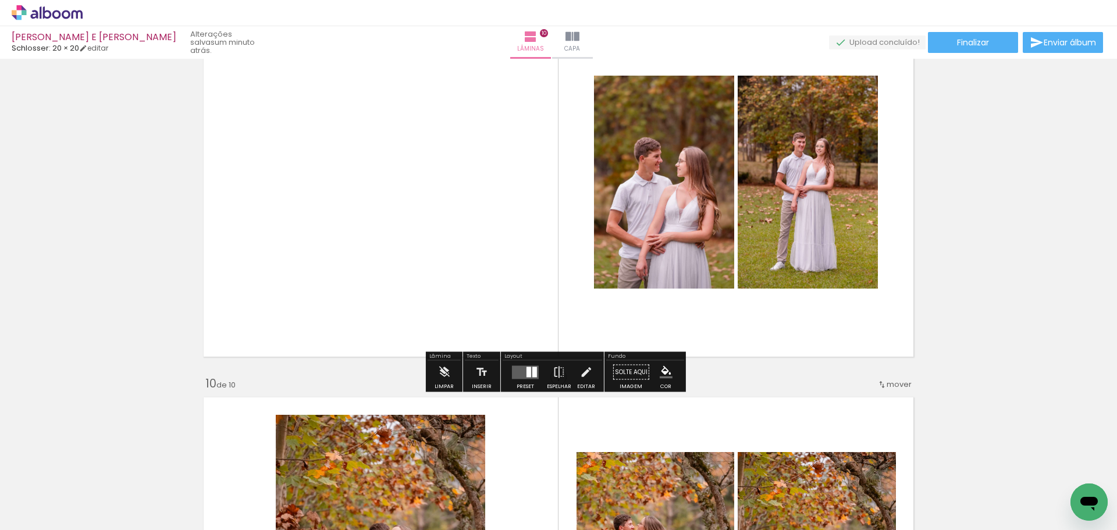
click at [656, 346] on quentale-layouter at bounding box center [559, 182] width 722 height 361
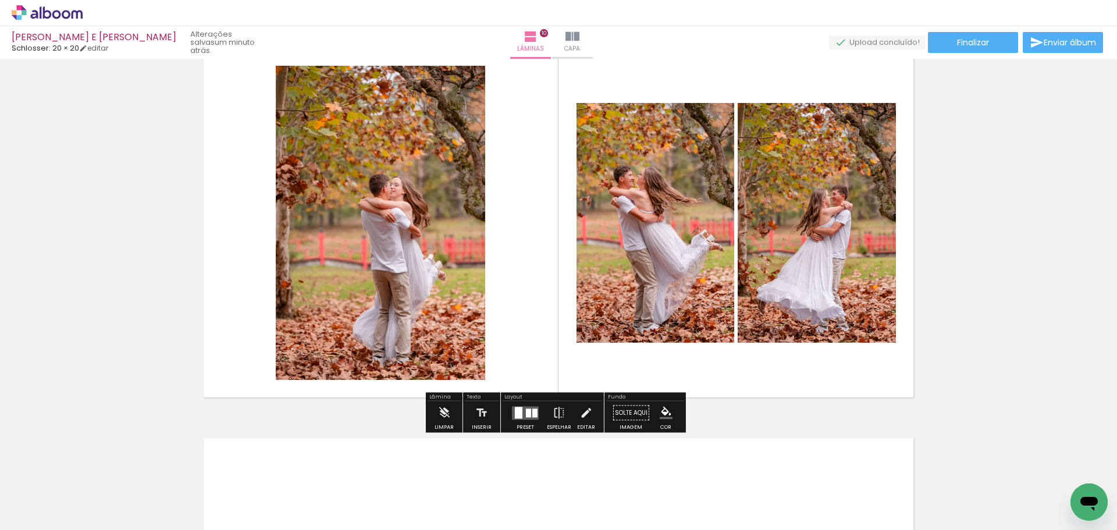
click at [847, 306] on quentale-photo at bounding box center [817, 223] width 158 height 240
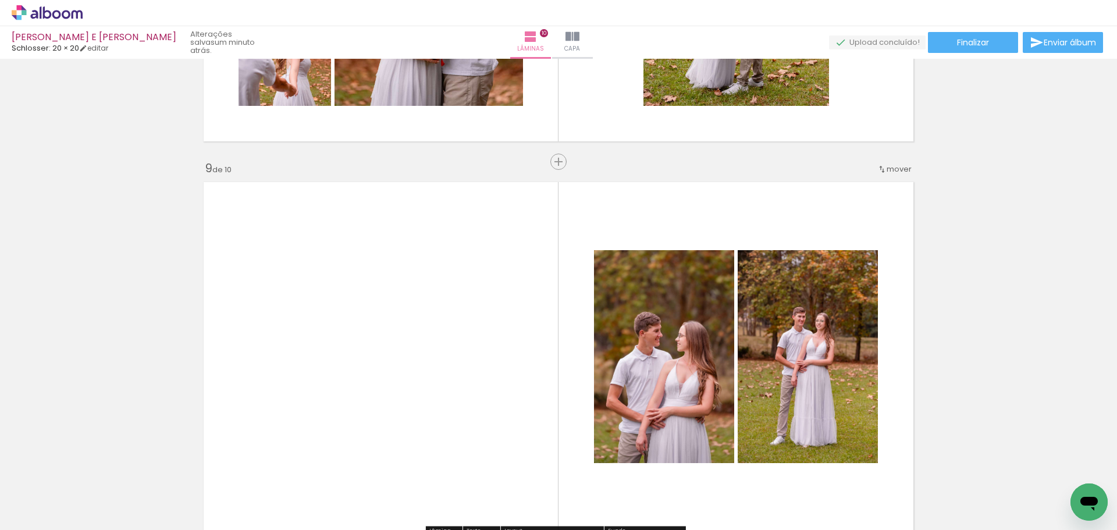
click at [758, 313] on quentale-photo at bounding box center [808, 356] width 140 height 213
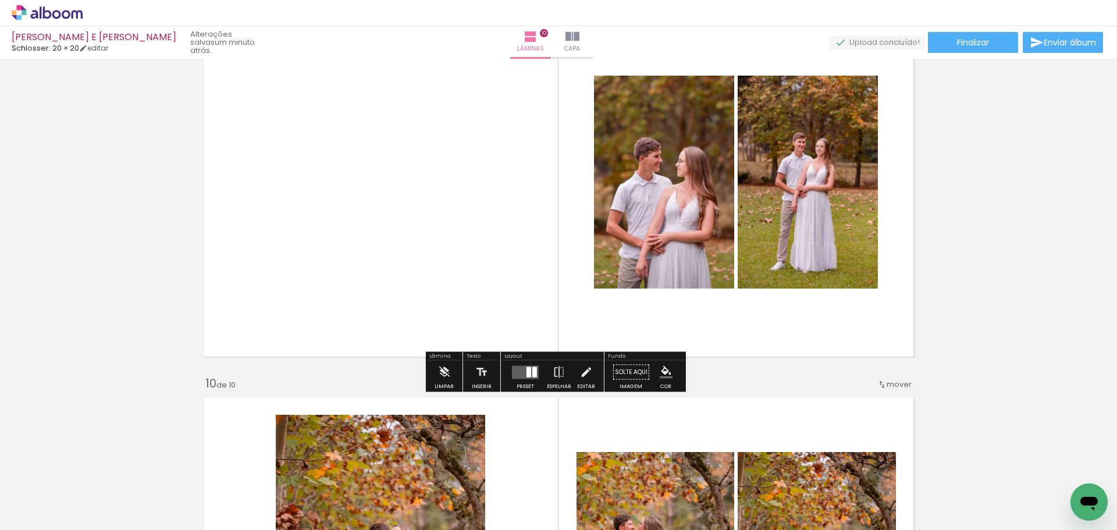
click at [663, 264] on quentale-photo at bounding box center [664, 182] width 140 height 213
click at [527, 376] on div at bounding box center [529, 372] width 5 height 10
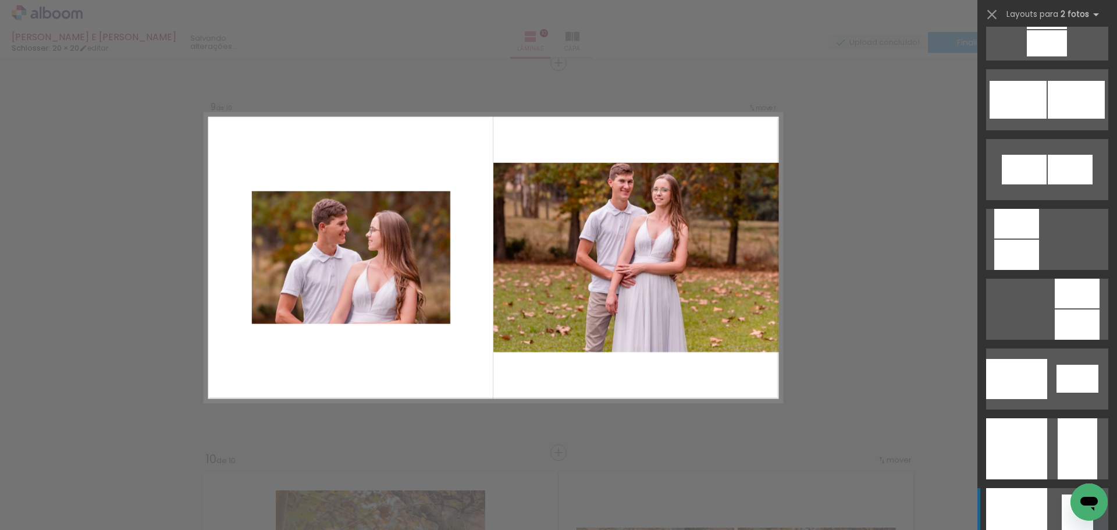
scroll to position [4423, 0]
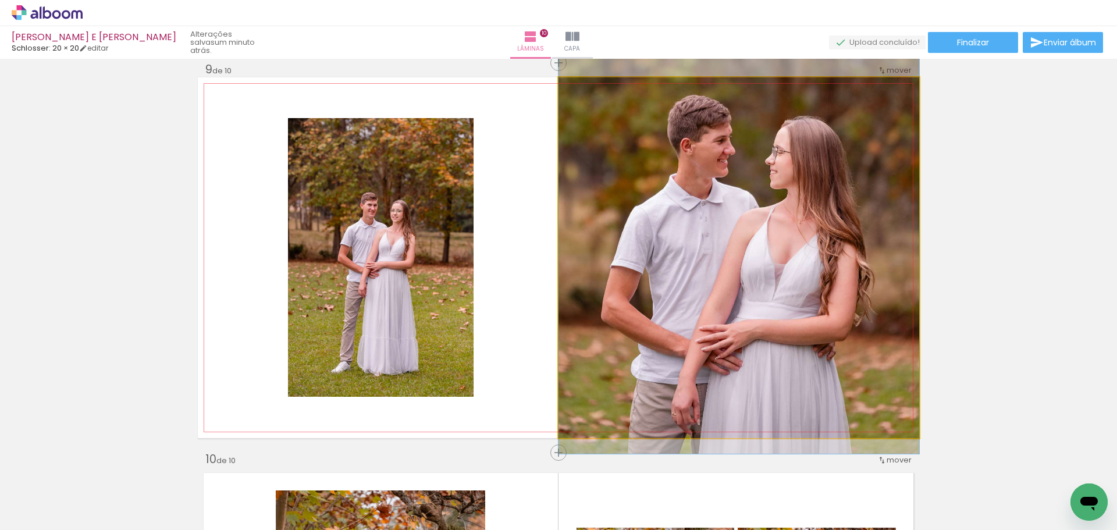
drag, startPoint x: 784, startPoint y: 323, endPoint x: 794, endPoint y: 267, distance: 57.3
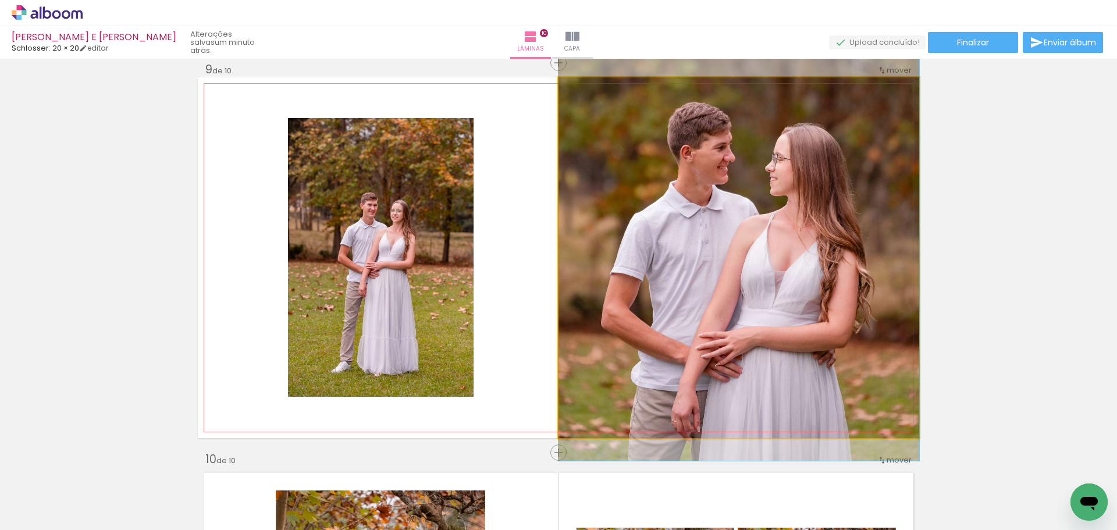
drag, startPoint x: 809, startPoint y: 272, endPoint x: 812, endPoint y: 278, distance: 6.5
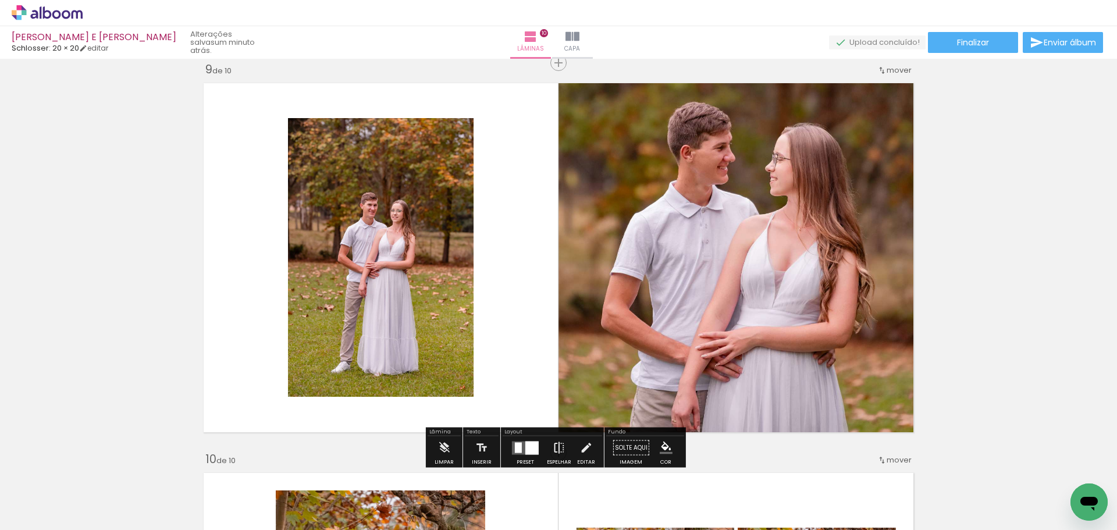
click at [556, 449] on iron-icon at bounding box center [559, 447] width 13 height 23
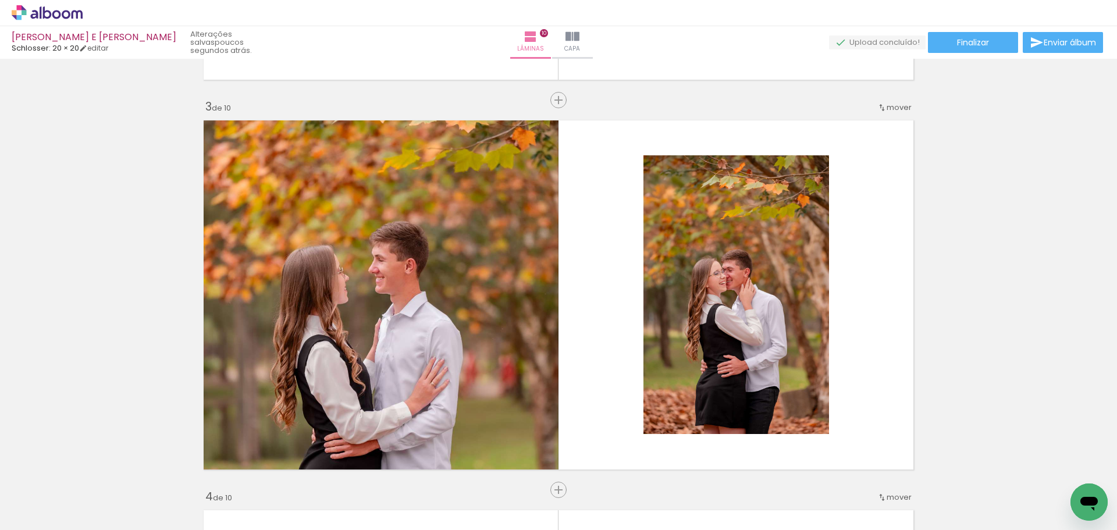
scroll to position [0, 0]
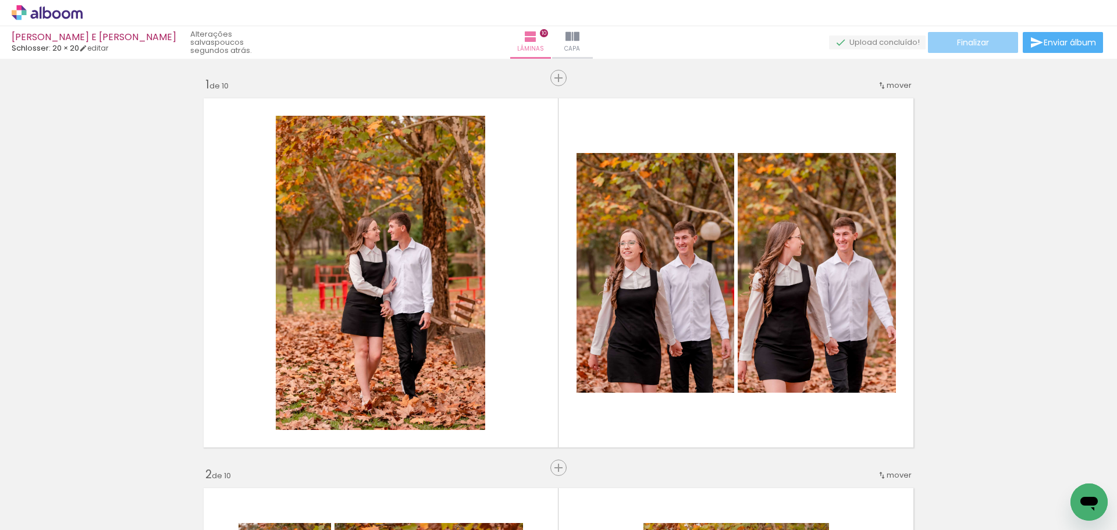
click at [997, 42] on paper-button "Finalizar" at bounding box center [973, 42] width 90 height 21
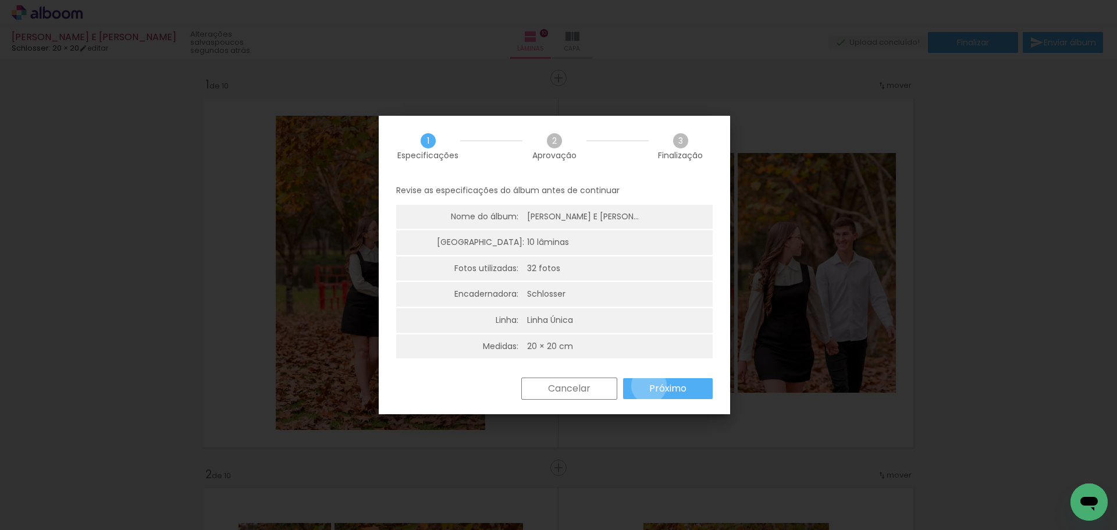
click at [649, 386] on paper-button "Próximo" at bounding box center [668, 388] width 90 height 21
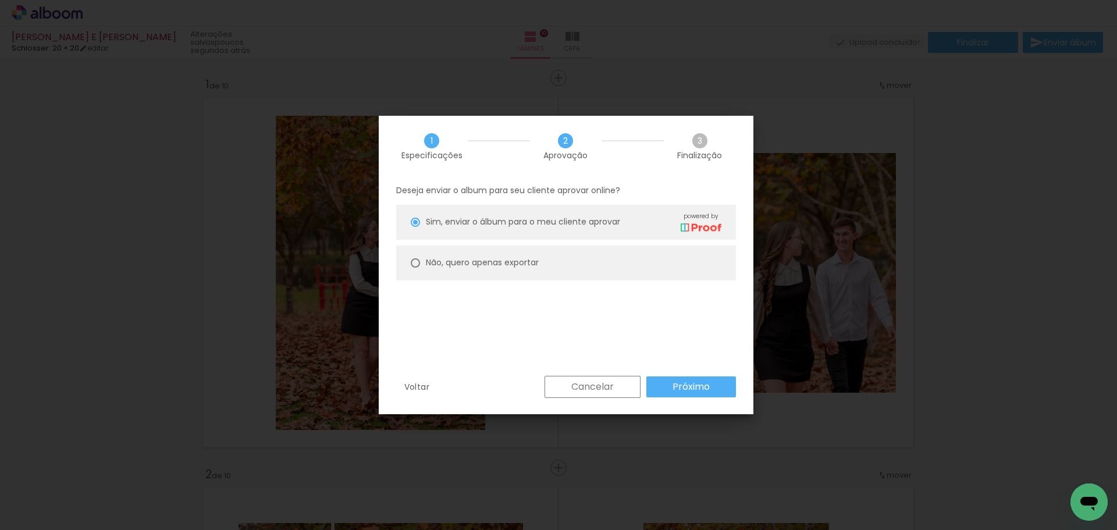
click at [523, 250] on paper-radio-button "Não, quero apenas exportar" at bounding box center [566, 263] width 340 height 35
type paper-radio-button "on"
click at [697, 379] on paper-button "Próximo" at bounding box center [692, 386] width 90 height 21
type input "Alta, 300 DPI"
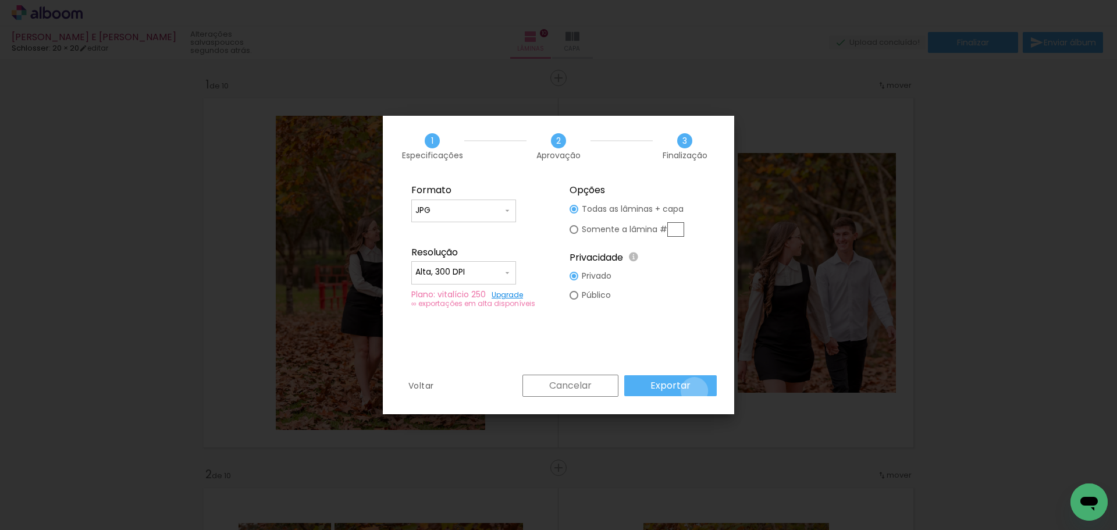
click at [697, 391] on paper-button "Exportar" at bounding box center [670, 385] width 93 height 21
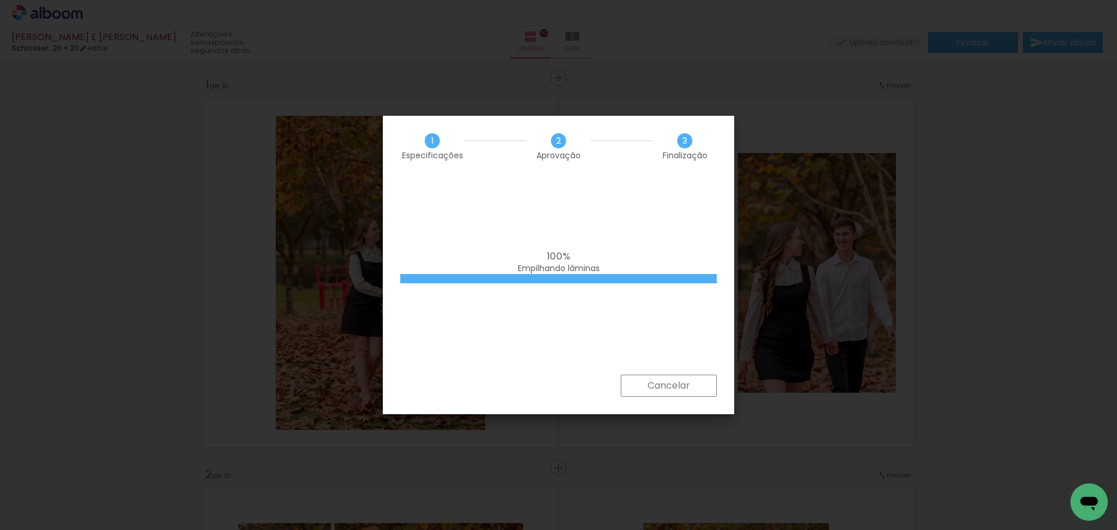
scroll to position [0, 4175]
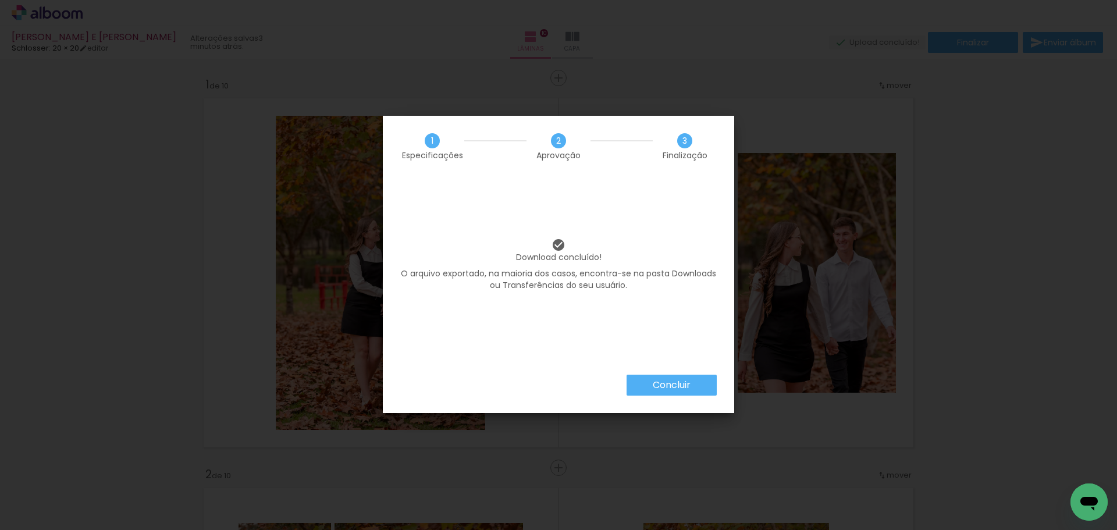
scroll to position [0, 4175]
click at [647, 388] on paper-button "Concluir" at bounding box center [672, 385] width 90 height 21
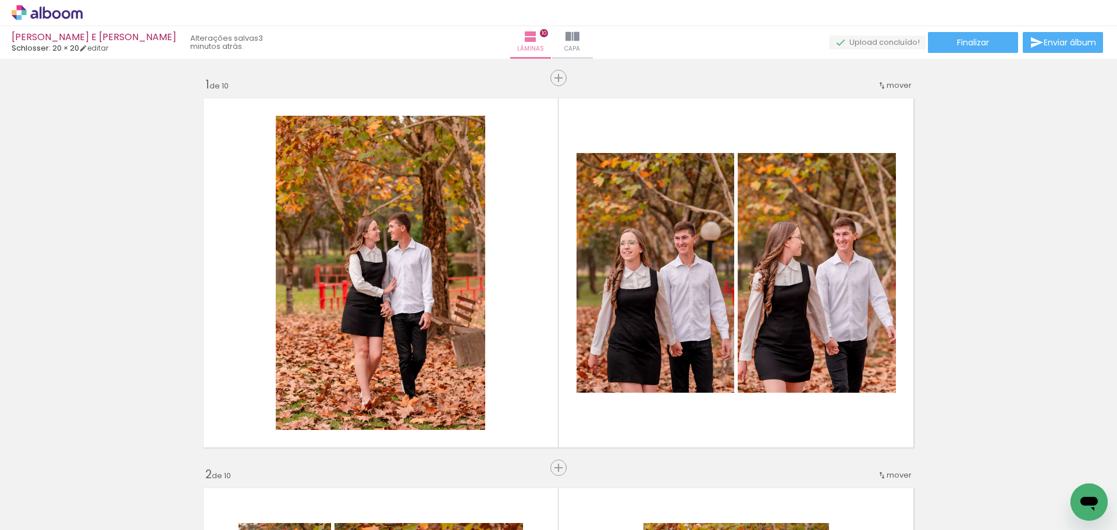
scroll to position [0, 4175]
